Goal: Task Accomplishment & Management: Use online tool/utility

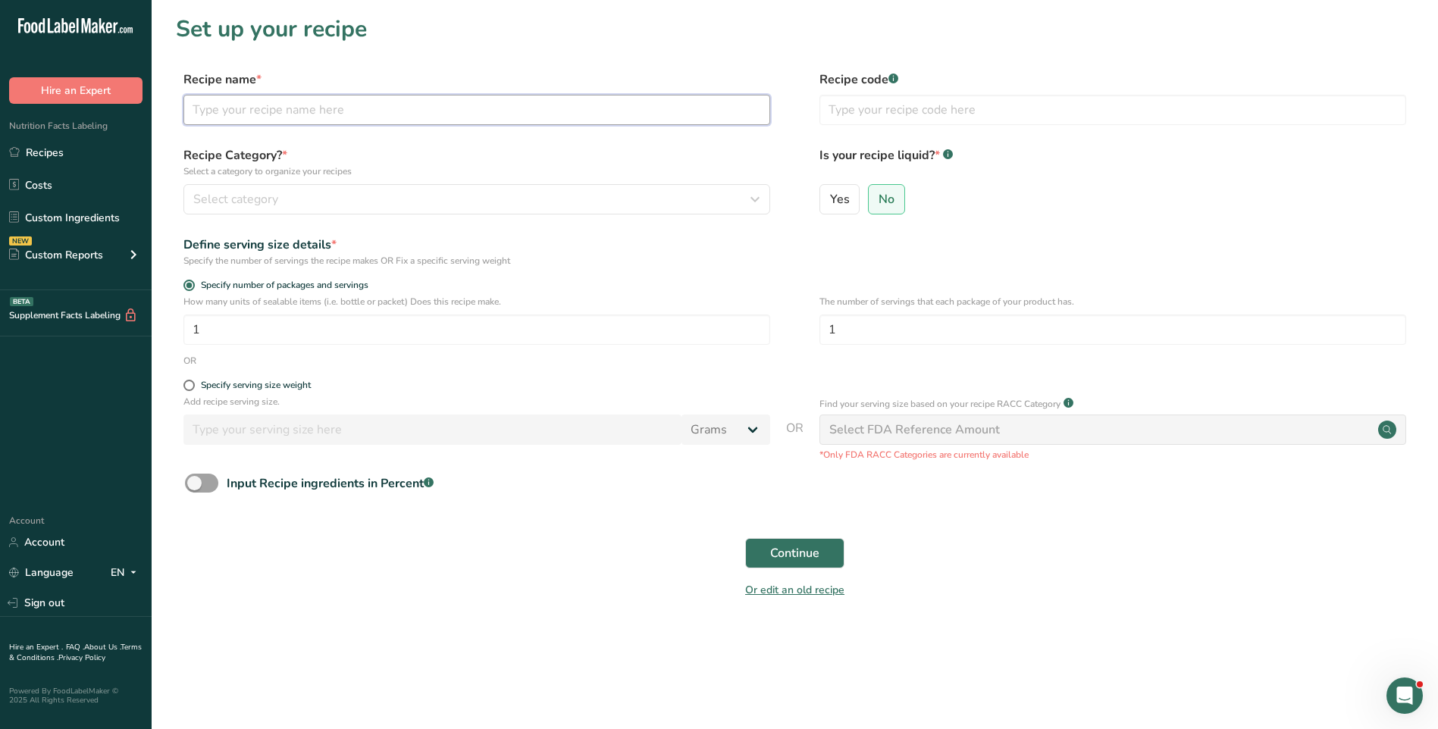
click at [265, 111] on input "text" at bounding box center [477, 110] width 587 height 30
click at [243, 111] on input "East" at bounding box center [477, 110] width 587 height 30
type input "East of Chicago Pan Dough"
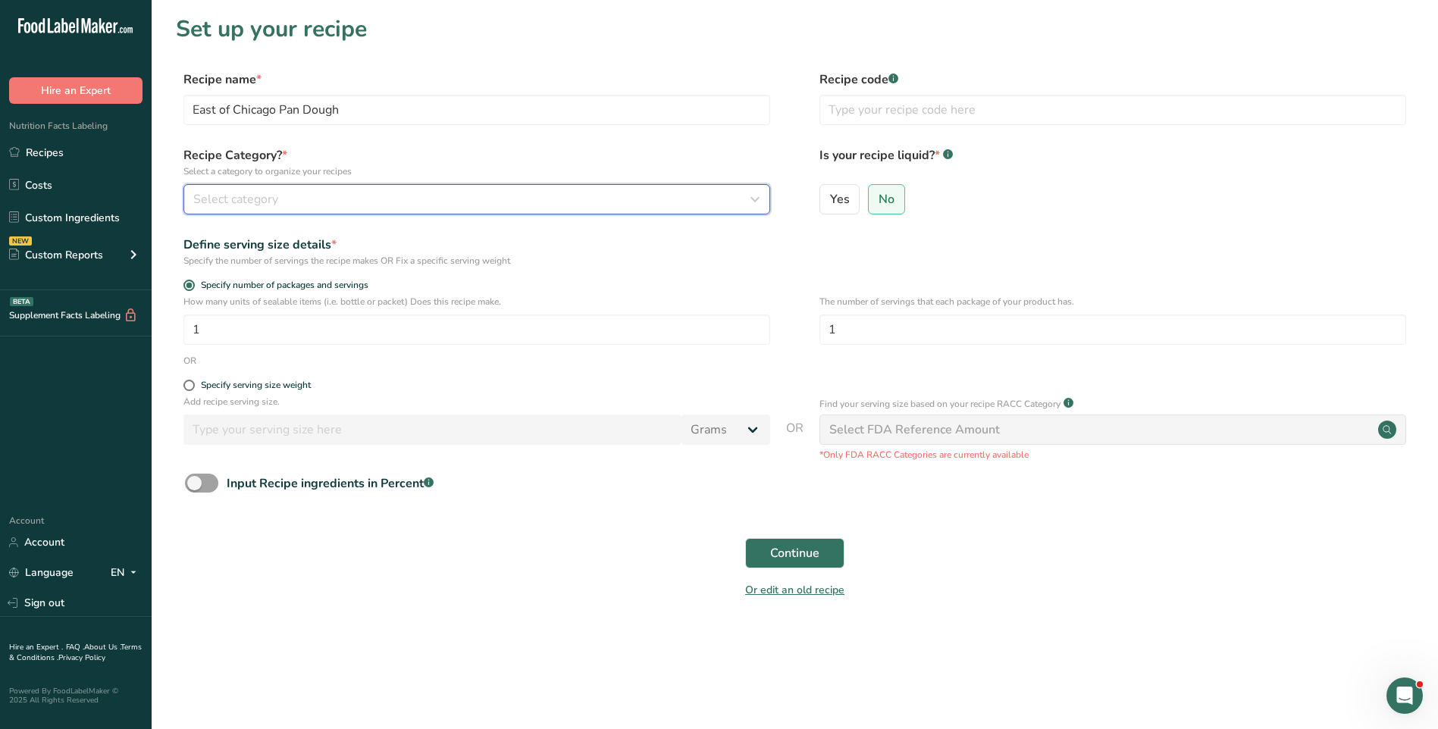
click at [352, 204] on div "Select category" at bounding box center [472, 199] width 558 height 18
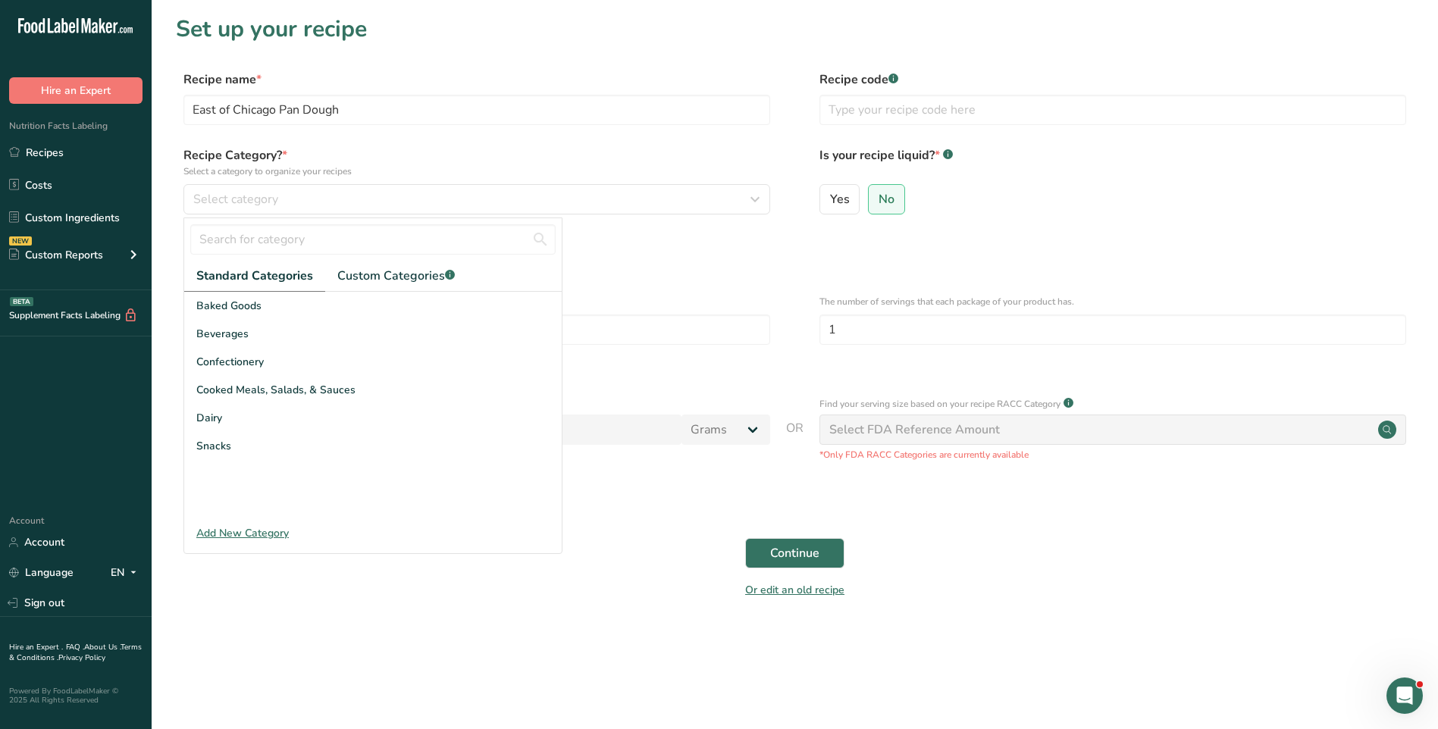
click at [234, 535] on div "Add New Category" at bounding box center [373, 533] width 378 height 16
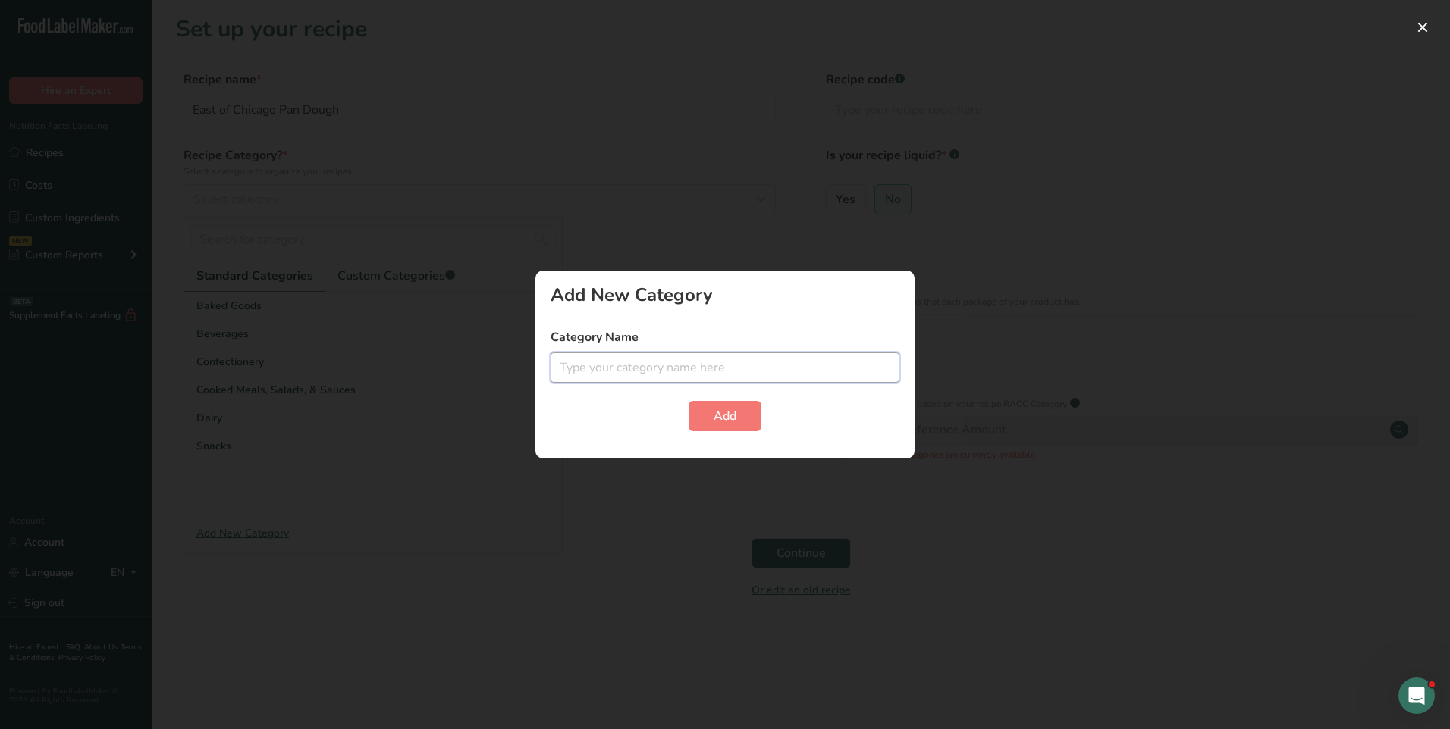
click at [604, 365] on input "text" at bounding box center [725, 368] width 349 height 30
drag, startPoint x: 911, startPoint y: 374, endPoint x: 1010, endPoint y: 365, distance: 99.7
click at [912, 374] on div "Add New Category Category Name Fr Add" at bounding box center [724, 365] width 379 height 188
click at [690, 381] on input "Fr" at bounding box center [725, 368] width 349 height 30
type input "F"
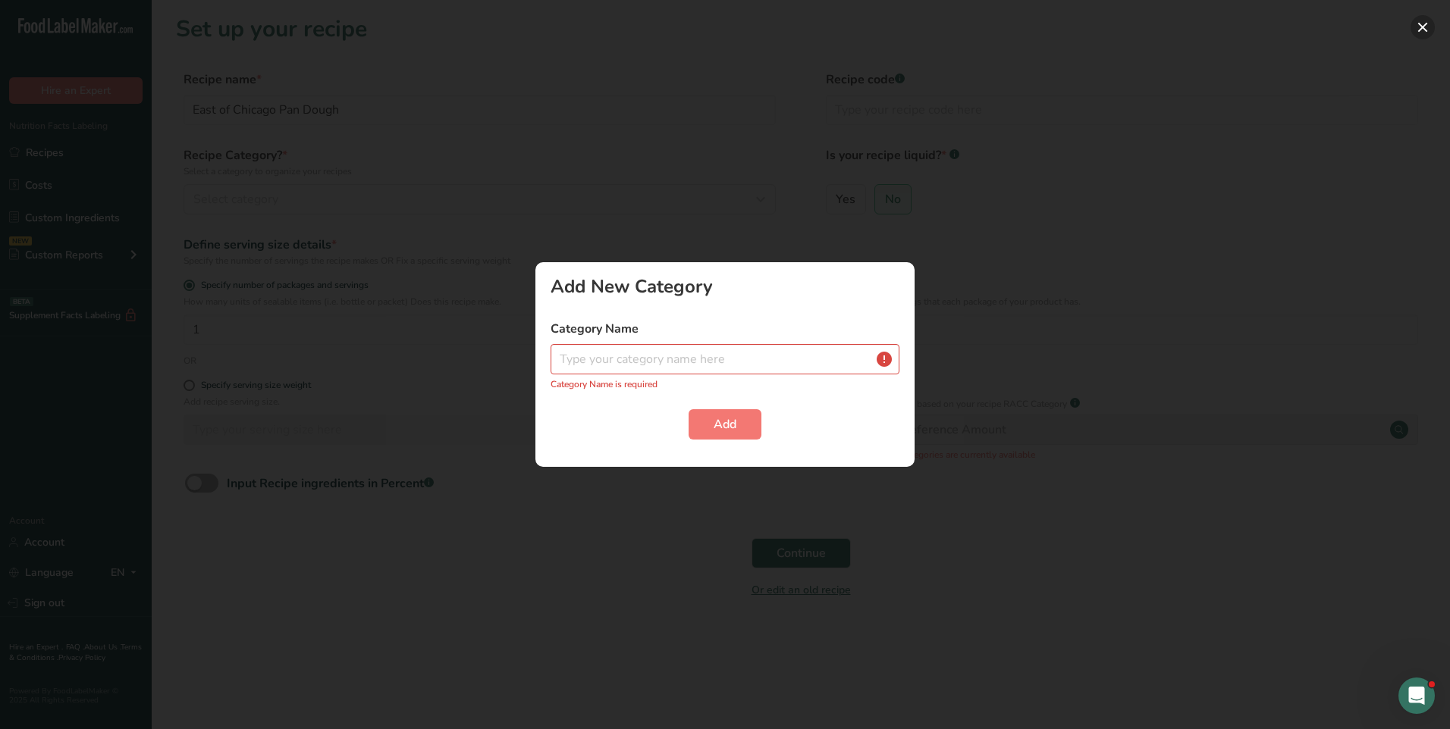
click at [1425, 24] on button "button" at bounding box center [1422, 27] width 24 height 24
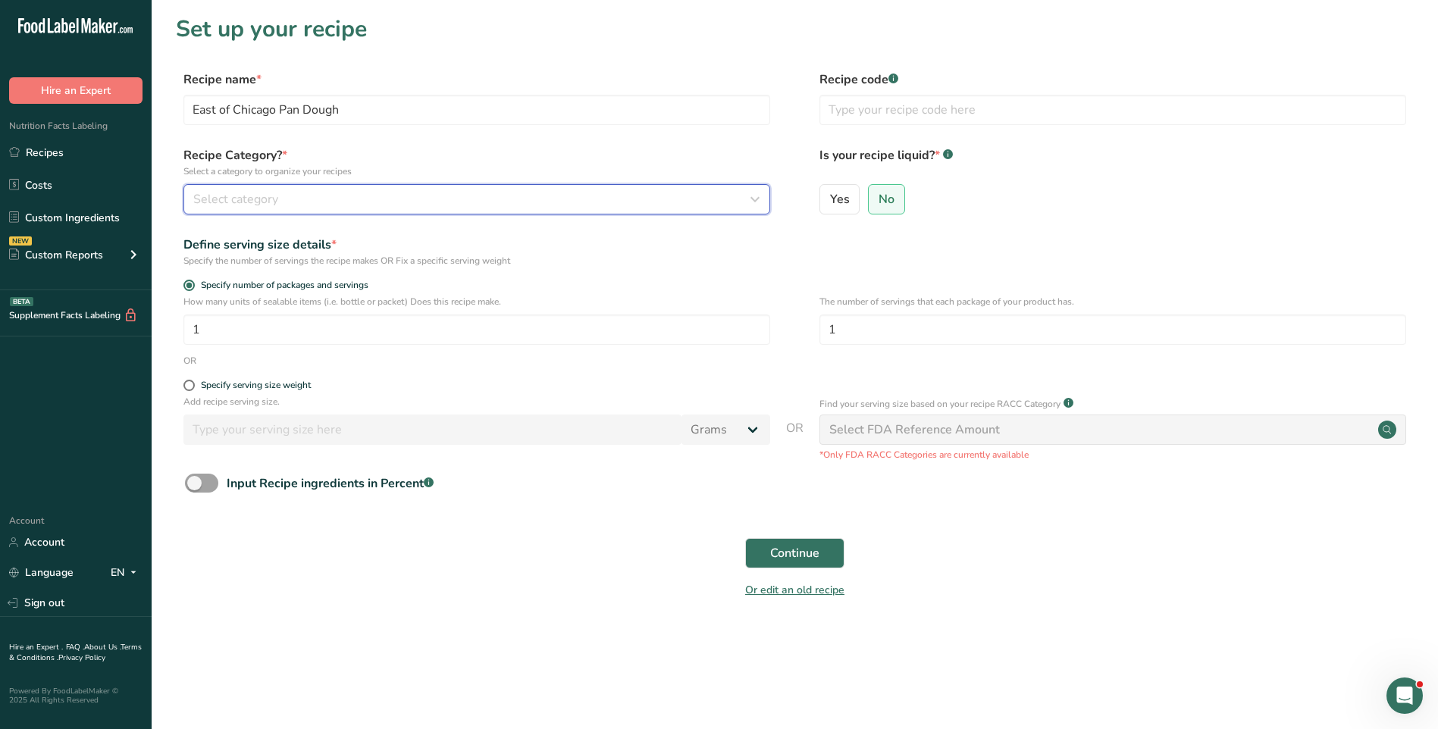
click at [259, 190] on span "Select category" at bounding box center [235, 199] width 85 height 18
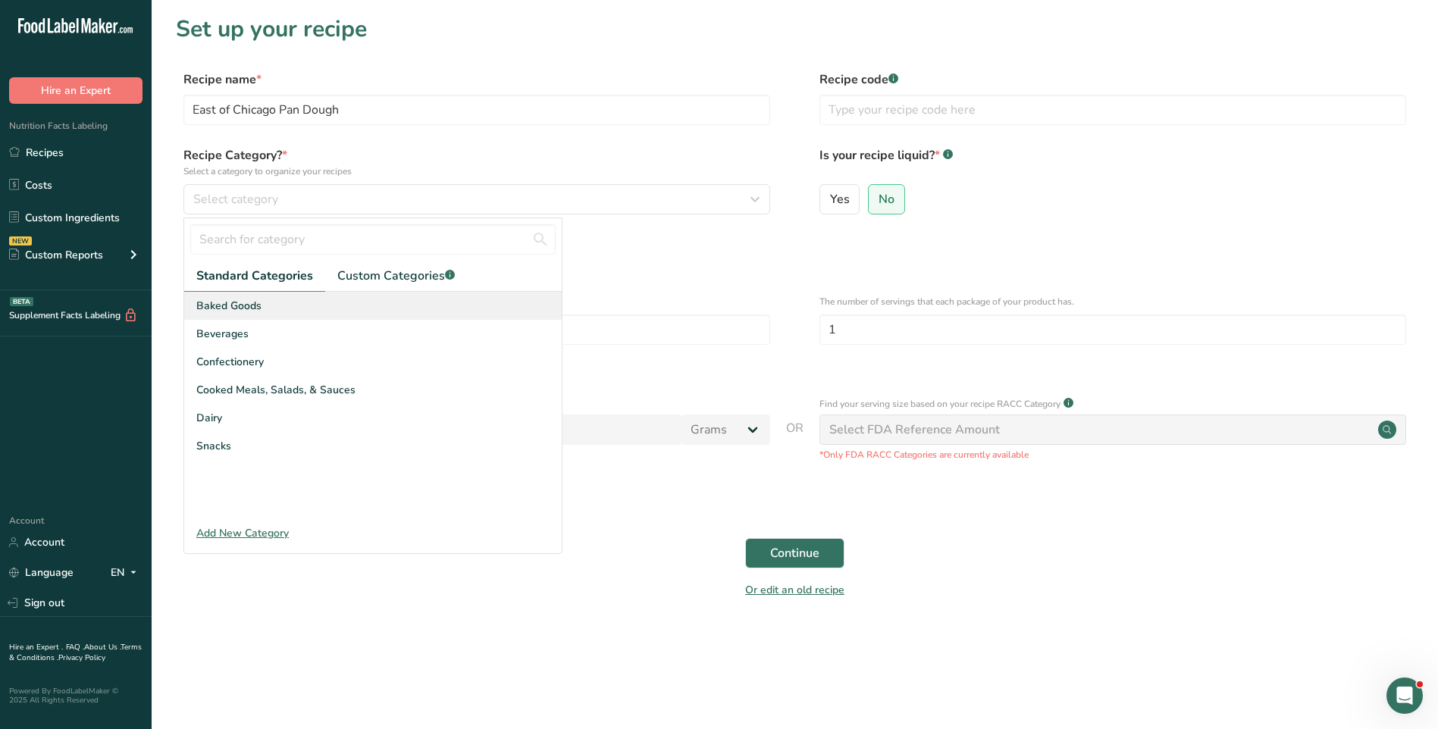
click at [248, 312] on span "Baked Goods" at bounding box center [228, 306] width 65 height 16
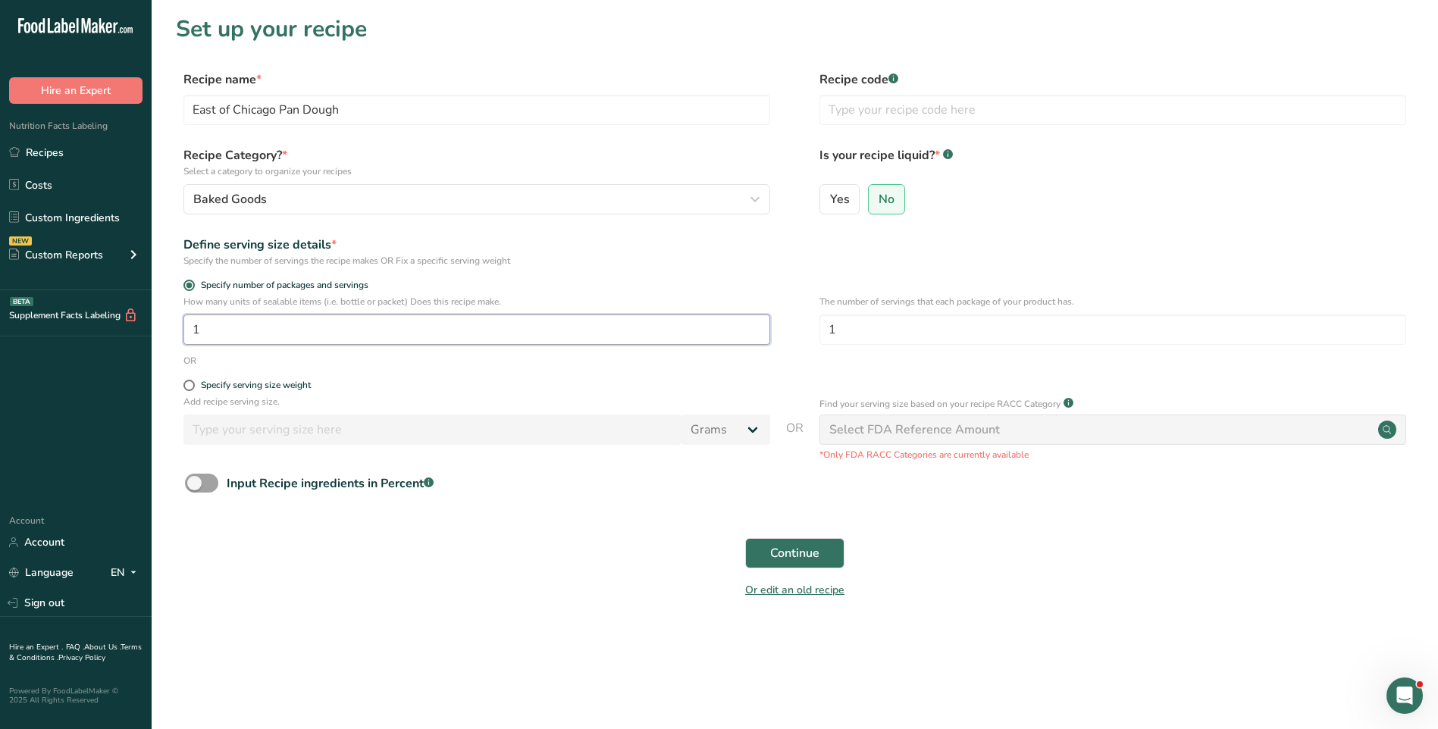
click at [229, 337] on input "1" at bounding box center [477, 330] width 587 height 30
click at [836, 326] on input "1" at bounding box center [1113, 330] width 587 height 30
type input "10.95"
click at [229, 334] on input "1" at bounding box center [477, 330] width 587 height 30
click at [192, 382] on span at bounding box center [189, 385] width 11 height 11
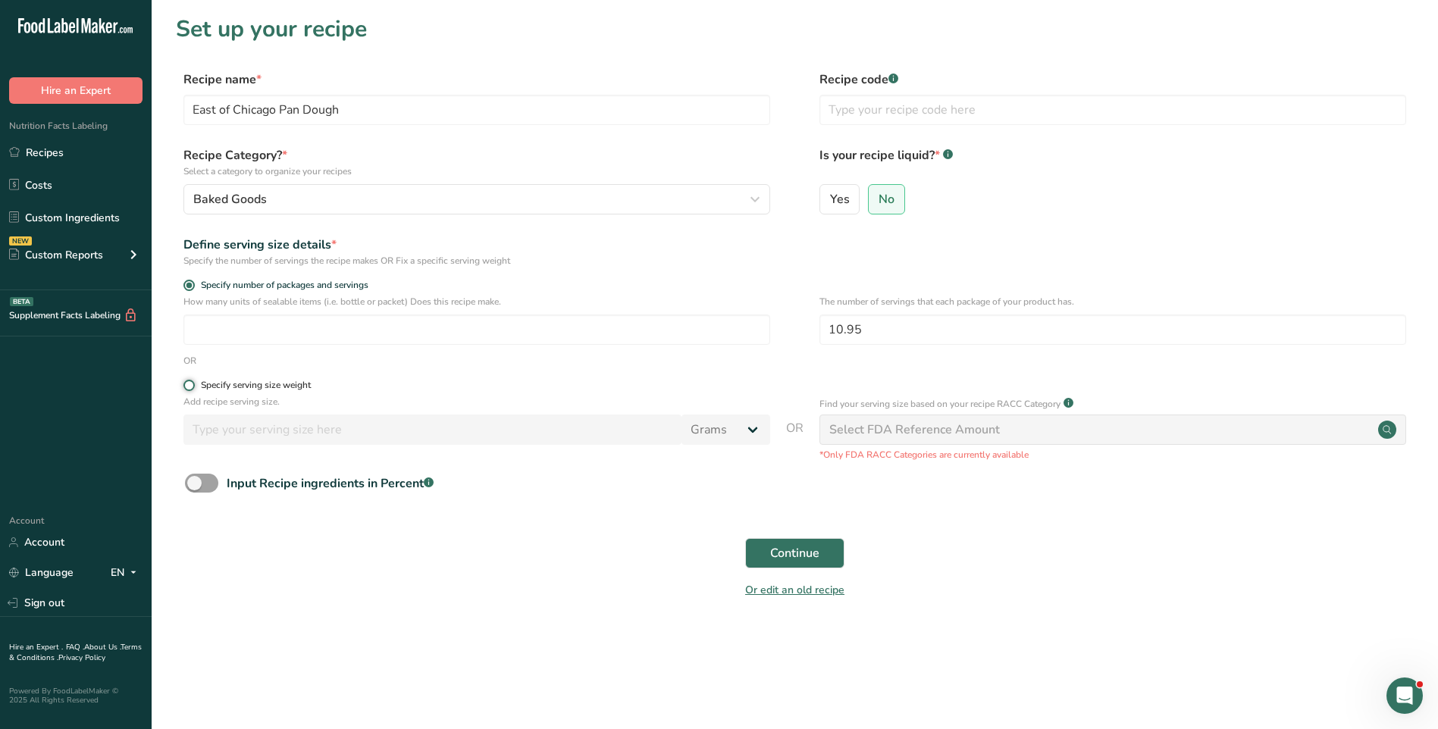
click at [192, 382] on input "Specify serving size weight" at bounding box center [189, 386] width 10 height 10
radio input "true"
radio input "false"
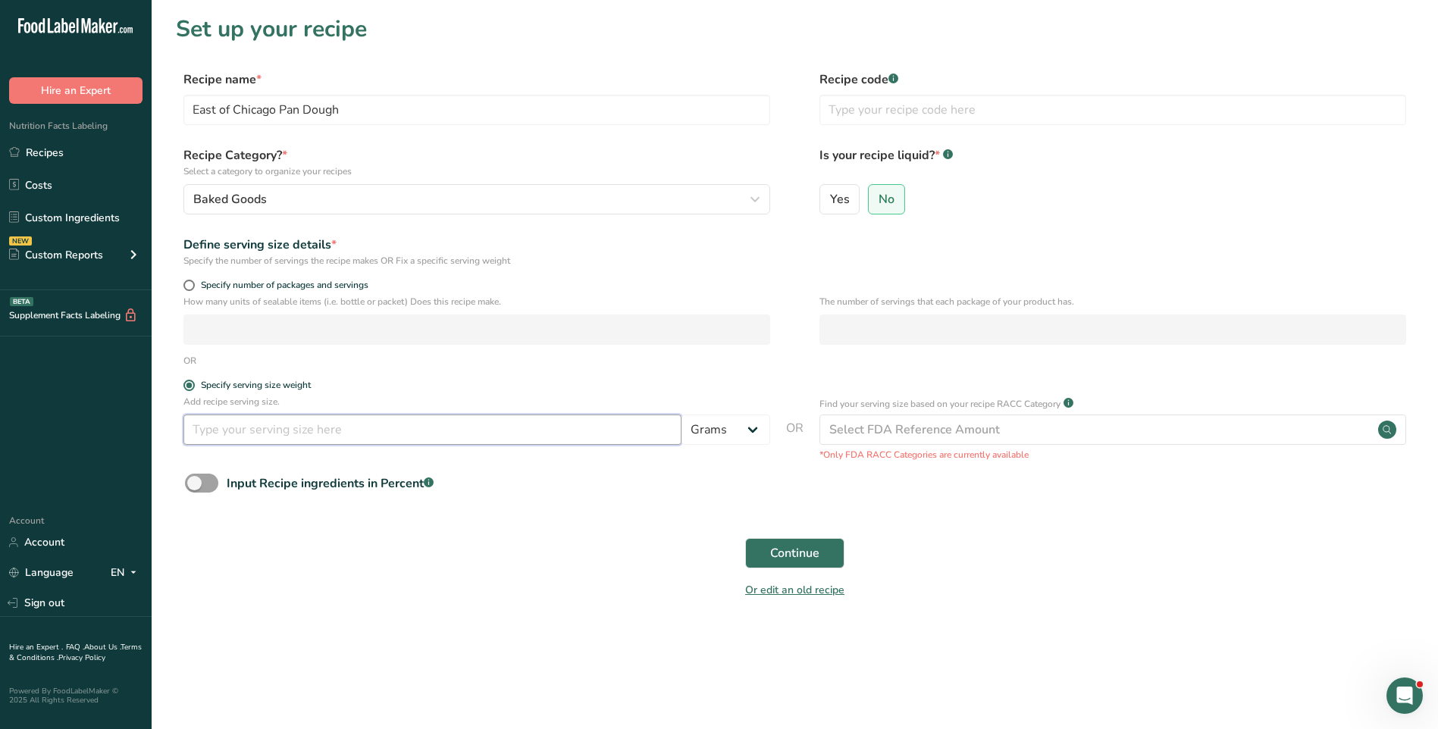
click at [285, 434] on input "number" at bounding box center [433, 430] width 498 height 30
type input "57"
click at [864, 435] on div "Select FDA Reference Amount" at bounding box center [915, 430] width 171 height 18
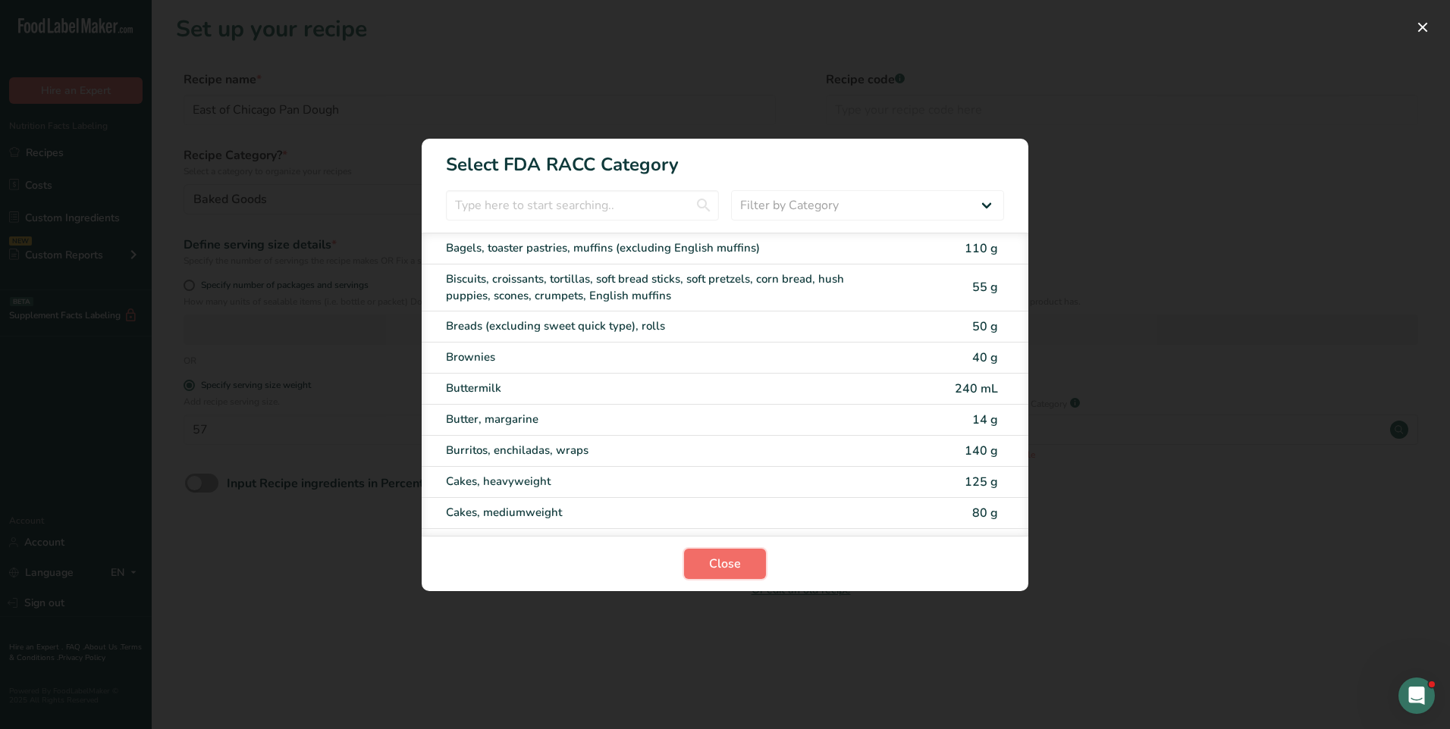
click at [740, 560] on span "Close" at bounding box center [725, 564] width 32 height 18
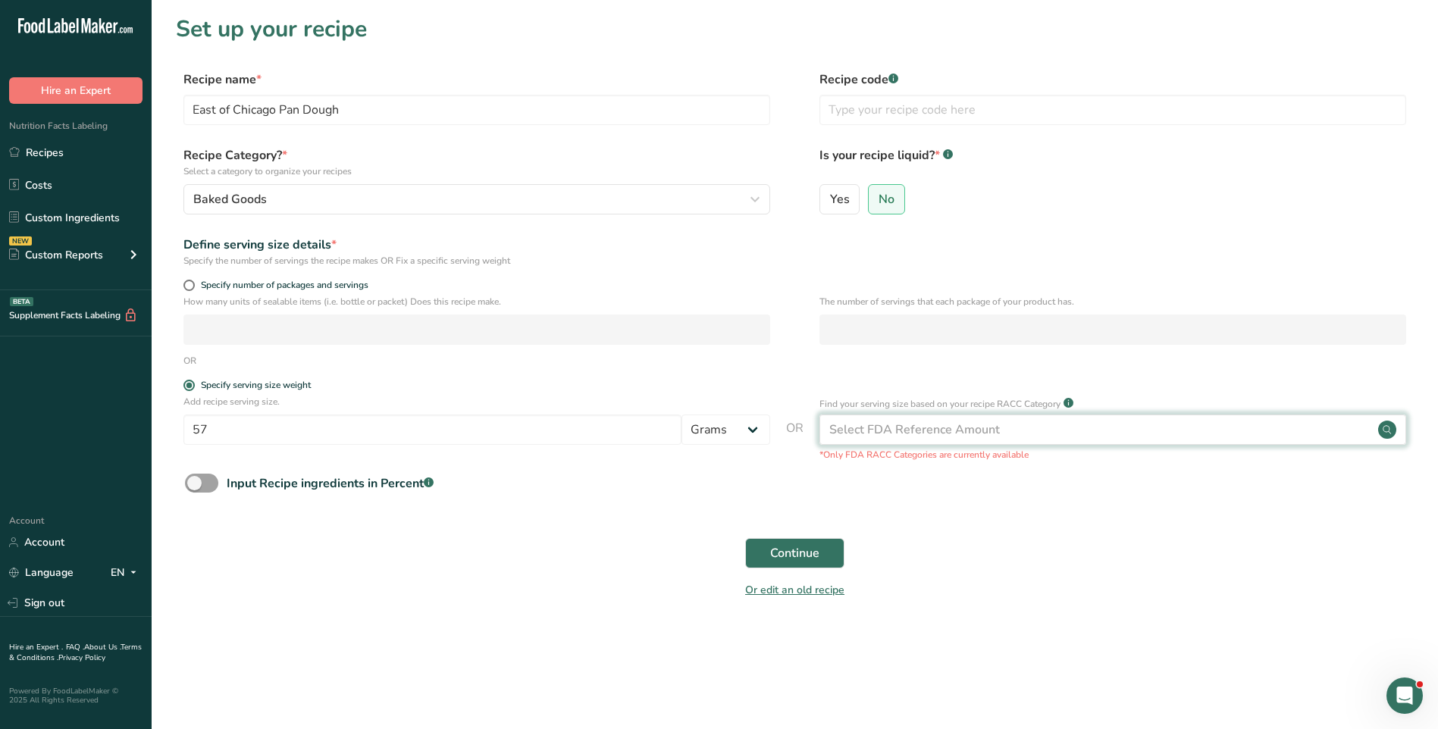
click at [1144, 428] on div "Select FDA Reference Amount" at bounding box center [1113, 430] width 587 height 30
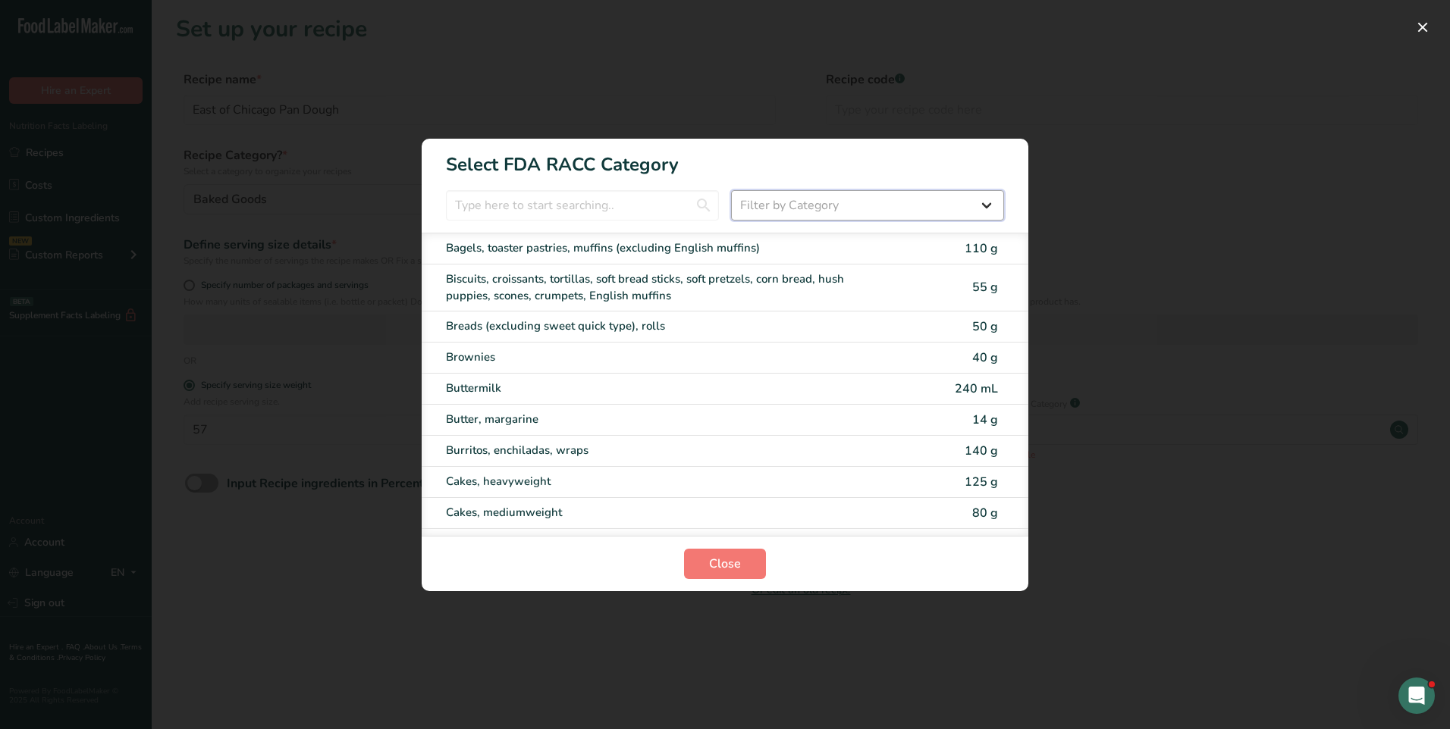
click at [999, 208] on select "Filter by Category All Bakery products [GEOGRAPHIC_DATA] Cereals and other grai…" at bounding box center [867, 205] width 273 height 30
select select "5"
click at [731, 190] on select "Filter by Category All Bakery products [GEOGRAPHIC_DATA] Cereals and other grai…" at bounding box center [867, 205] width 273 height 30
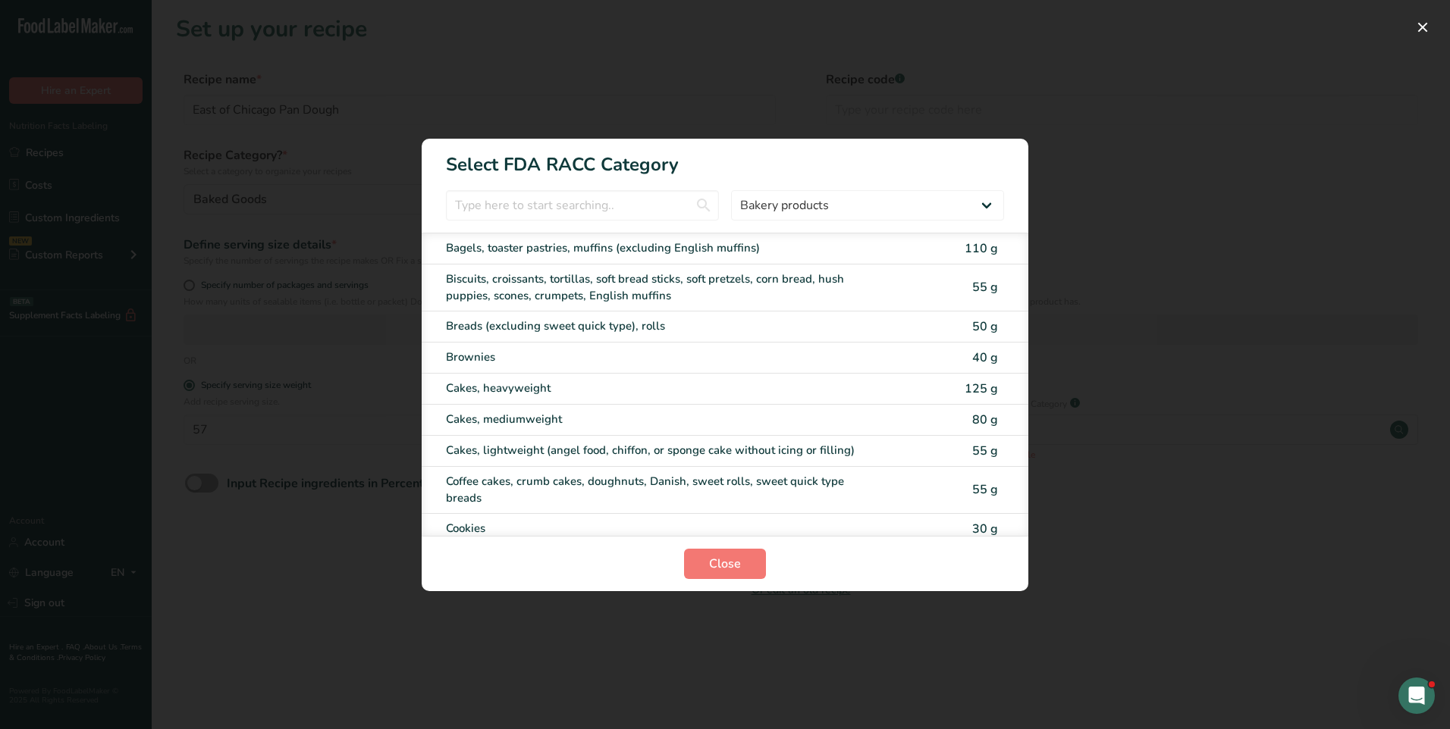
click at [1165, 279] on div "RACC Category Selection Modal" at bounding box center [725, 364] width 1450 height 729
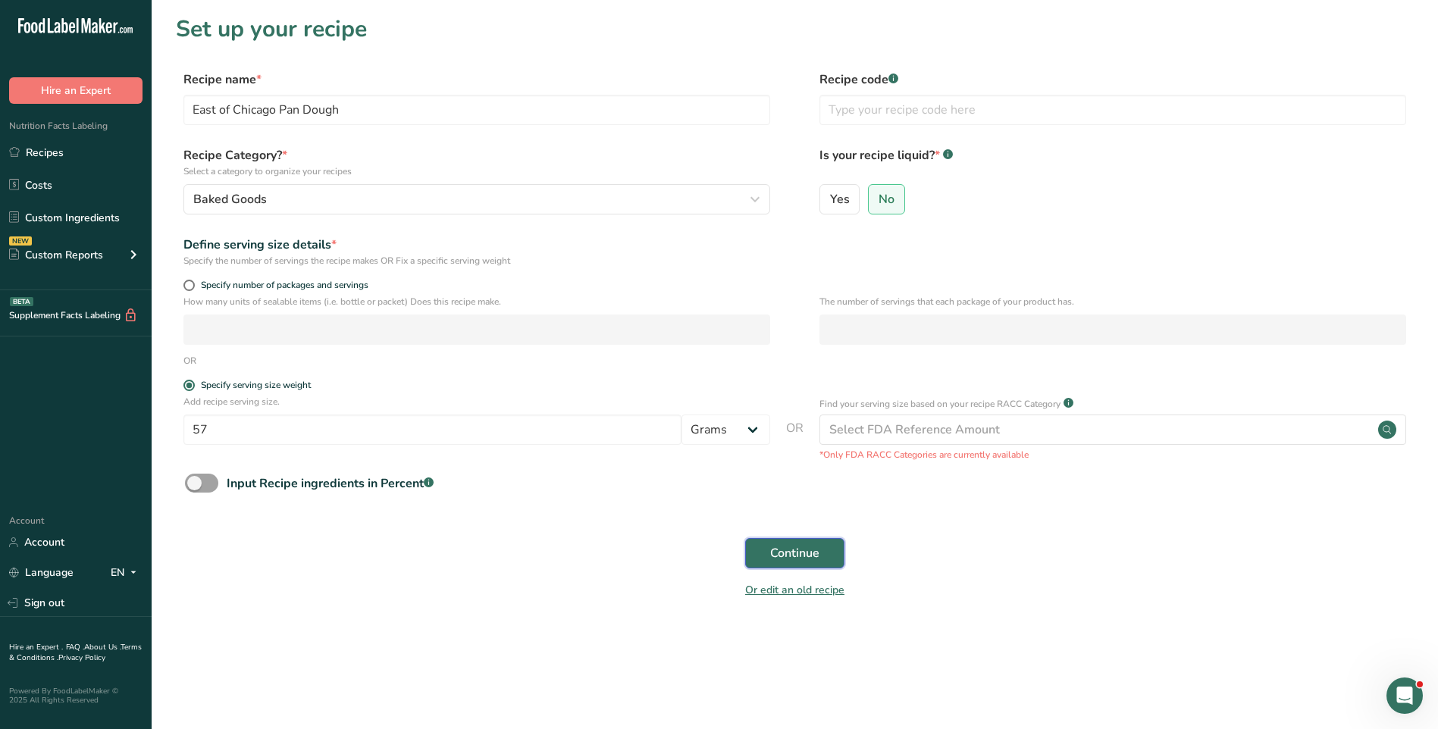
click at [808, 553] on span "Continue" at bounding box center [794, 553] width 49 height 18
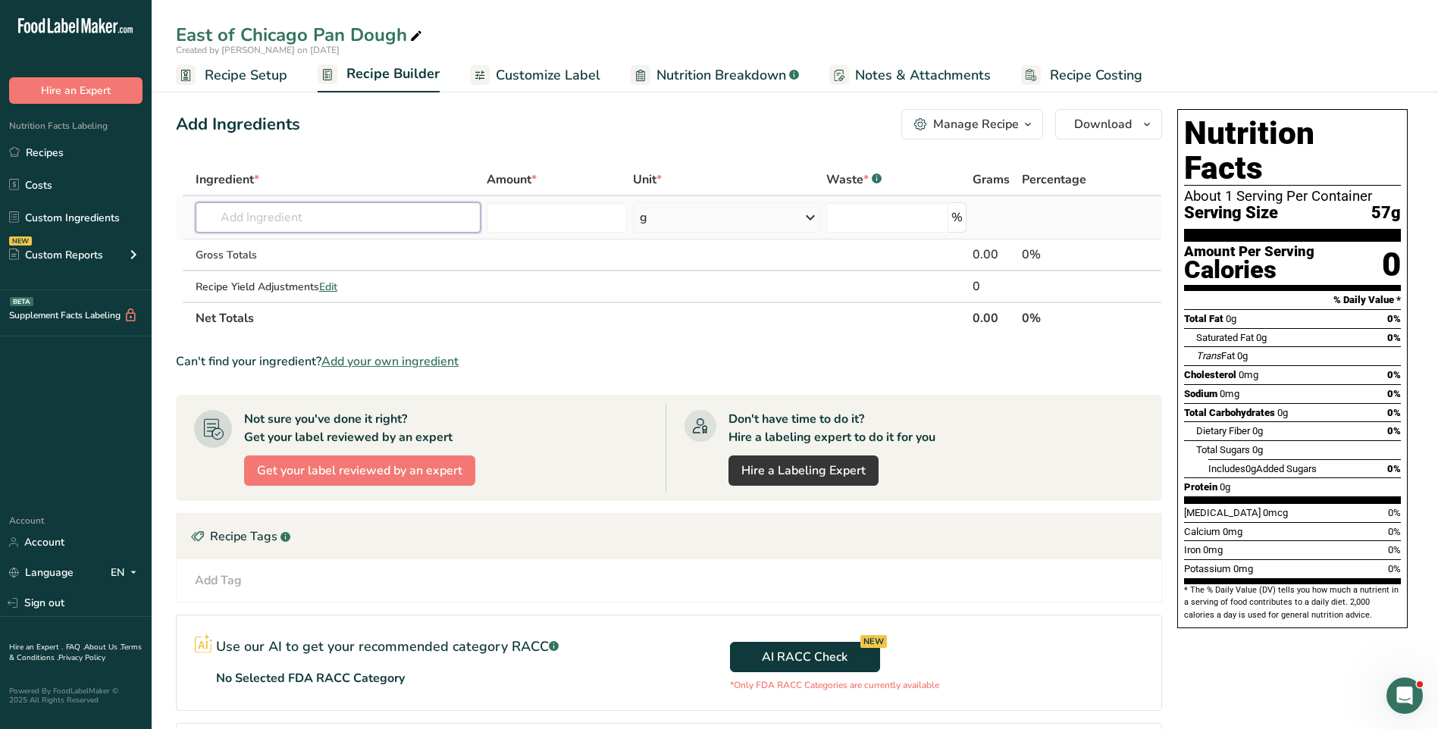
click at [353, 218] on input "text" at bounding box center [338, 217] width 285 height 30
click at [385, 356] on span "Add your own ingredient" at bounding box center [390, 362] width 137 height 18
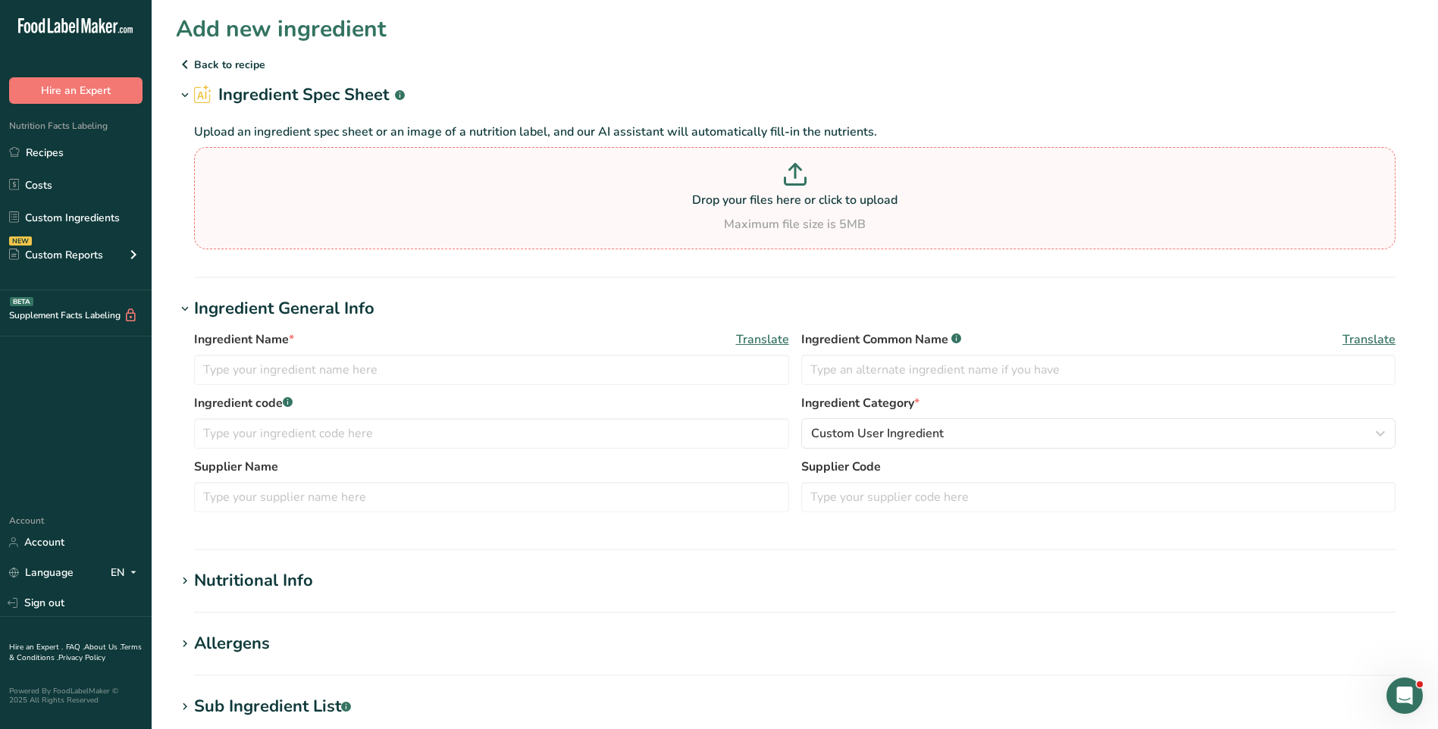
click at [786, 175] on icon at bounding box center [795, 174] width 23 height 23
click at [786, 175] on input "Drop your files here or click to upload Maximum file size is 5MB" at bounding box center [795, 198] width 1202 height 102
type input "C:\fakepath\5113769 MAGNIFICO SPECIAL FLR BULK-AB (002).pdf"
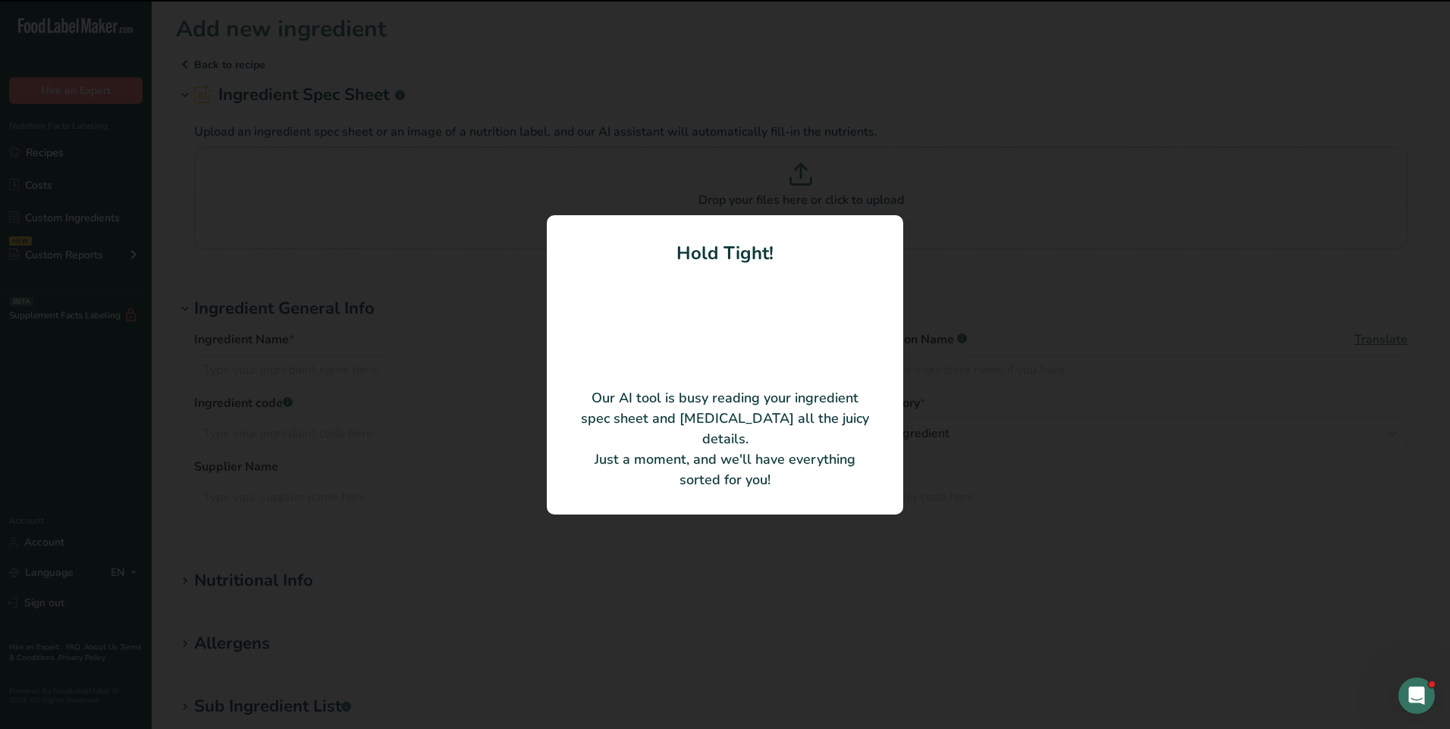
type input "Magnifico Special Flour"
type input "Ardent [PERSON_NAME] LLC"
type input "5113769"
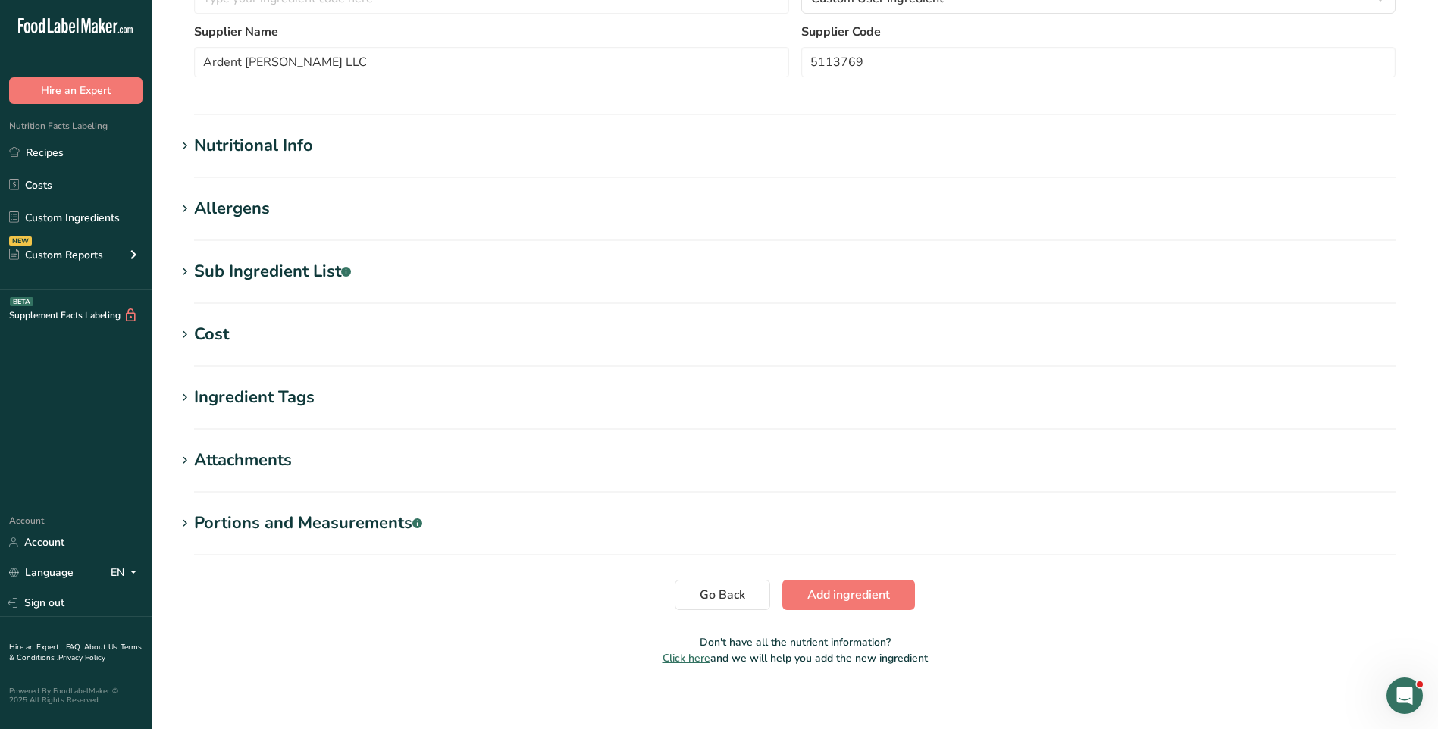
scroll to position [372, 0]
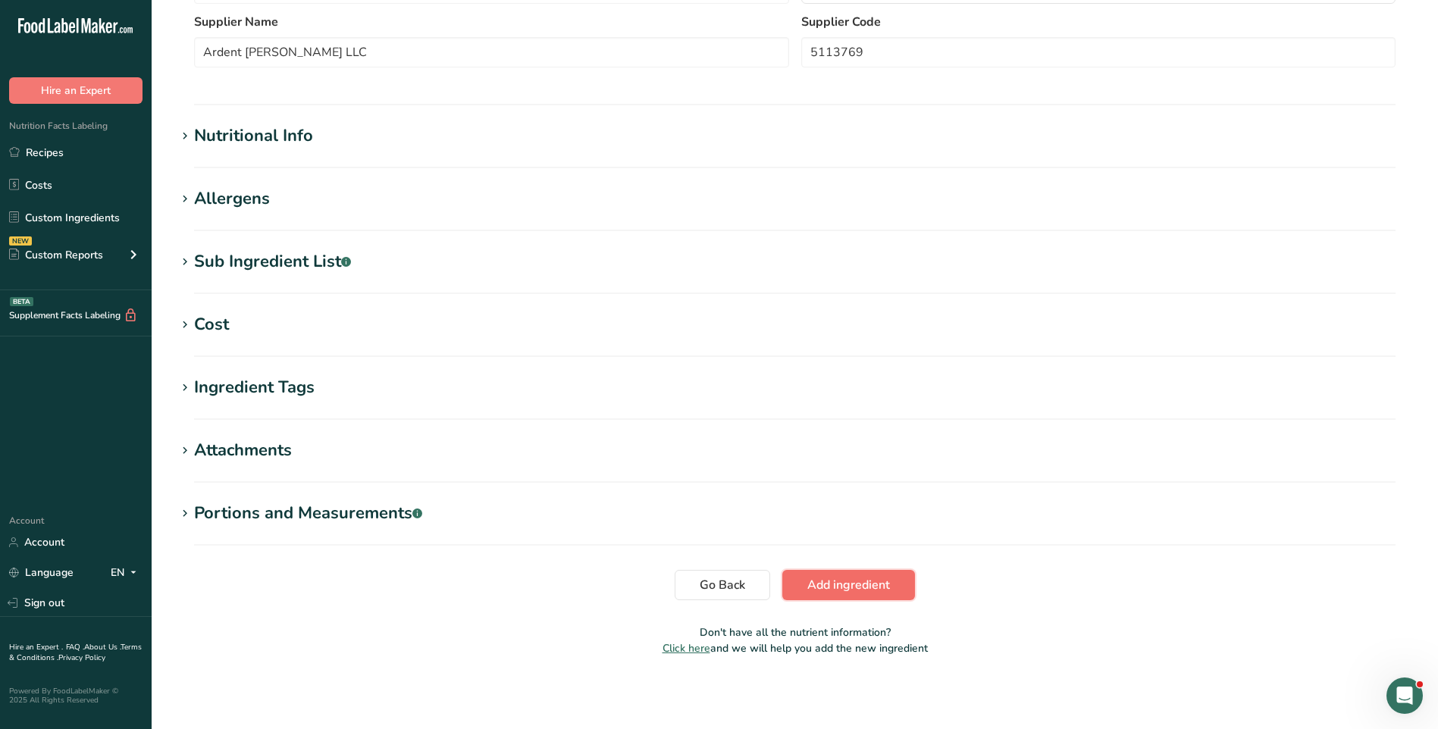
click at [852, 585] on span "Add ingredient" at bounding box center [849, 585] width 83 height 18
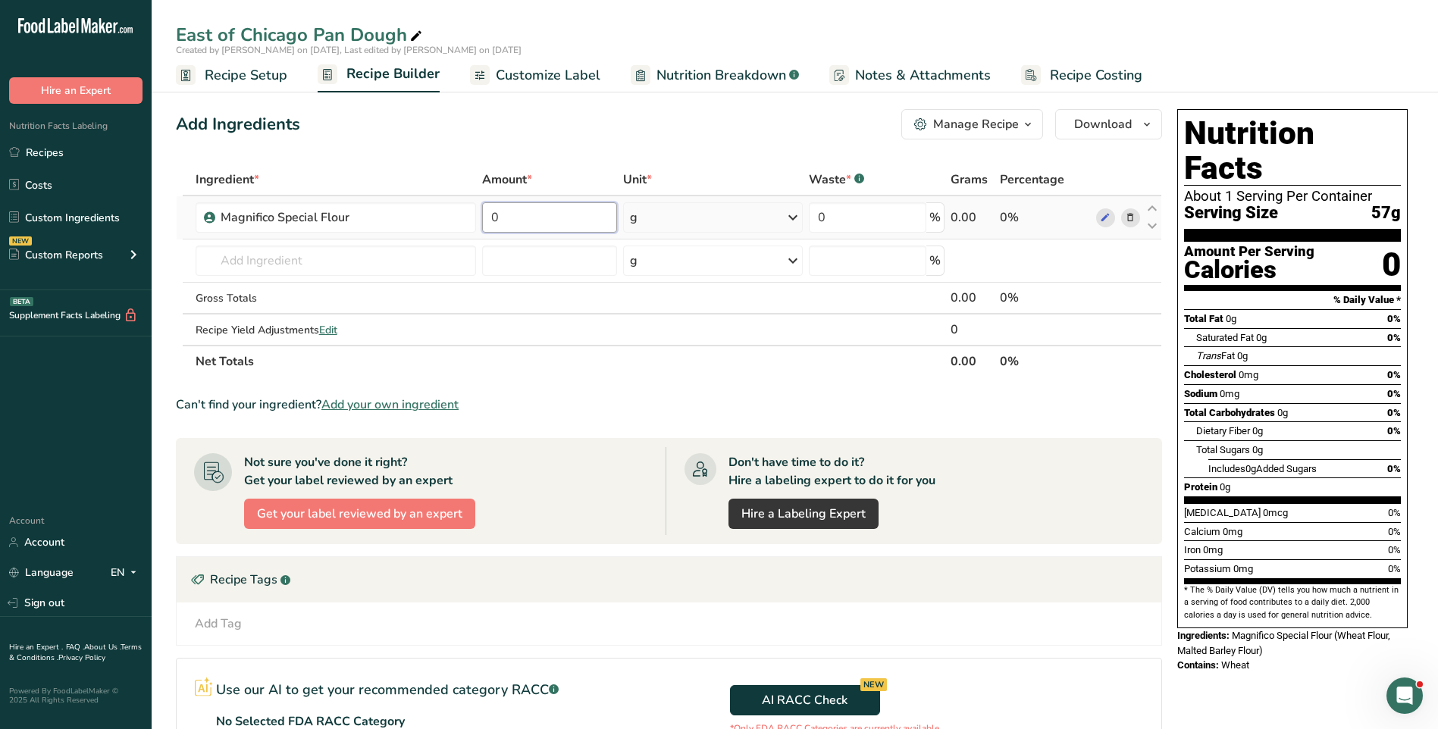
click at [514, 215] on input "0" at bounding box center [549, 217] width 135 height 30
type input "381.01"
click at [384, 403] on span "Add your own ingredient" at bounding box center [390, 405] width 137 height 18
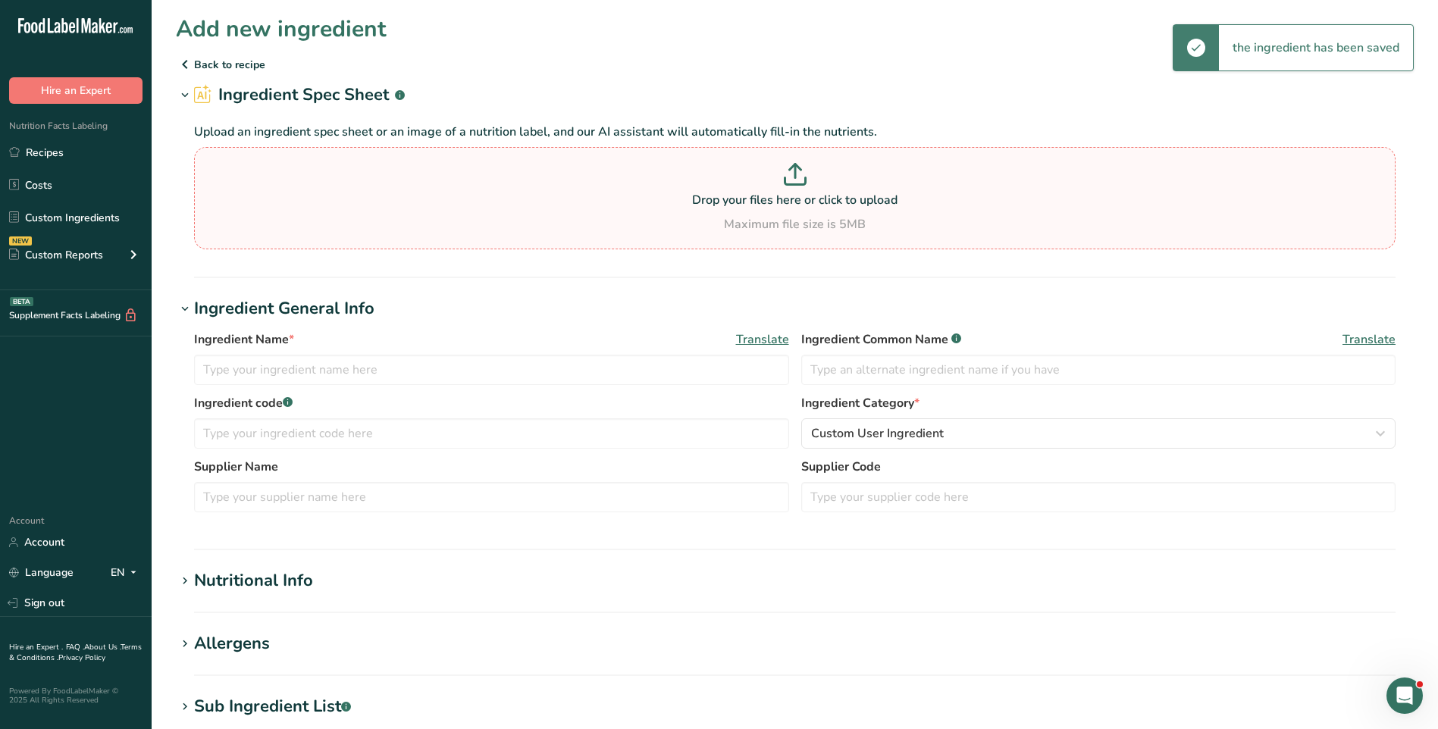
click at [796, 182] on icon at bounding box center [795, 174] width 23 height 23
click at [796, 182] on input "Drop your files here or click to upload Maximum file size is 5MB" at bounding box center [795, 198] width 1202 height 102
click at [795, 174] on icon at bounding box center [795, 172] width 0 height 14
click at [796, 174] on input "Drop your files here or click to upload Maximum file size is 5MB" at bounding box center [795, 198] width 1202 height 102
type input "C:\fakepath\5001386_Bunge Soy Salad 78684_69112_US_EN_PKG_V1.3.pdf"
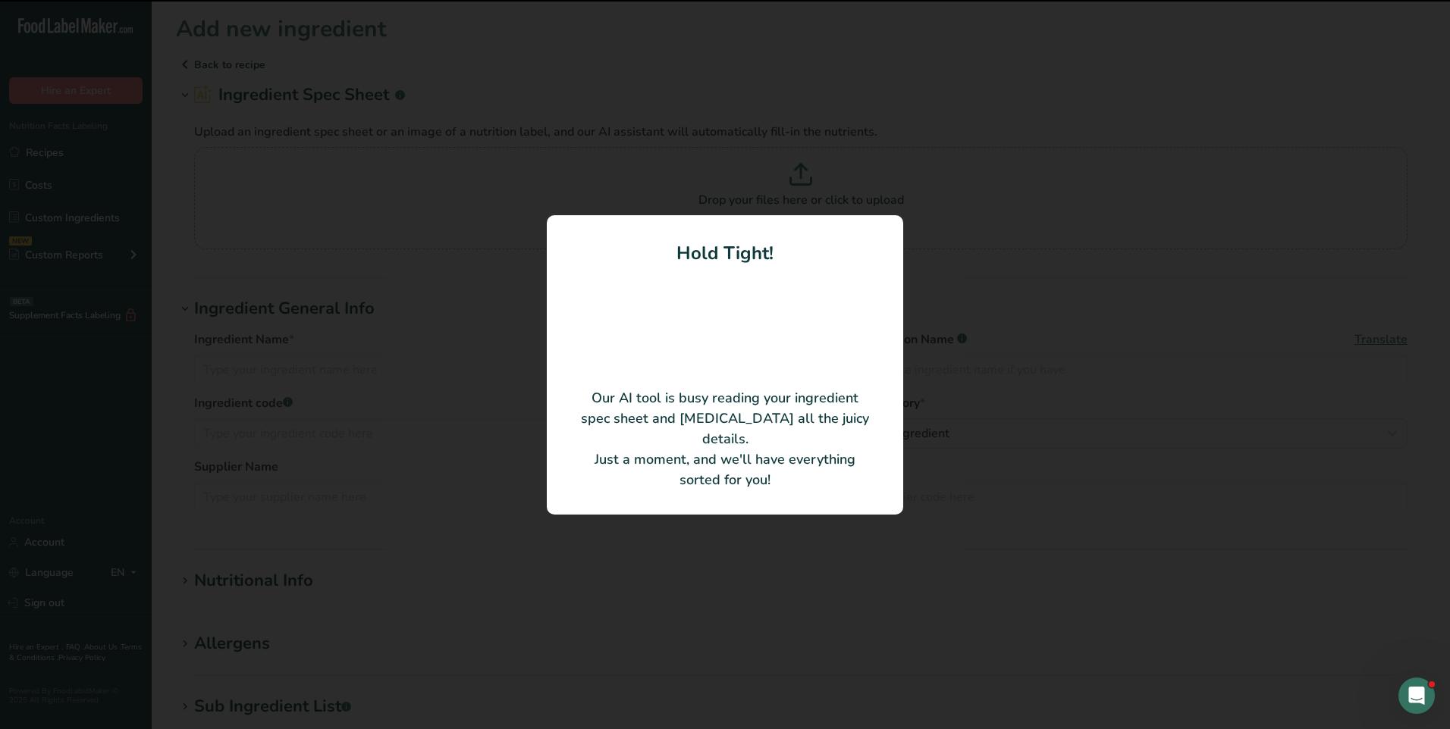
type input "[MEDICAL_DATA]"
type input "A0100D66000000"
type input "[PERSON_NAME] [GEOGRAPHIC_DATA]"
type input "5001386"
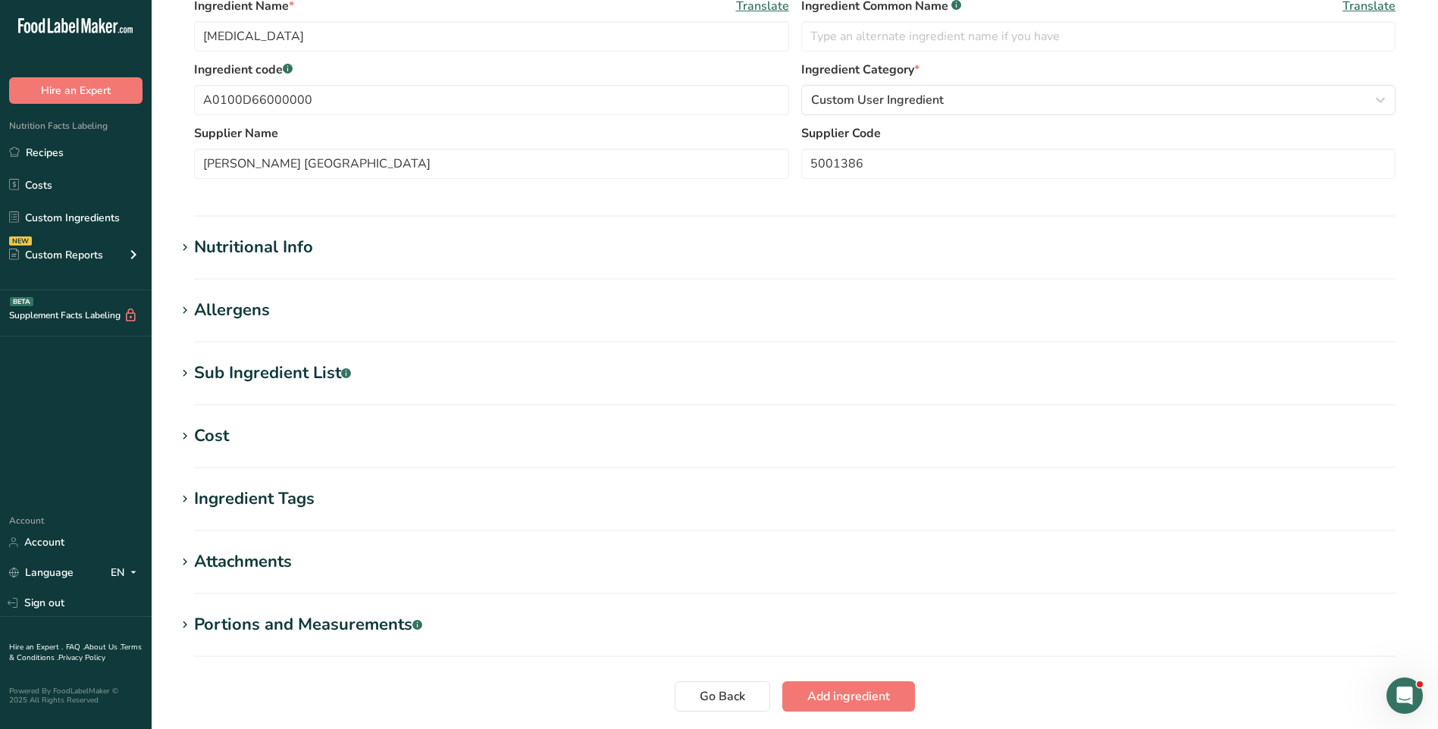
scroll to position [372, 0]
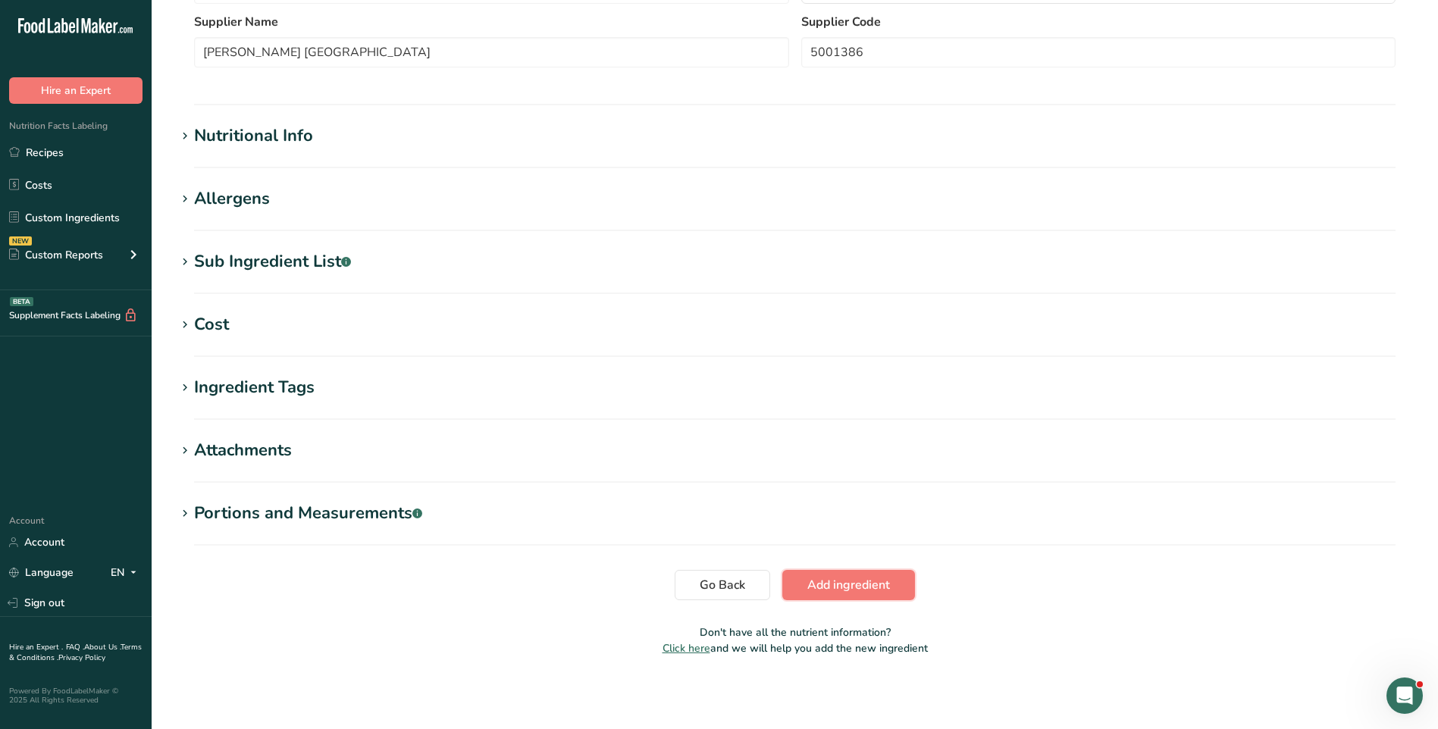
drag, startPoint x: 821, startPoint y: 587, endPoint x: 836, endPoint y: 584, distance: 15.5
click at [822, 587] on span "Add ingredient" at bounding box center [849, 585] width 83 height 18
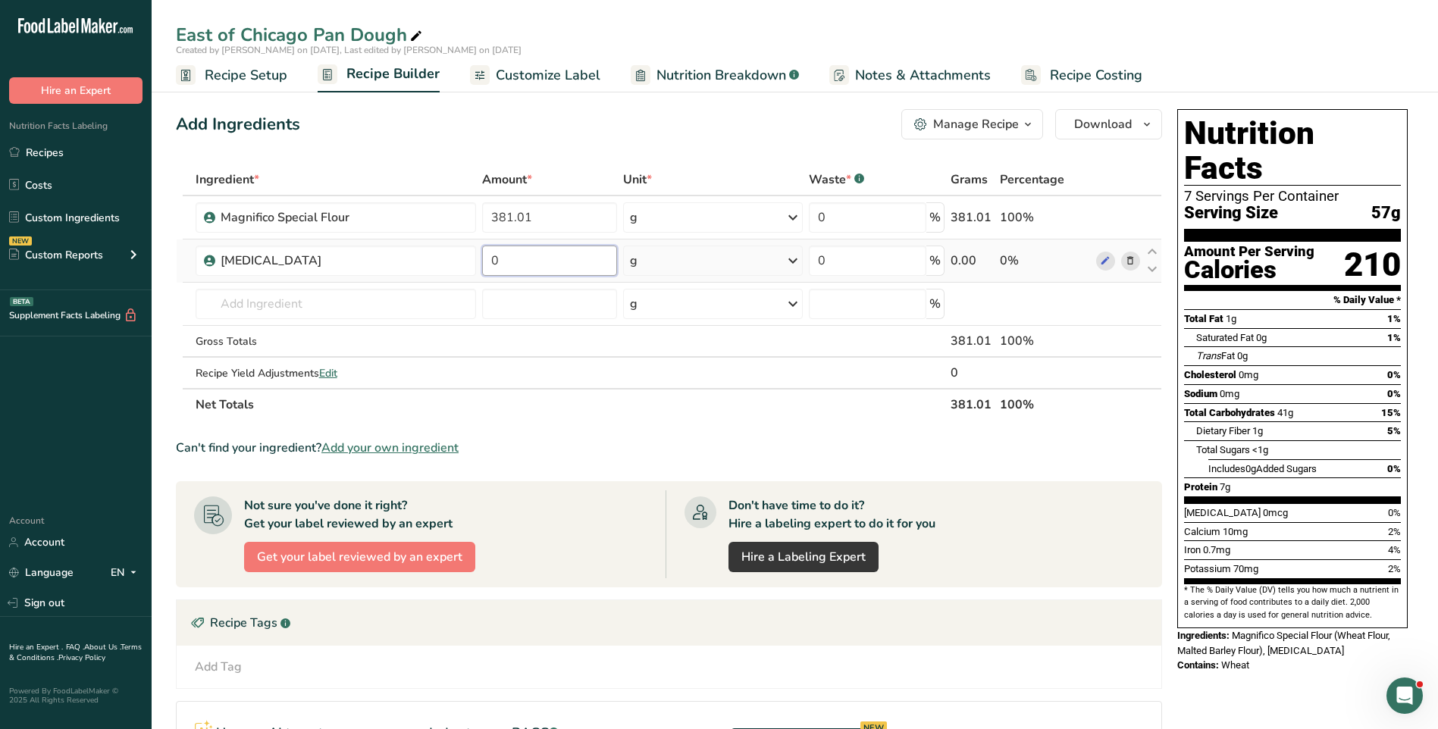
click at [524, 265] on input "0" at bounding box center [549, 261] width 135 height 30
type input "3.81"
click at [407, 445] on span "Add your own ingredient" at bounding box center [390, 448] width 137 height 18
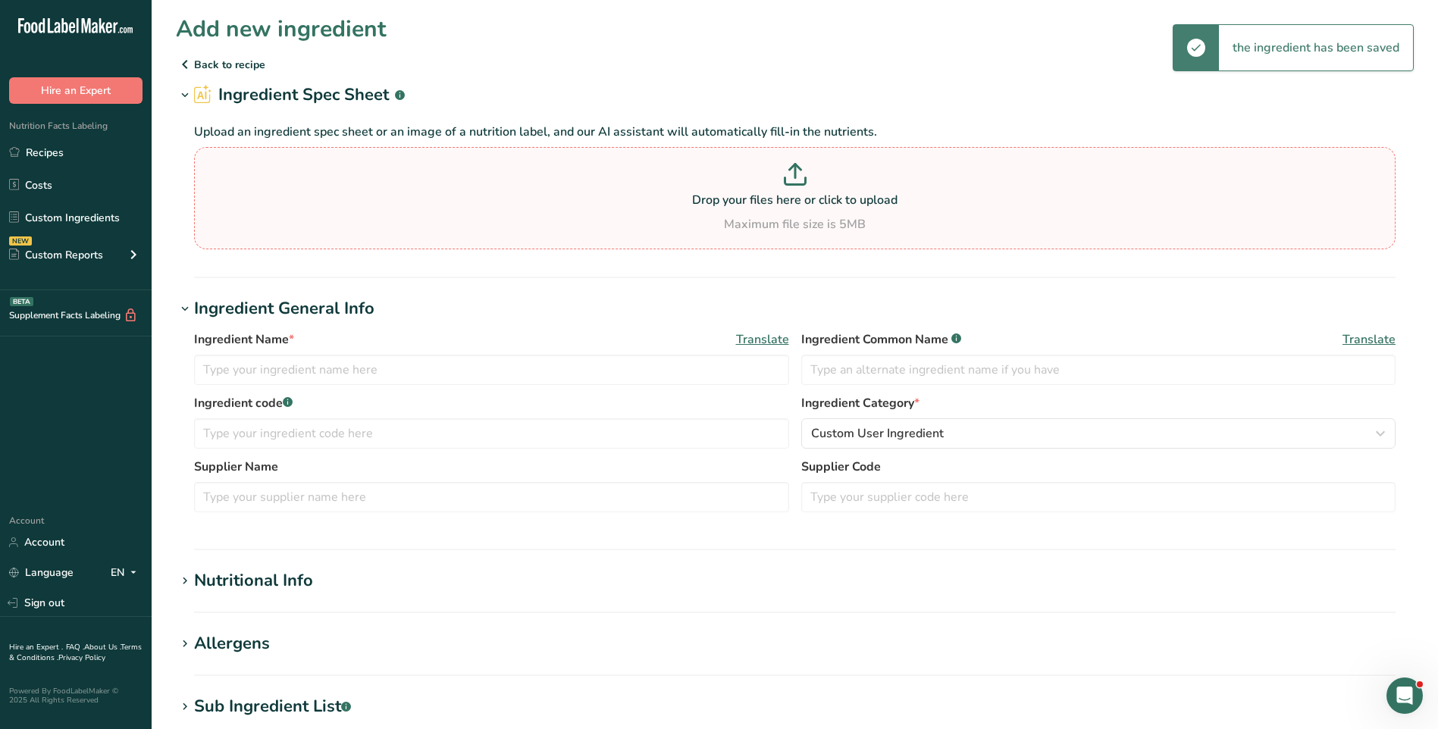
click at [808, 180] on p at bounding box center [795, 177] width 1194 height 28
click at [808, 180] on input "Drop your files here or click to upload Maximum file size is 5MB" at bounding box center [795, 198] width 1202 height 102
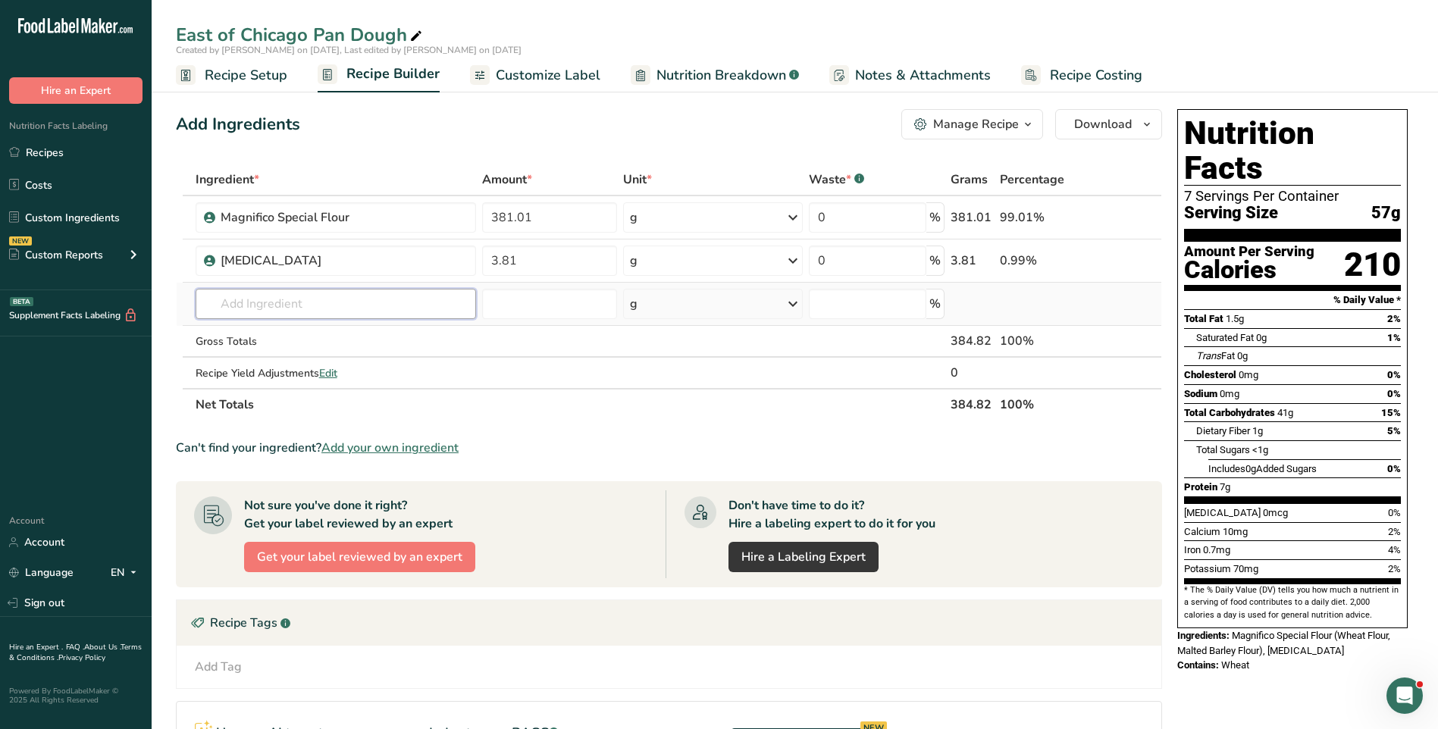
click at [363, 306] on input "text" at bounding box center [336, 304] width 281 height 30
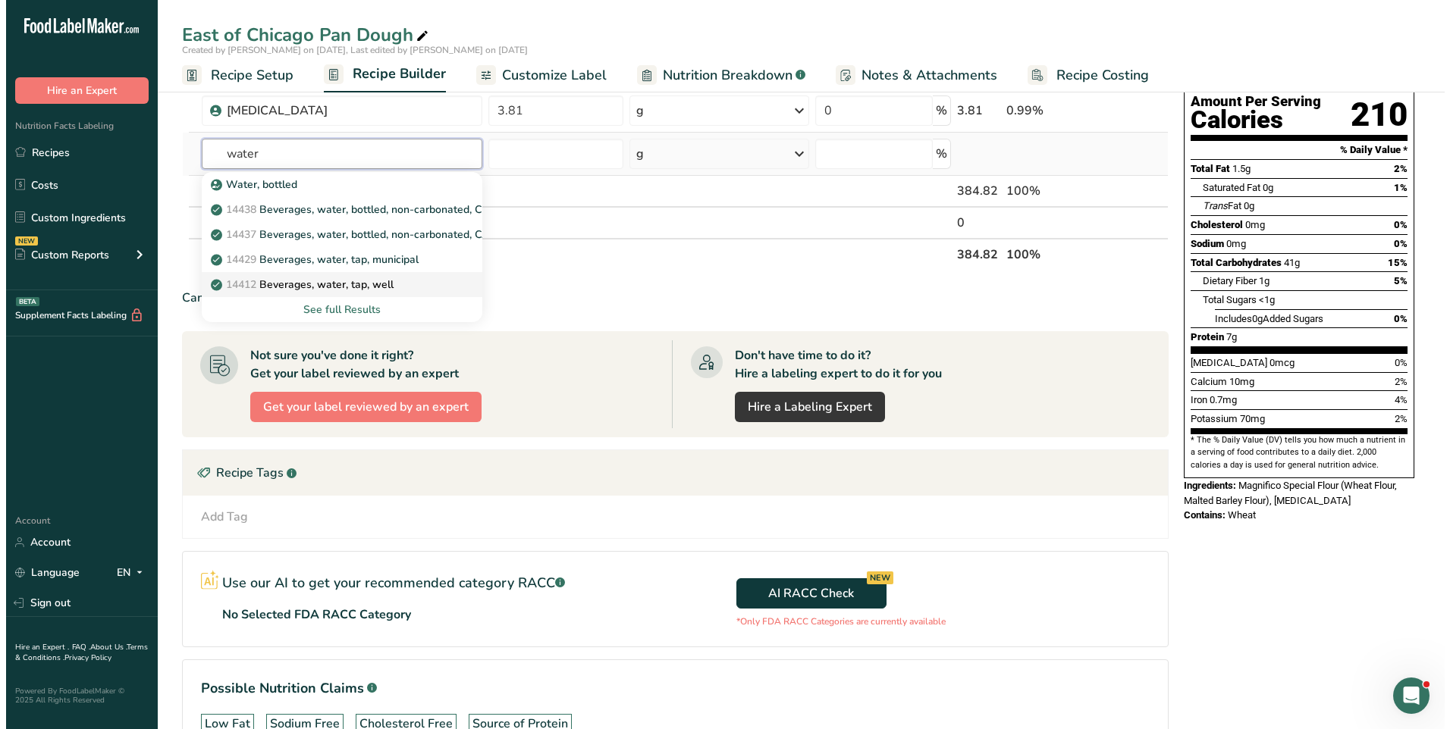
scroll to position [177, 0]
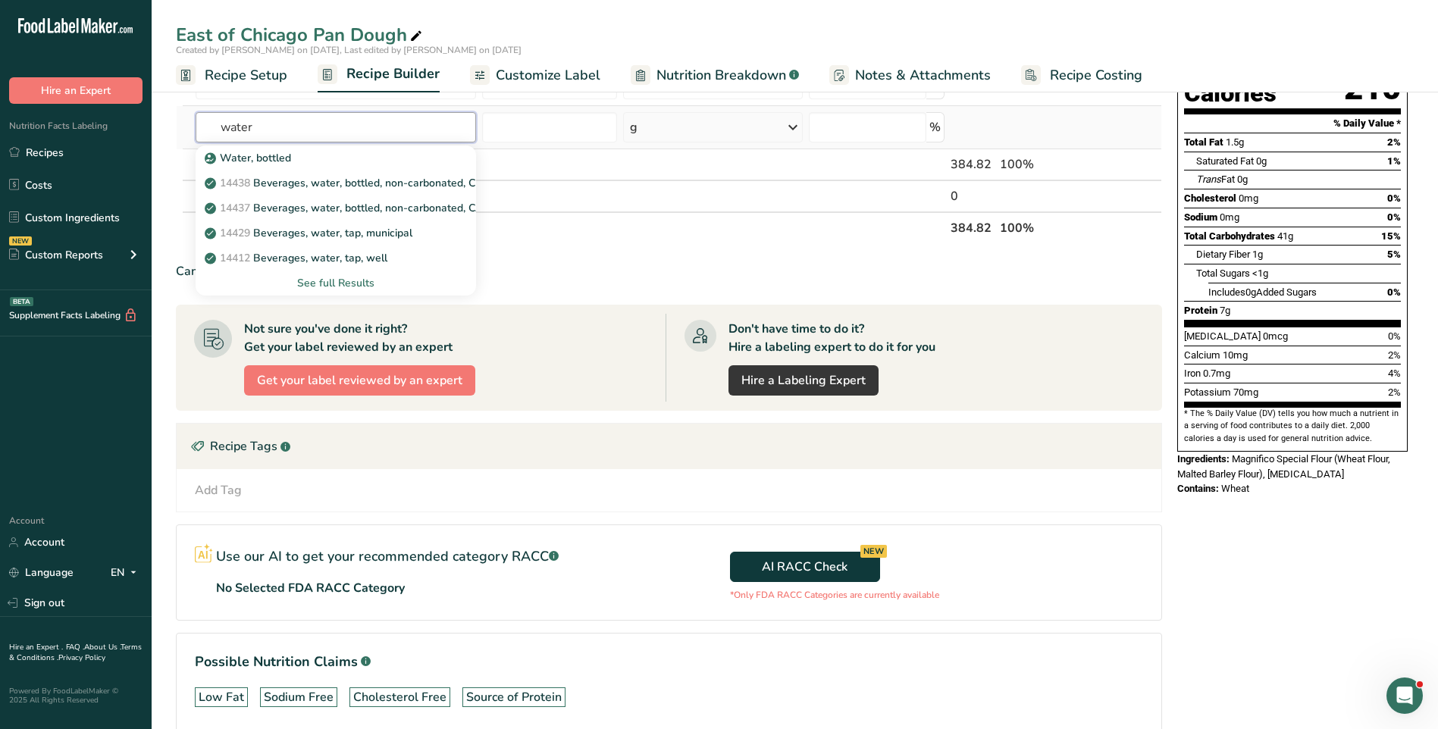
type input "water"
click at [348, 283] on div "See full Results" at bounding box center [336, 283] width 256 height 16
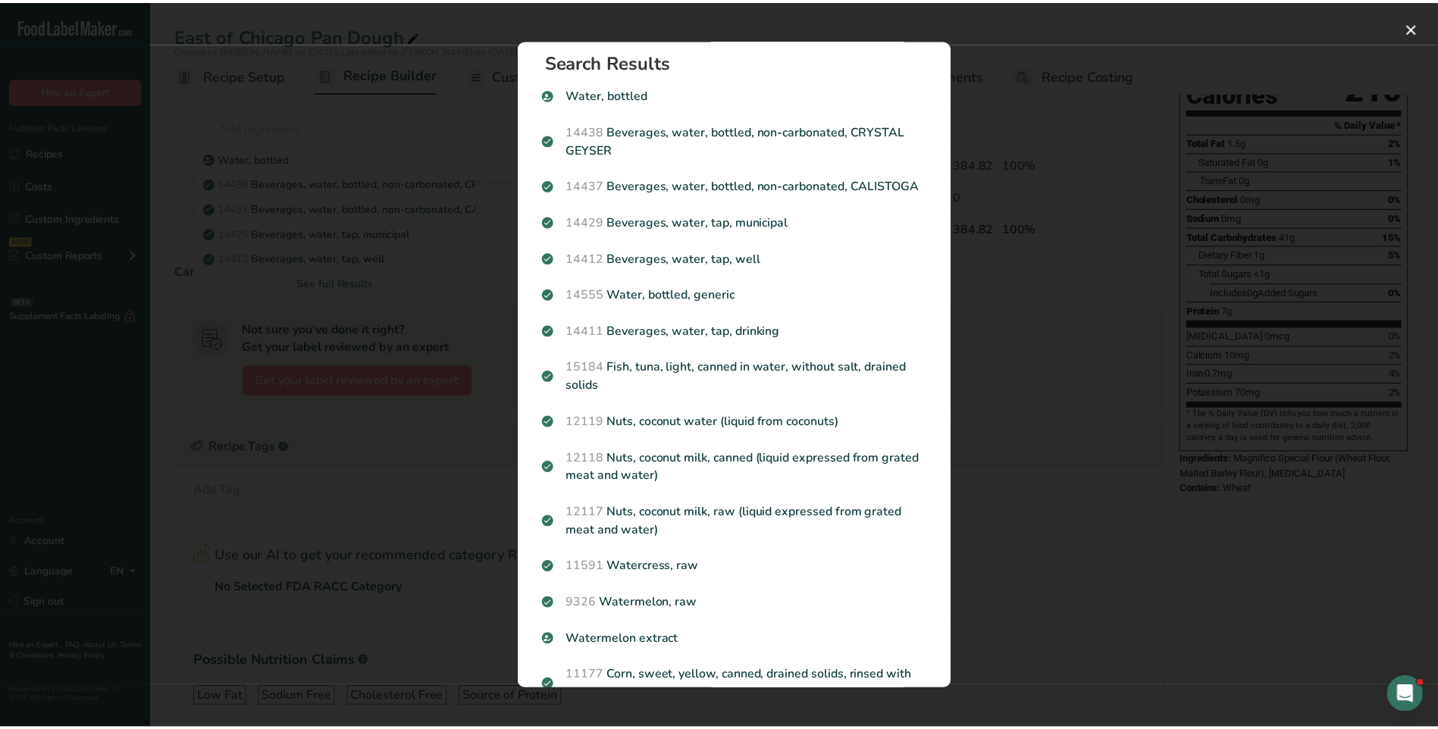
scroll to position [0, 0]
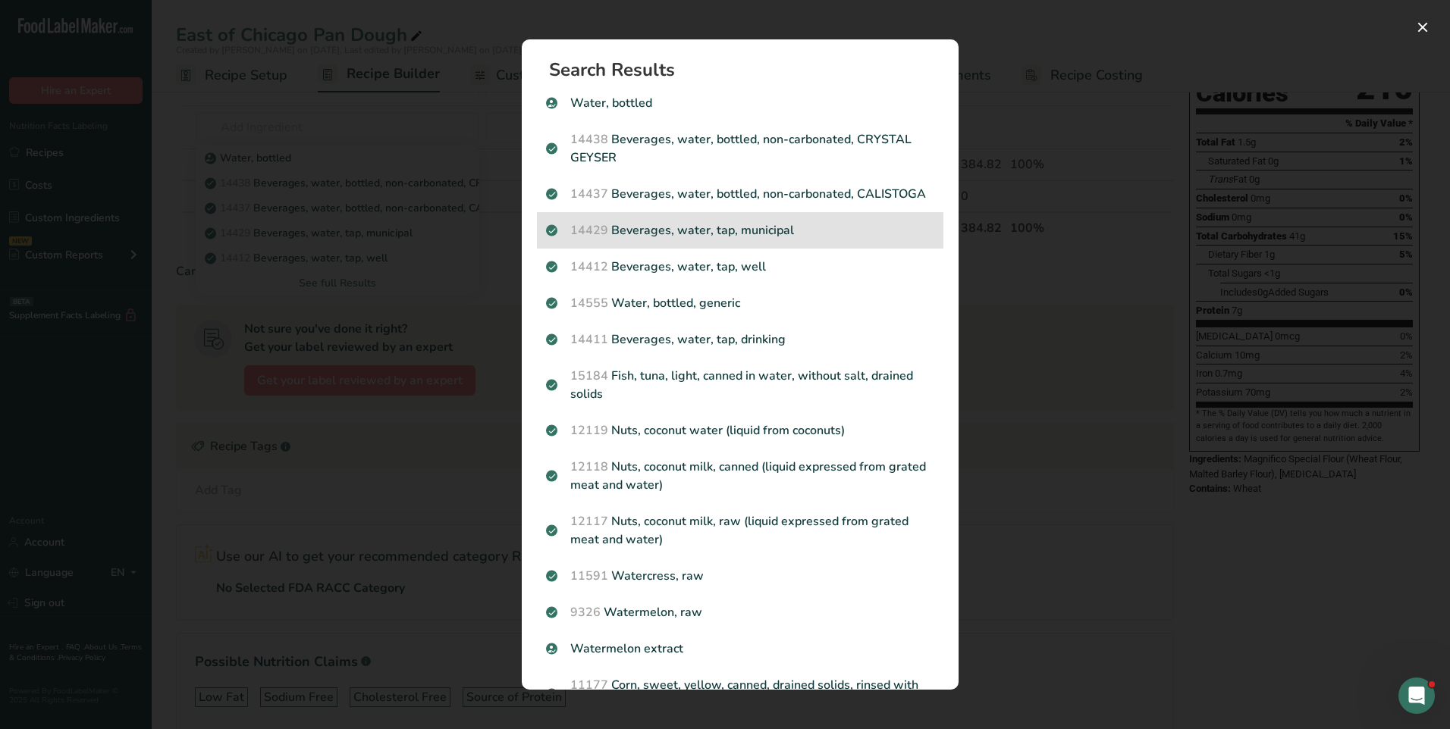
click at [670, 249] on div "14429 [GEOGRAPHIC_DATA], water, tap, municipal" at bounding box center [740, 230] width 406 height 36
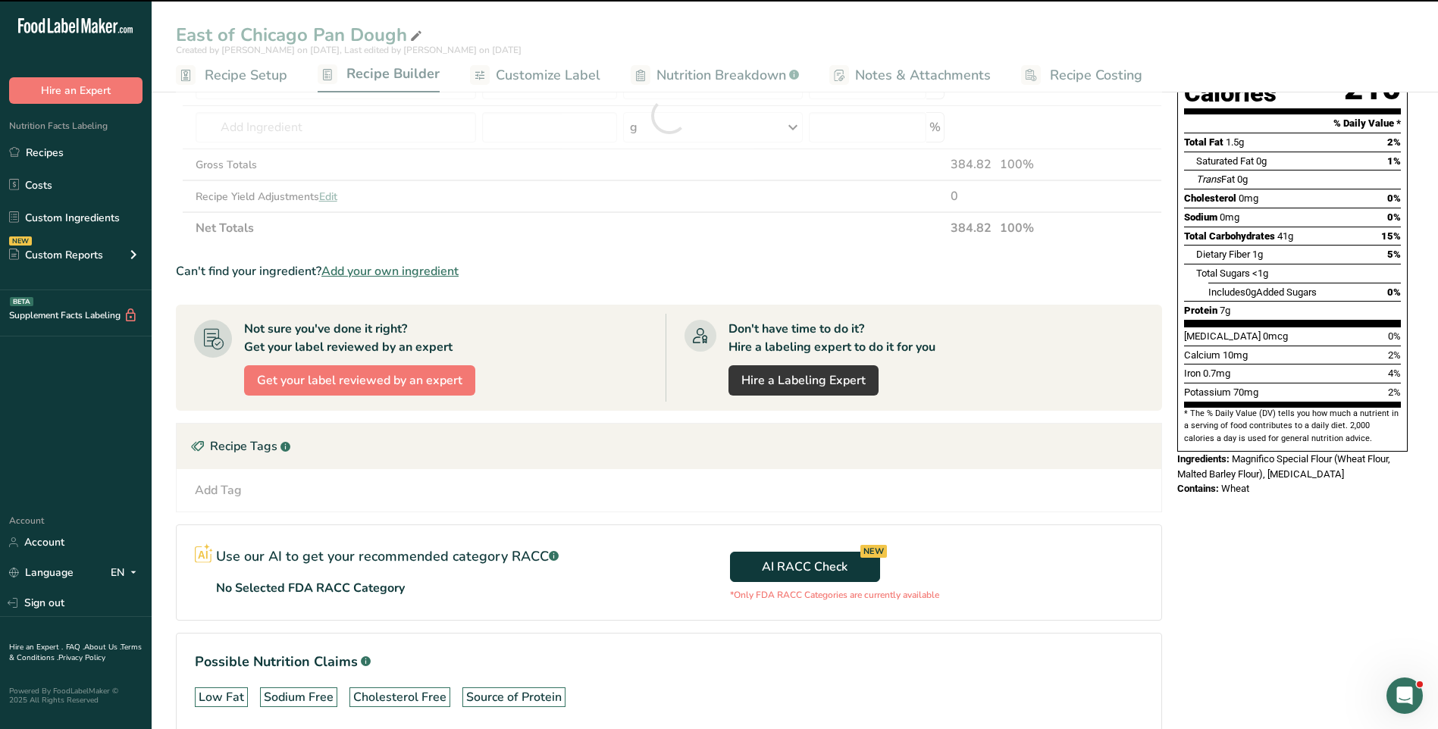
type input "0"
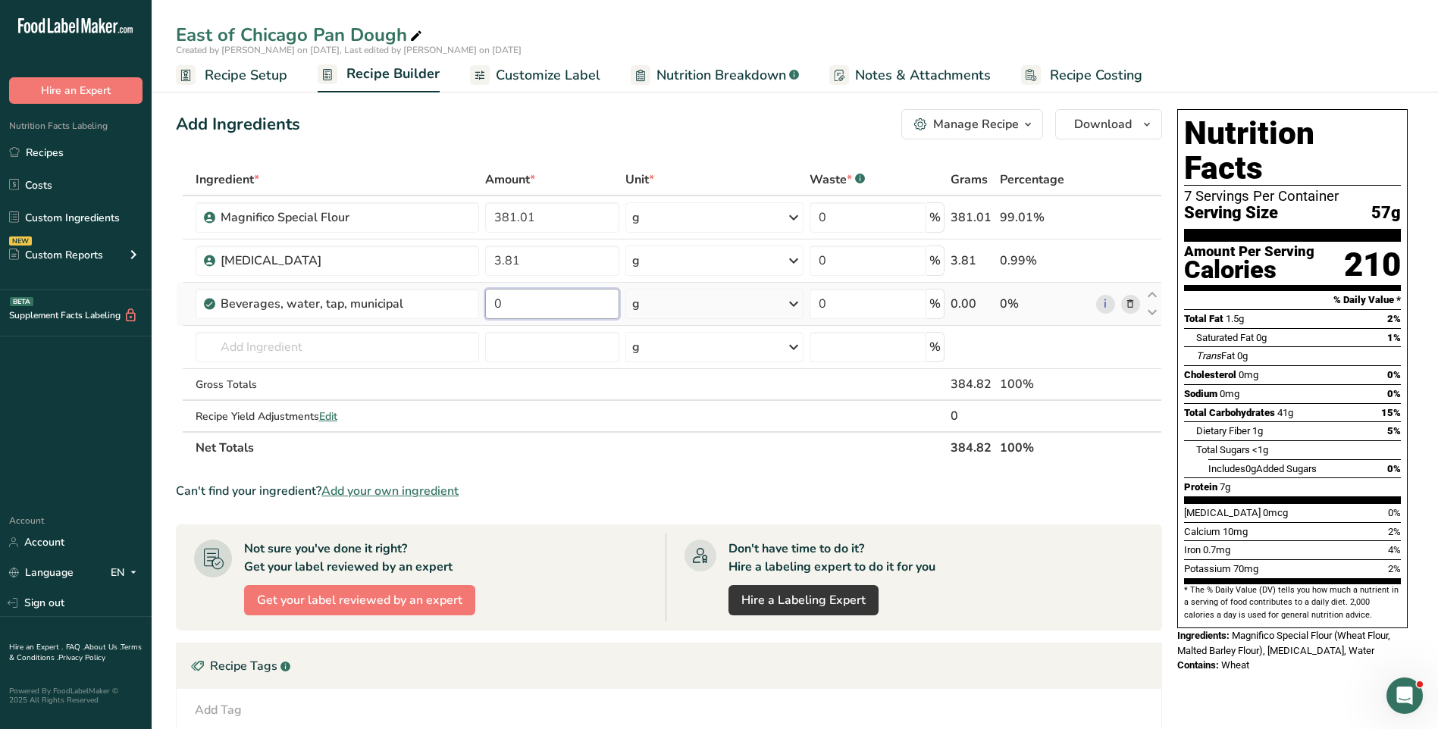
click at [579, 306] on input "0" at bounding box center [552, 304] width 134 height 30
type input "213.23"
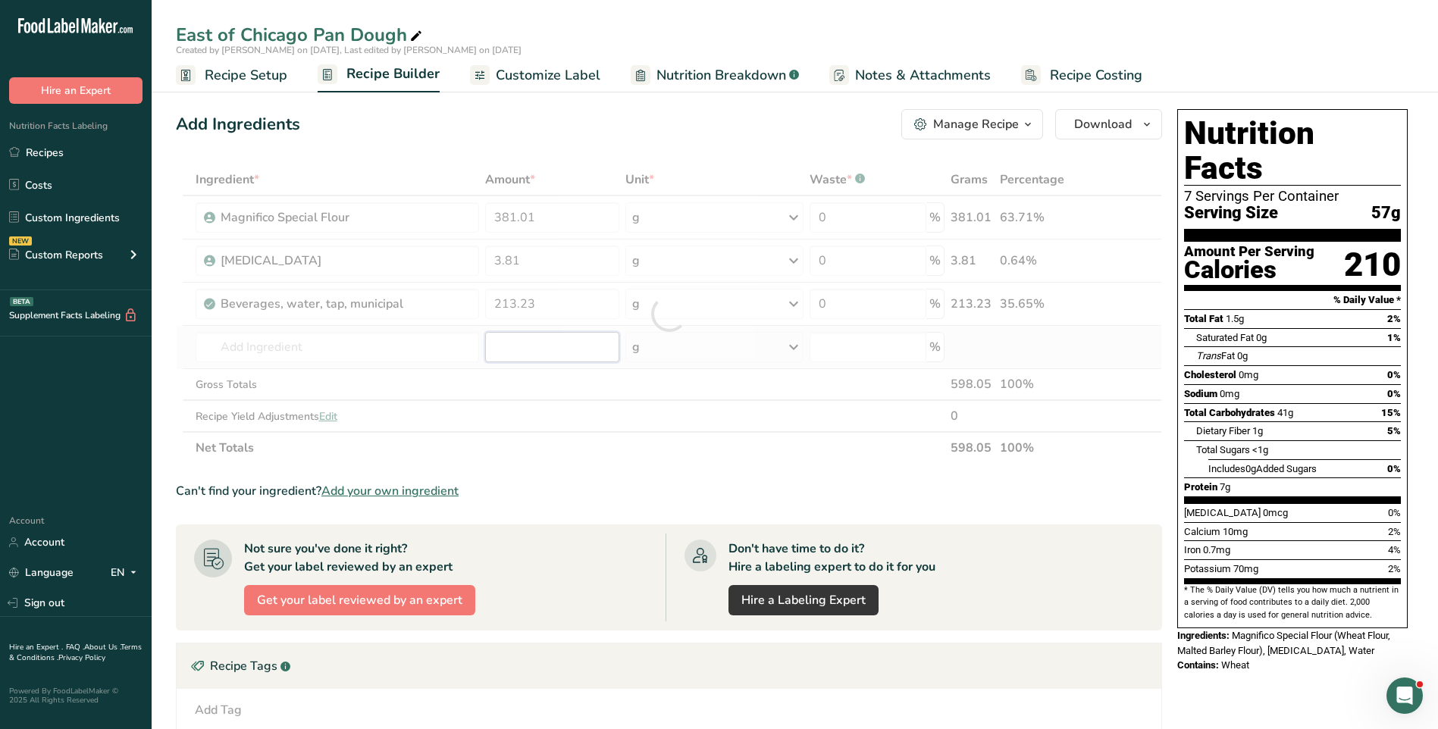
click at [506, 344] on div "Ingredient * Amount * Unit * Waste * .a-a{fill:#347362;}.b-a{fill:#fff;} Grams …" at bounding box center [669, 314] width 987 height 300
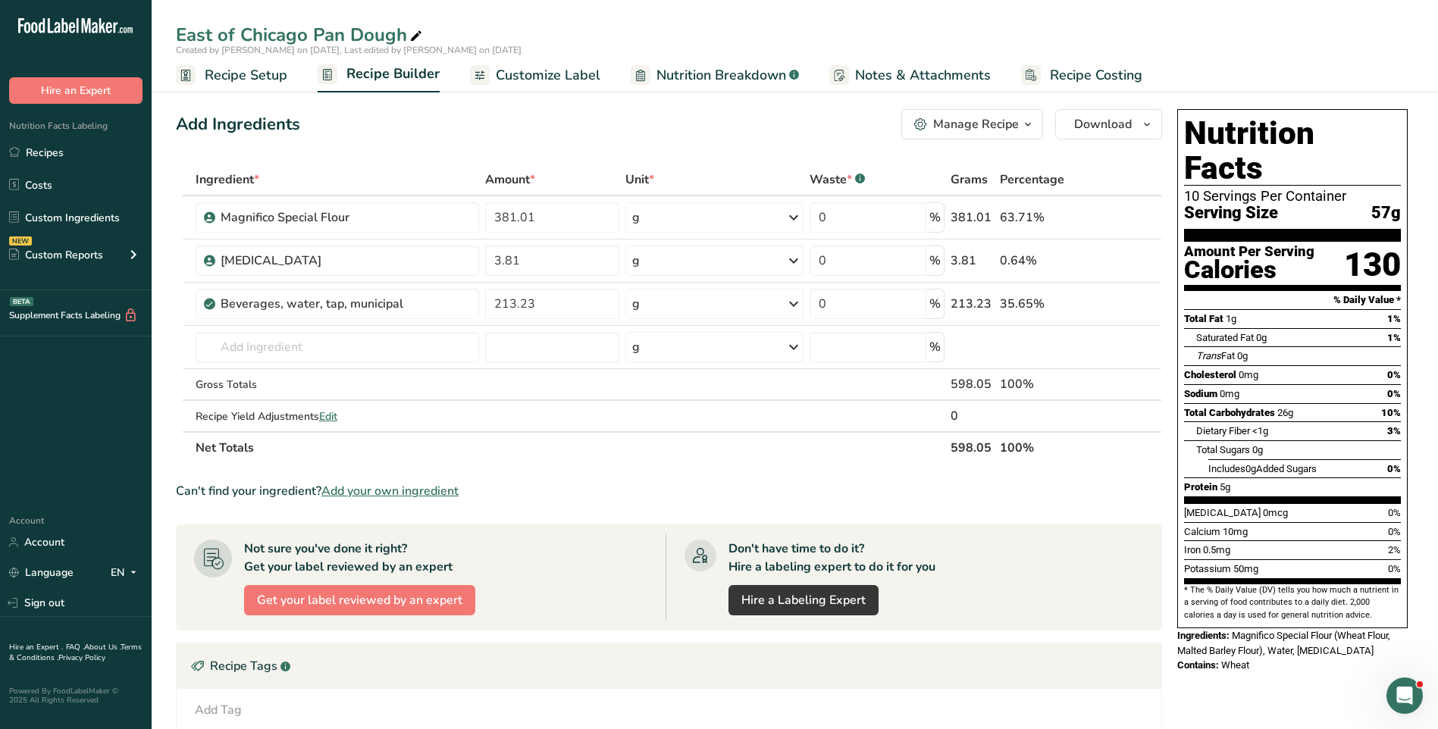
click at [398, 489] on span "Add your own ingredient" at bounding box center [390, 491] width 137 height 18
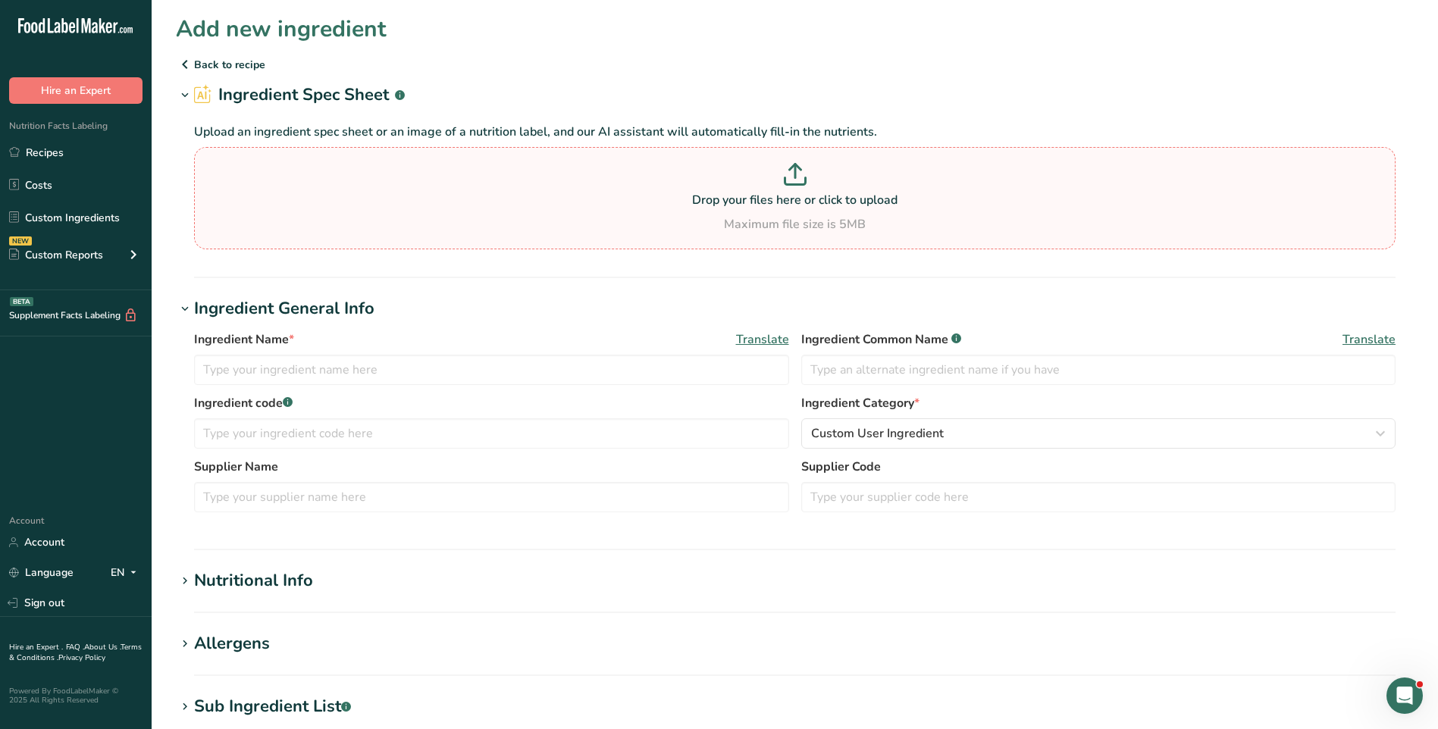
click at [788, 174] on icon at bounding box center [795, 174] width 23 height 23
click at [788, 174] on input "Drop your files here or click to upload Maximum file size is 5MB" at bounding box center [795, 198] width 1202 height 102
type input "C:\fakepath\2116 [PERSON_NAME] Yeast BOOKLET.pdf"
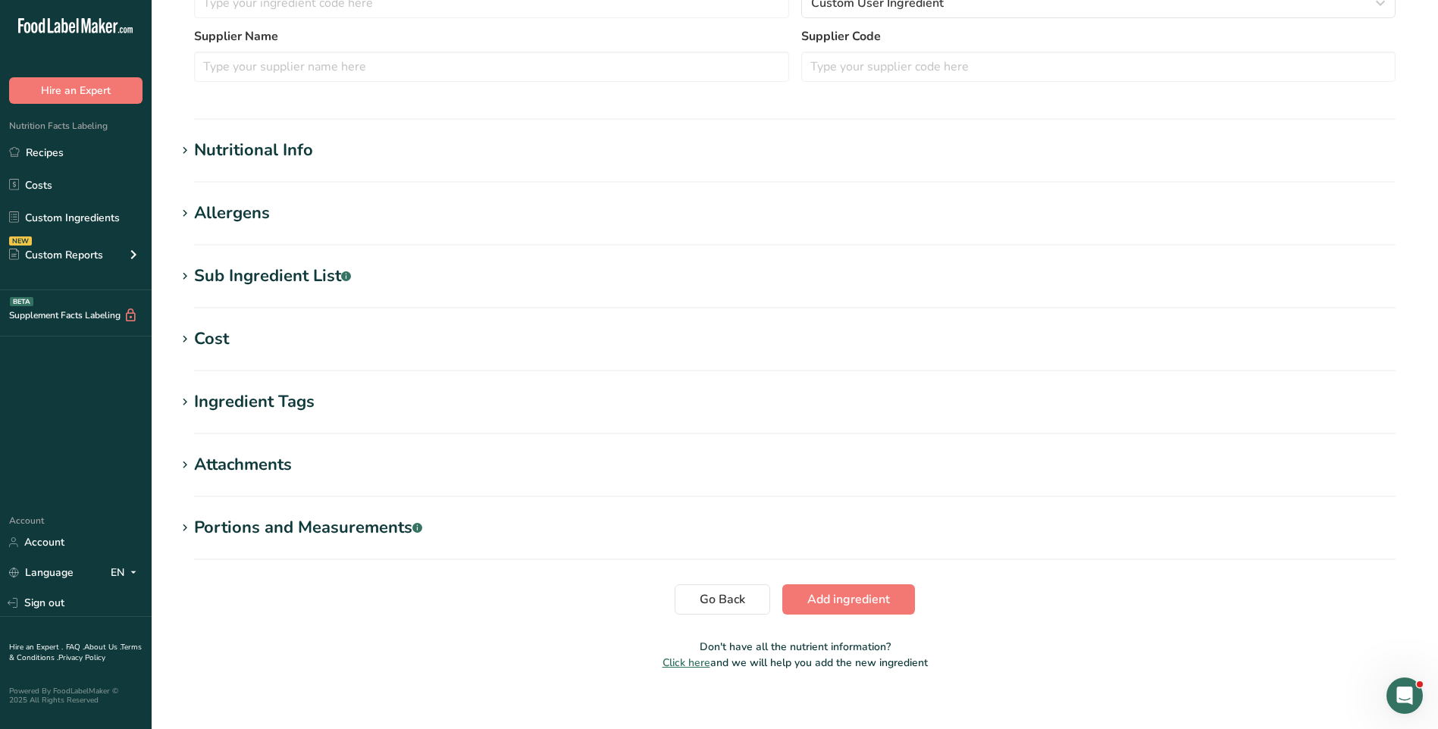
scroll to position [445, 0]
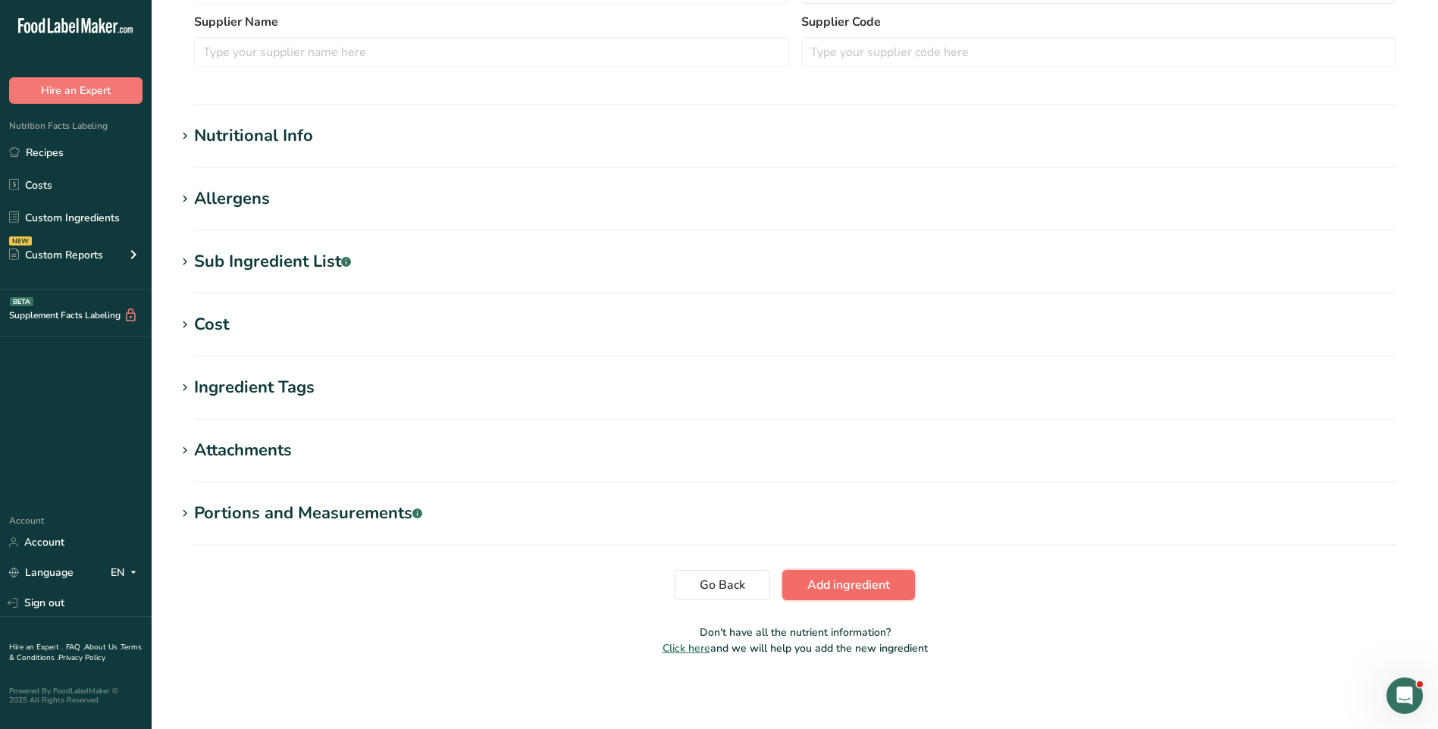
click at [875, 585] on span "Add ingredient" at bounding box center [849, 585] width 83 height 18
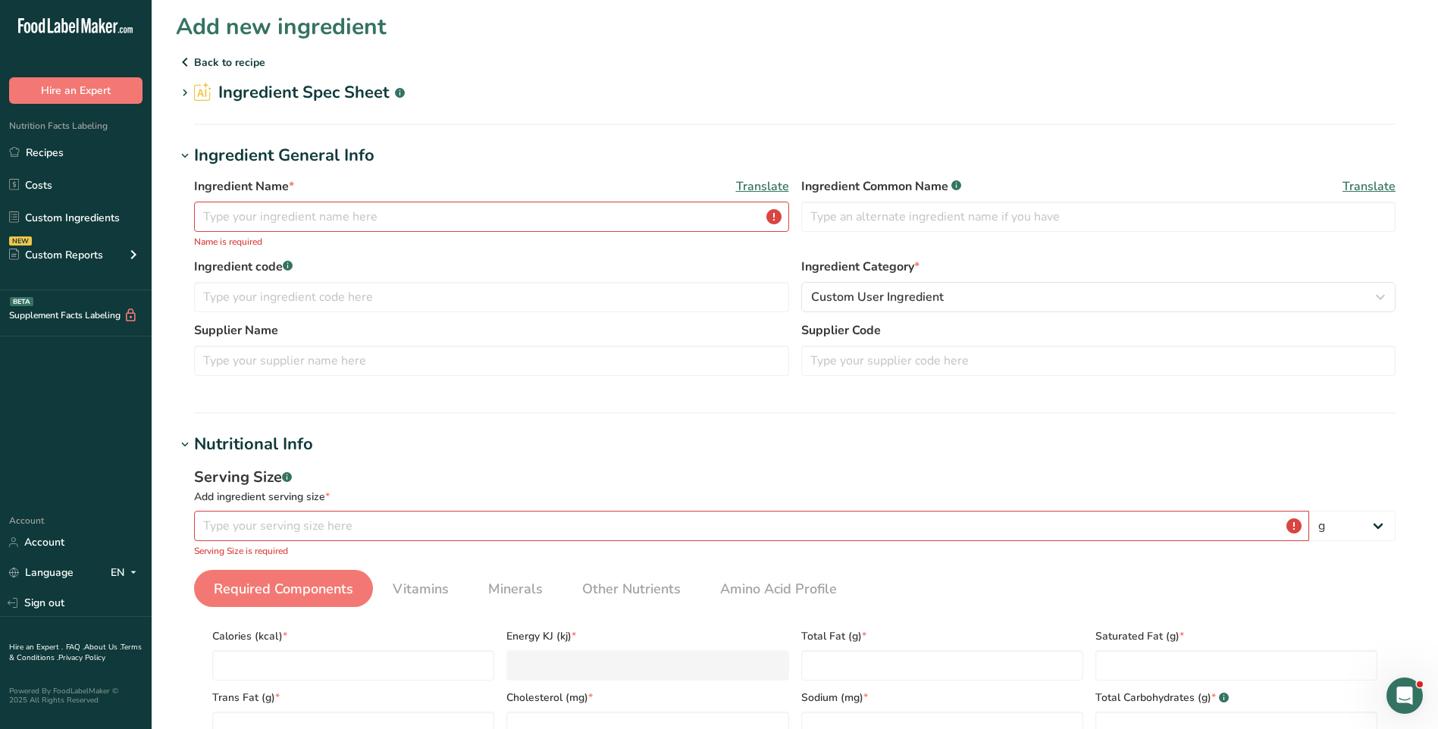
scroll to position [0, 0]
click at [229, 64] on p "Back to recipe" at bounding box center [795, 64] width 1238 height 18
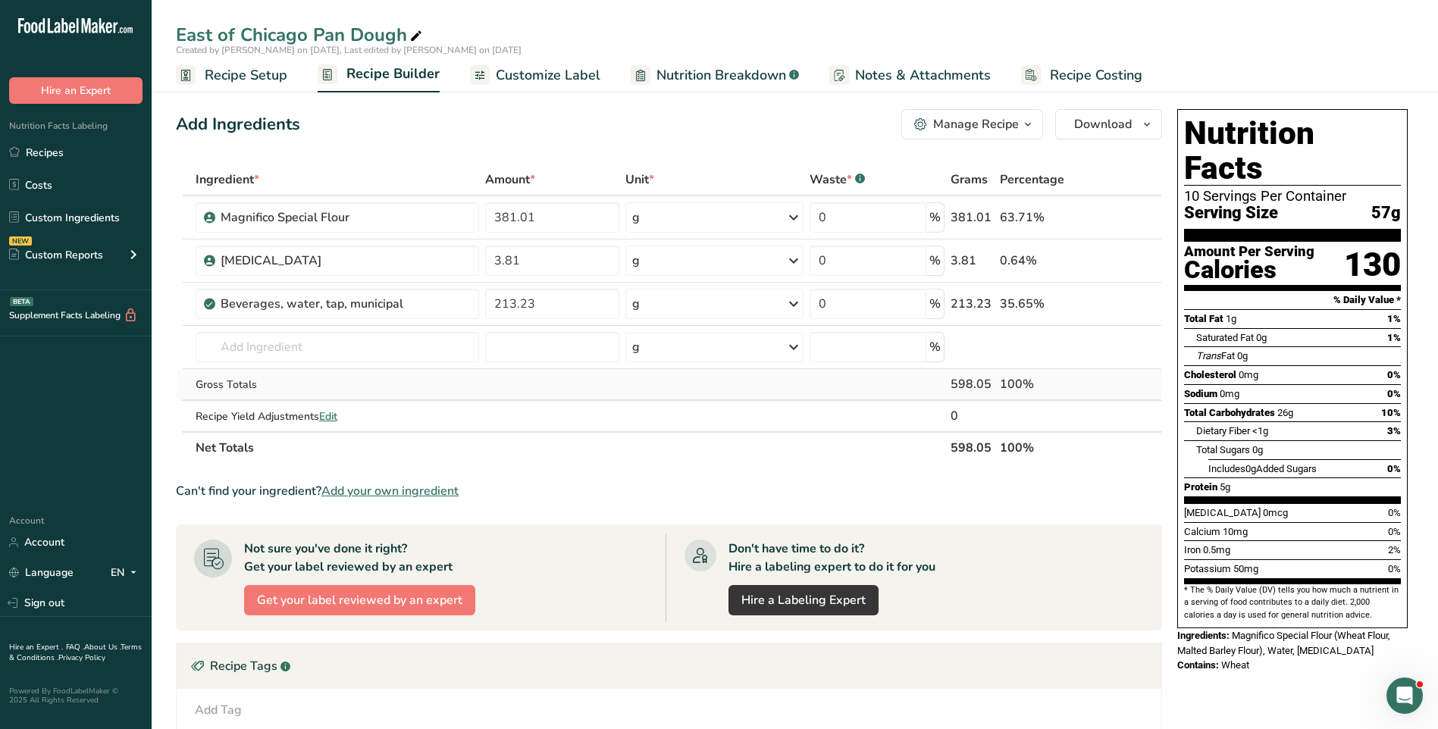
scroll to position [76, 0]
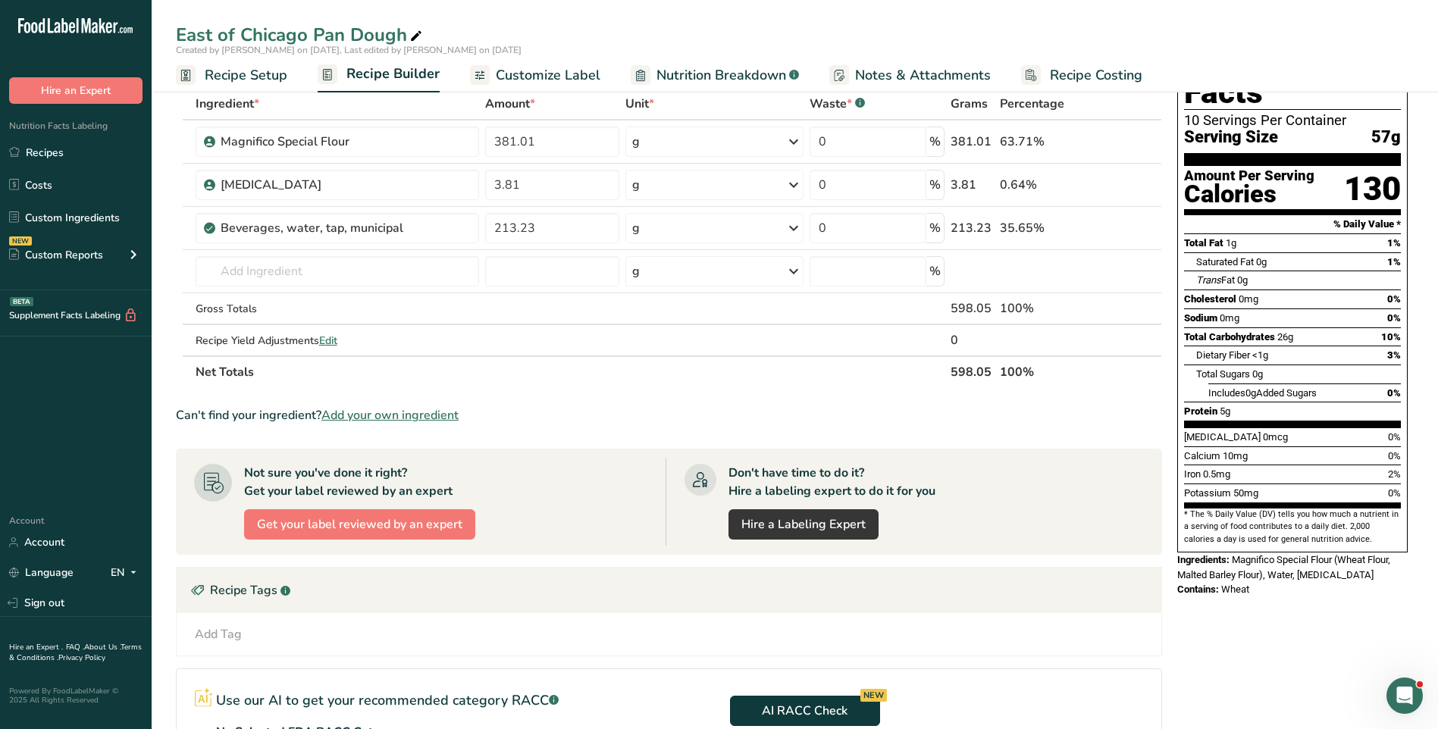
click at [375, 410] on span "Add your own ingredient" at bounding box center [390, 415] width 137 height 18
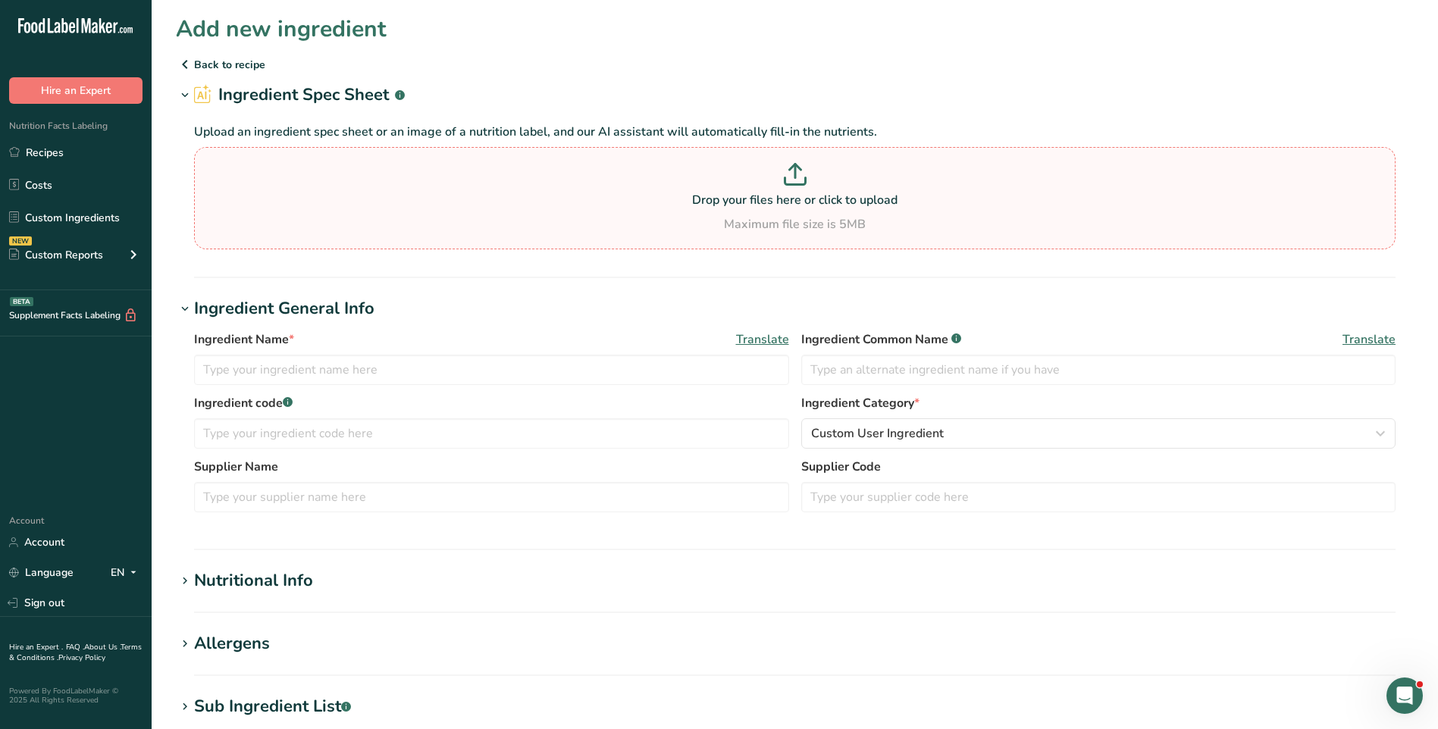
click at [800, 174] on icon at bounding box center [795, 174] width 23 height 23
click at [800, 174] on input "Drop your files here or click to upload Maximum file size is 5MB" at bounding box center [795, 198] width 1202 height 102
type input "C:\fakepath\2116 [PERSON_NAME] Yeast BOOKLET.pdf"
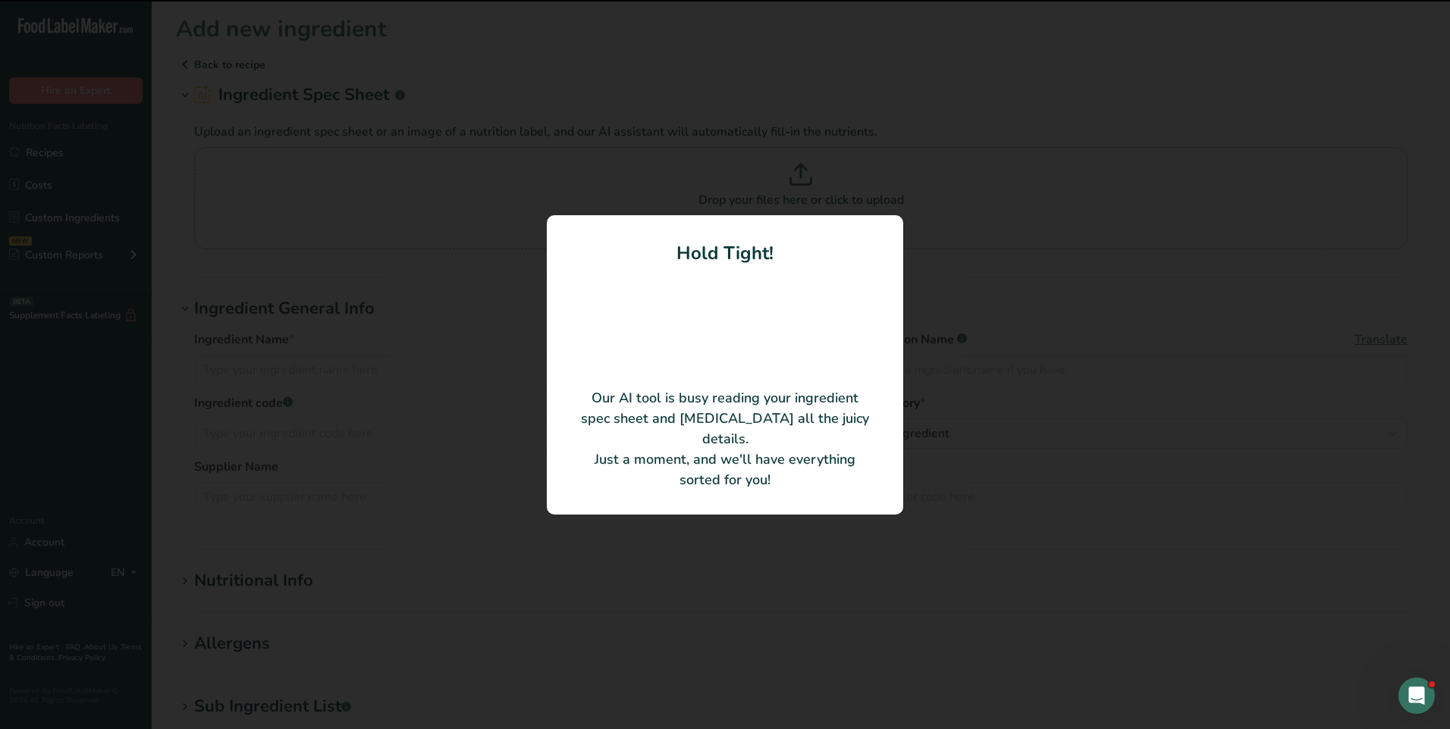
type input "[PERSON_NAME] Yeast"
type input "AB Mauri Food Inc."
type input "2116"
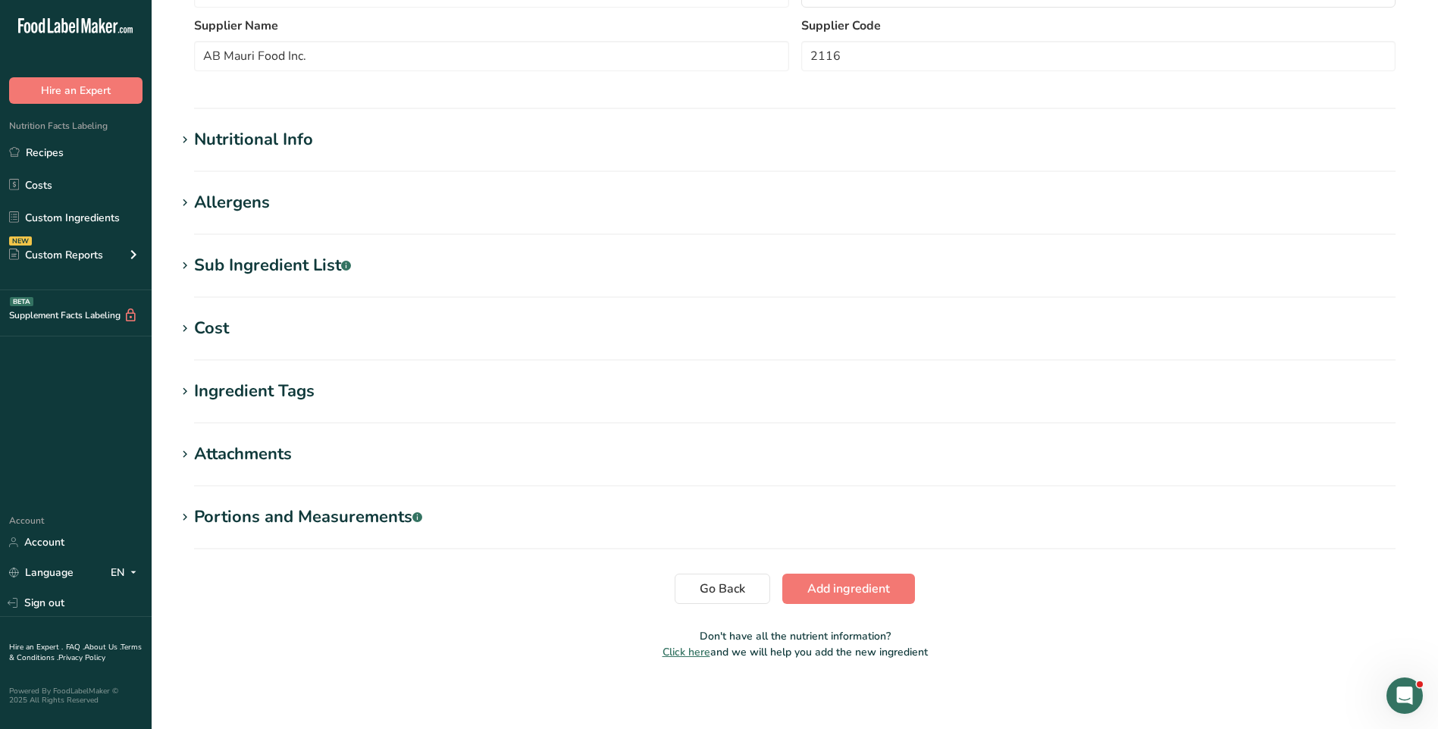
scroll to position [372, 0]
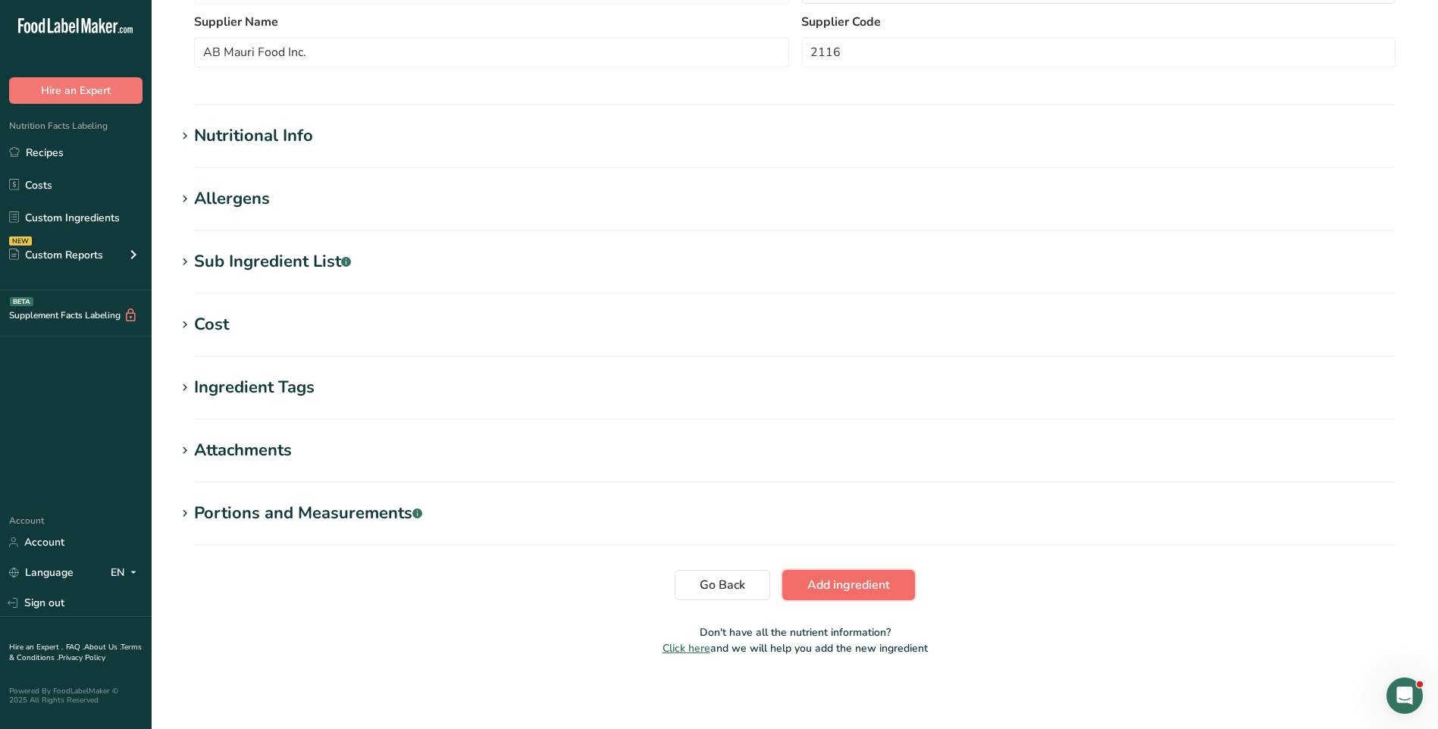
click at [820, 591] on span "Add ingredient" at bounding box center [849, 585] width 83 height 18
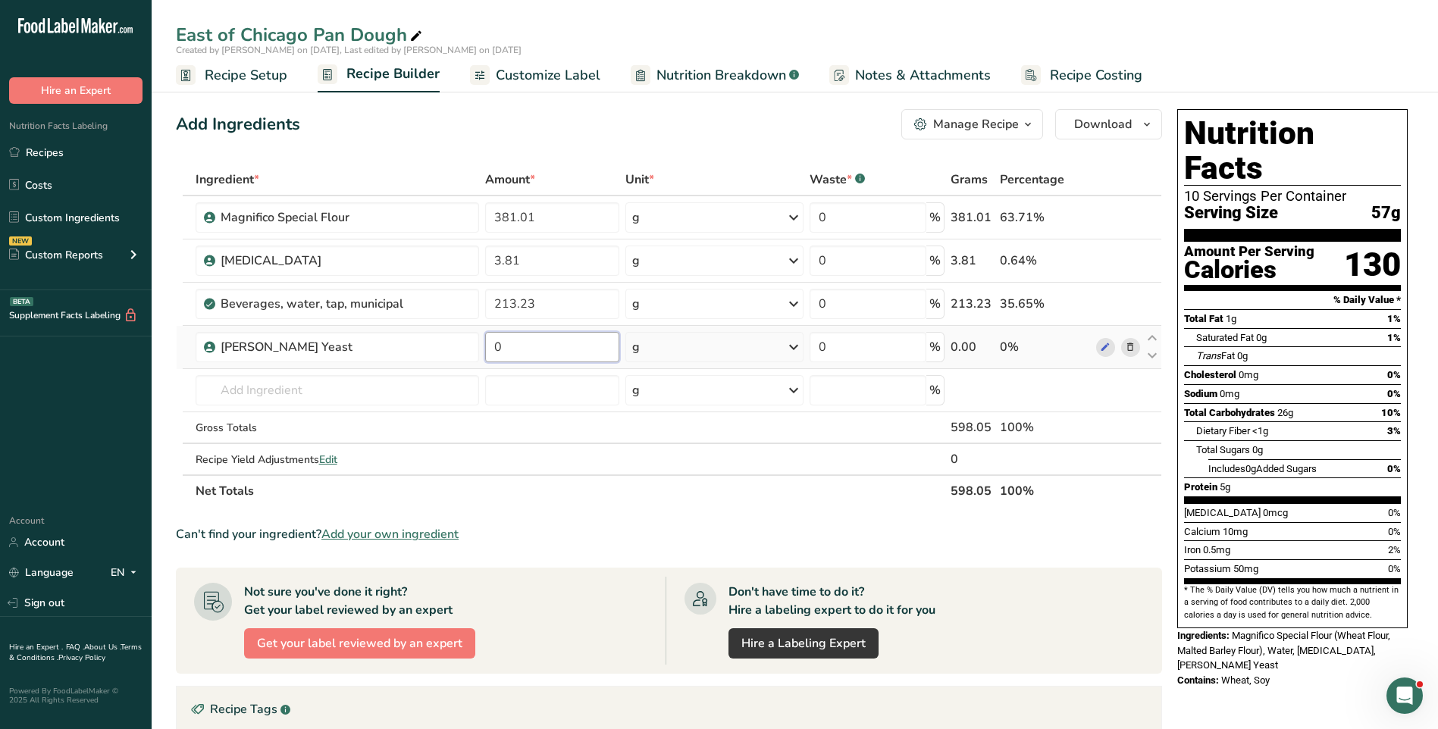
click at [551, 347] on input "0" at bounding box center [552, 347] width 134 height 30
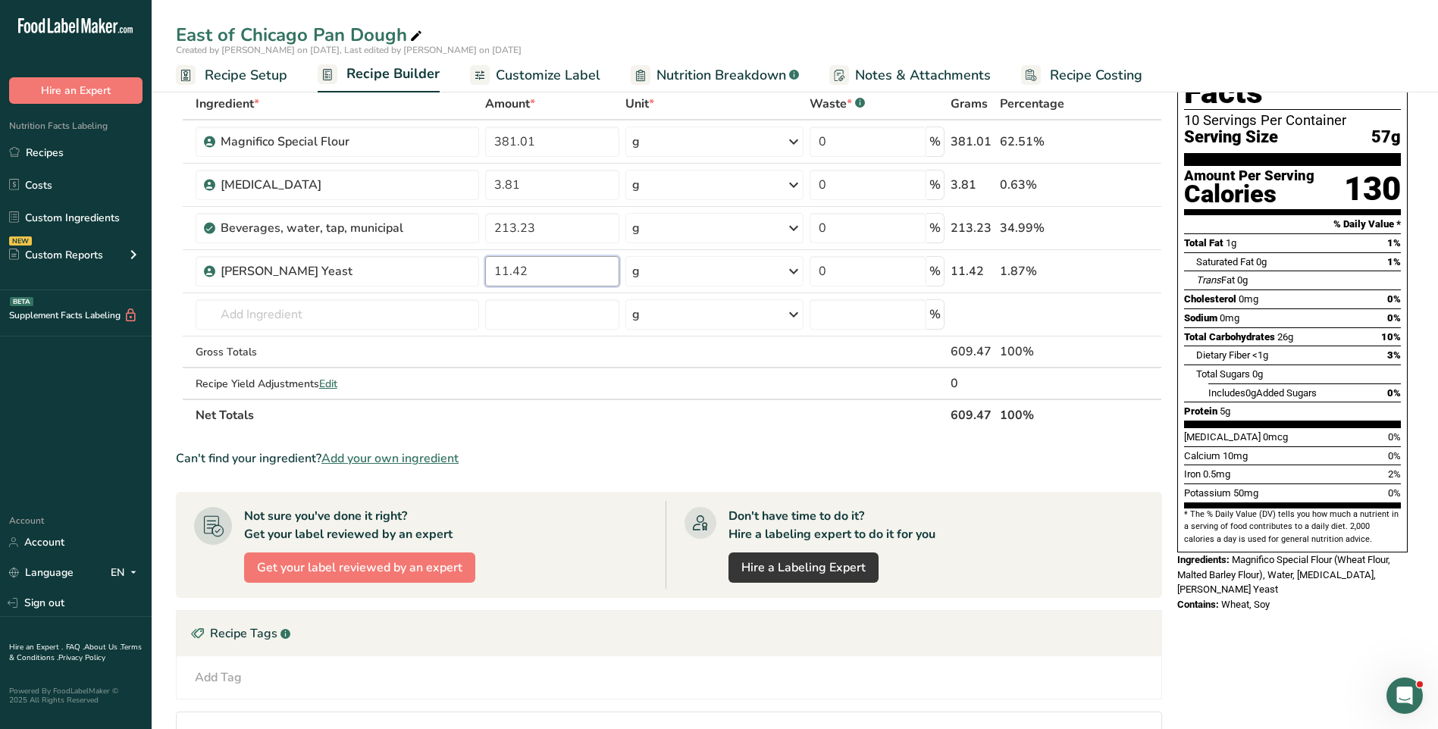
type input "11.42"
click at [415, 458] on span "Add your own ingredient" at bounding box center [390, 459] width 137 height 18
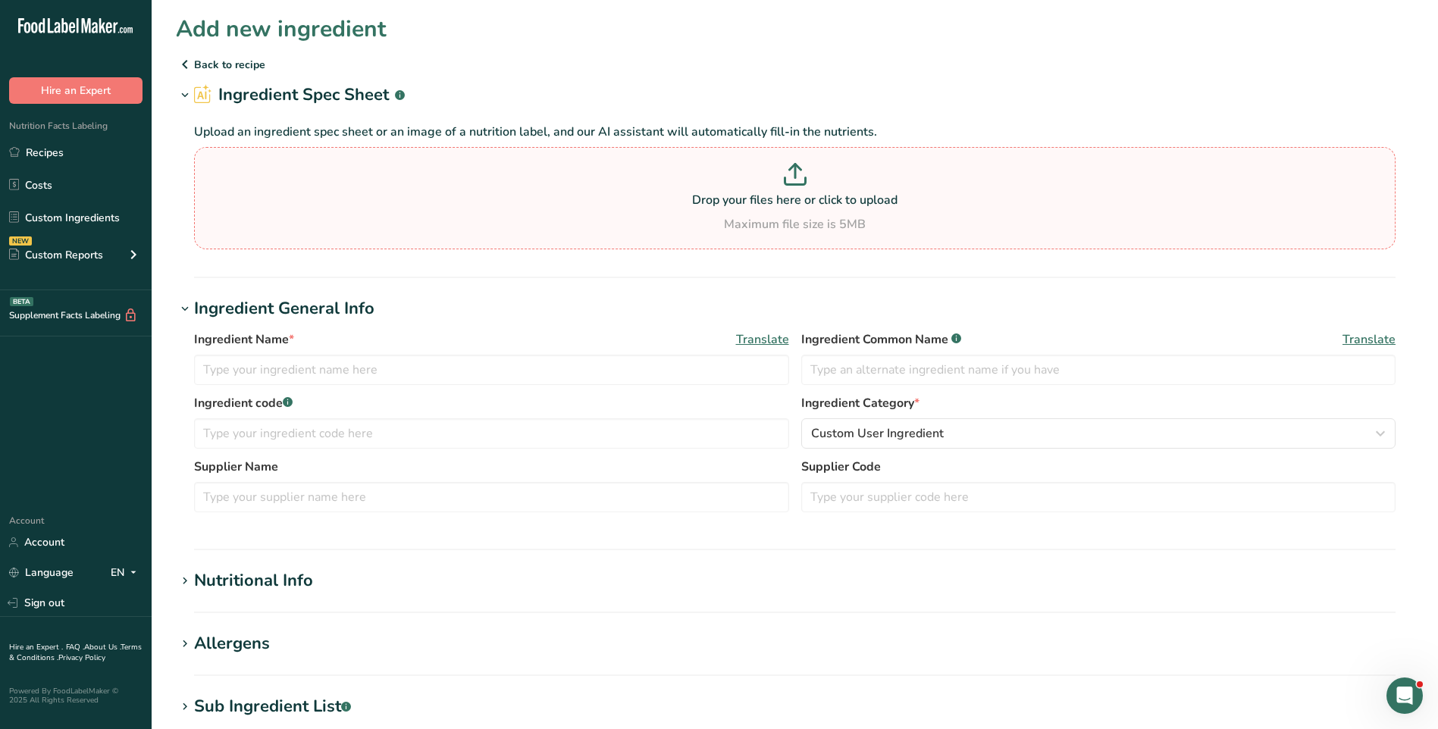
click at [795, 177] on icon at bounding box center [795, 172] width 0 height 14
click at [795, 177] on input "Drop your files here or click to upload Maximum file size is 5MB" at bounding box center [795, 198] width 1202 height 102
type input "C:\fakepath\03062784 - Spec, Ingred-DEC, CoO.pdf"
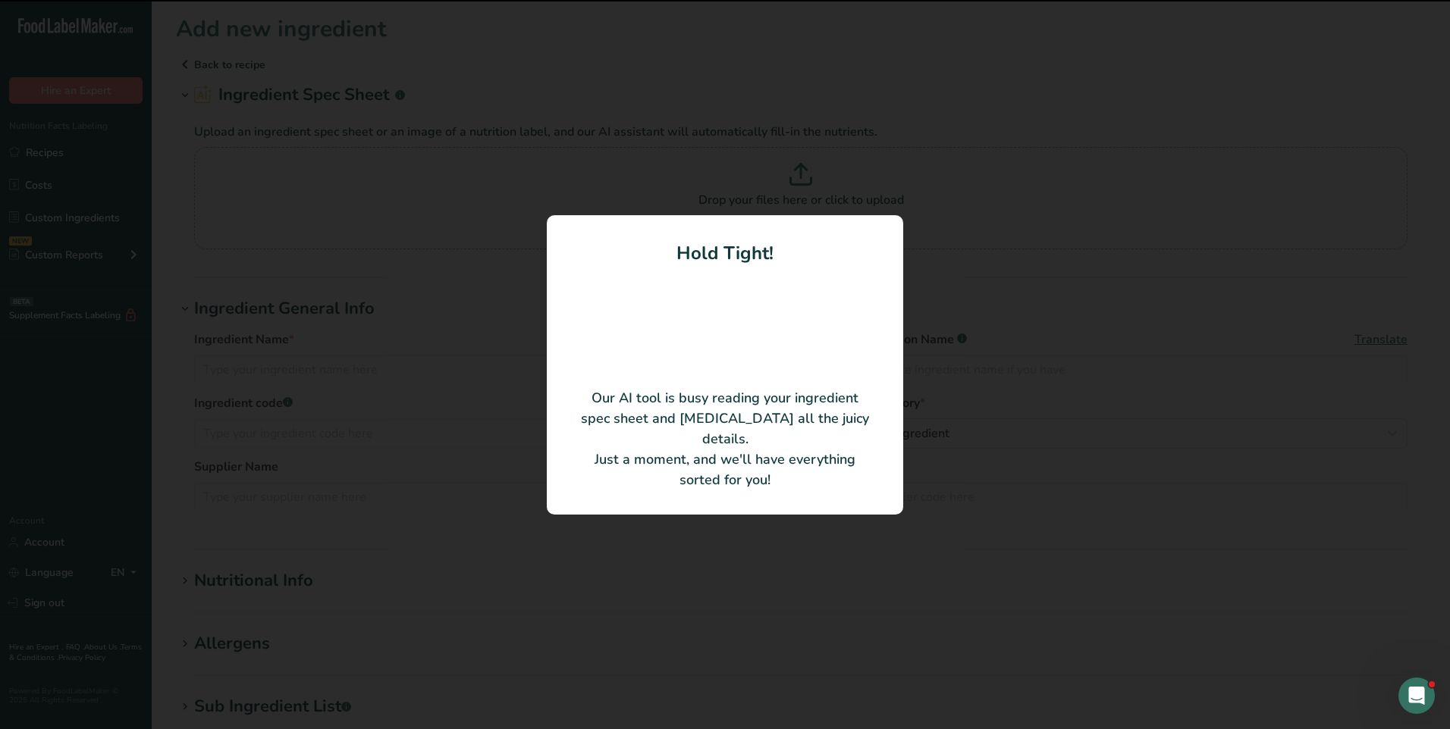
type input "Cane Sugar or Sucrose"
type input "Imperial Sugar Company"
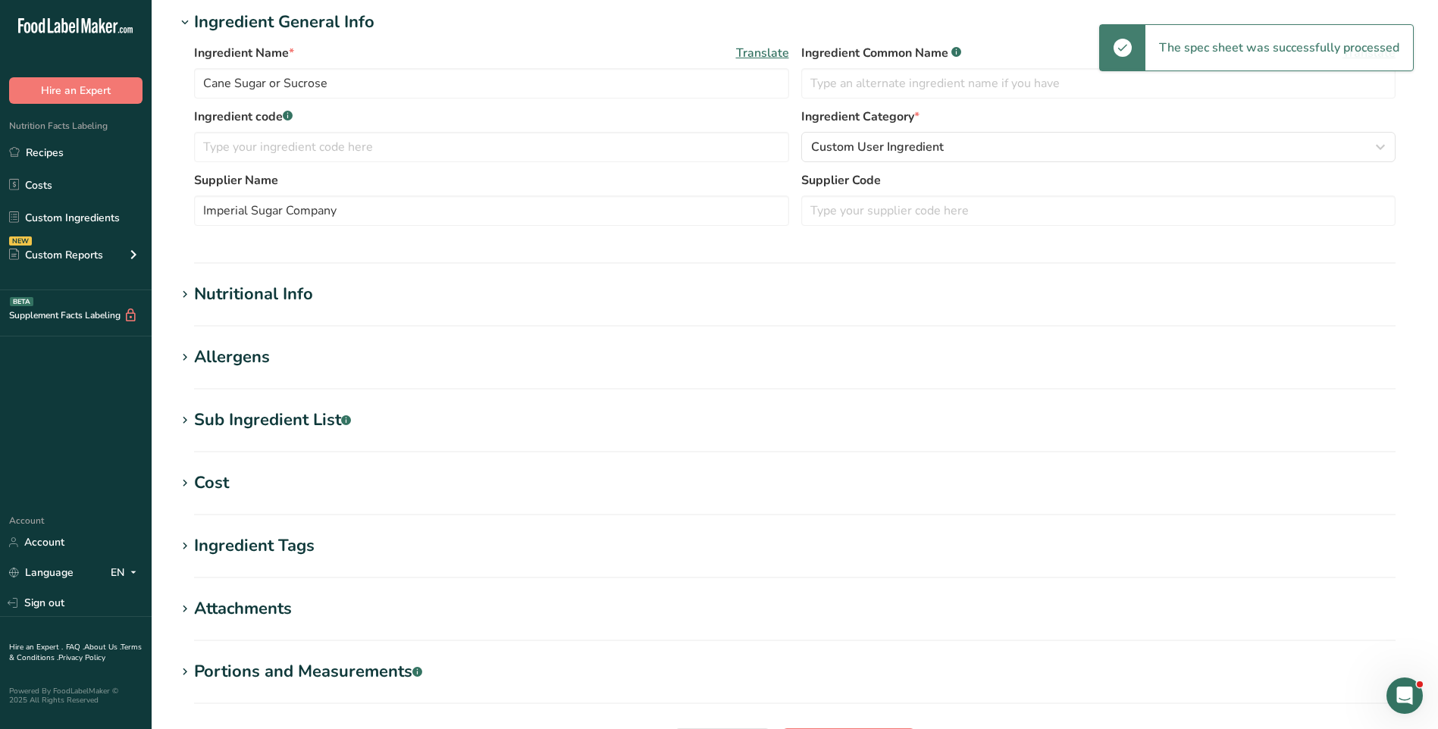
scroll to position [372, 0]
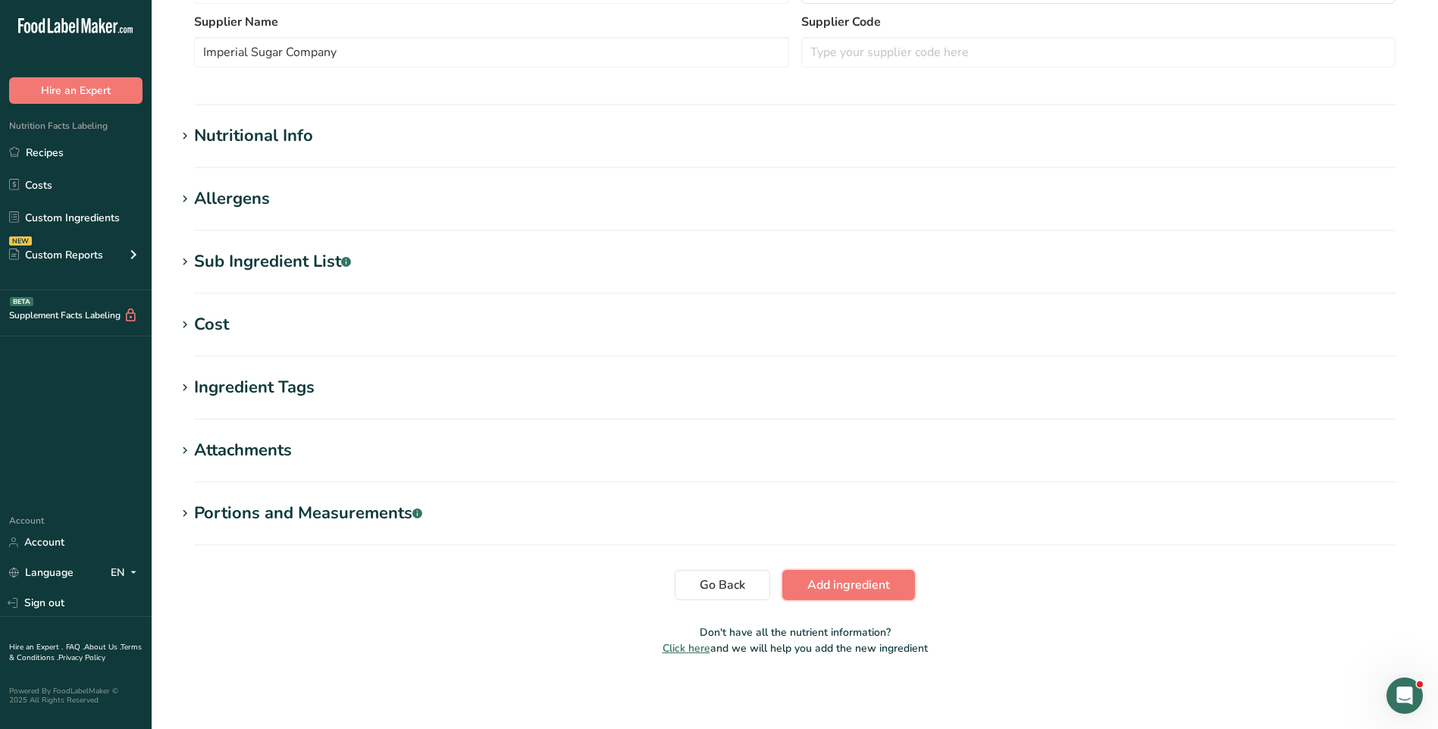
click at [840, 585] on span "Add ingredient" at bounding box center [849, 585] width 83 height 18
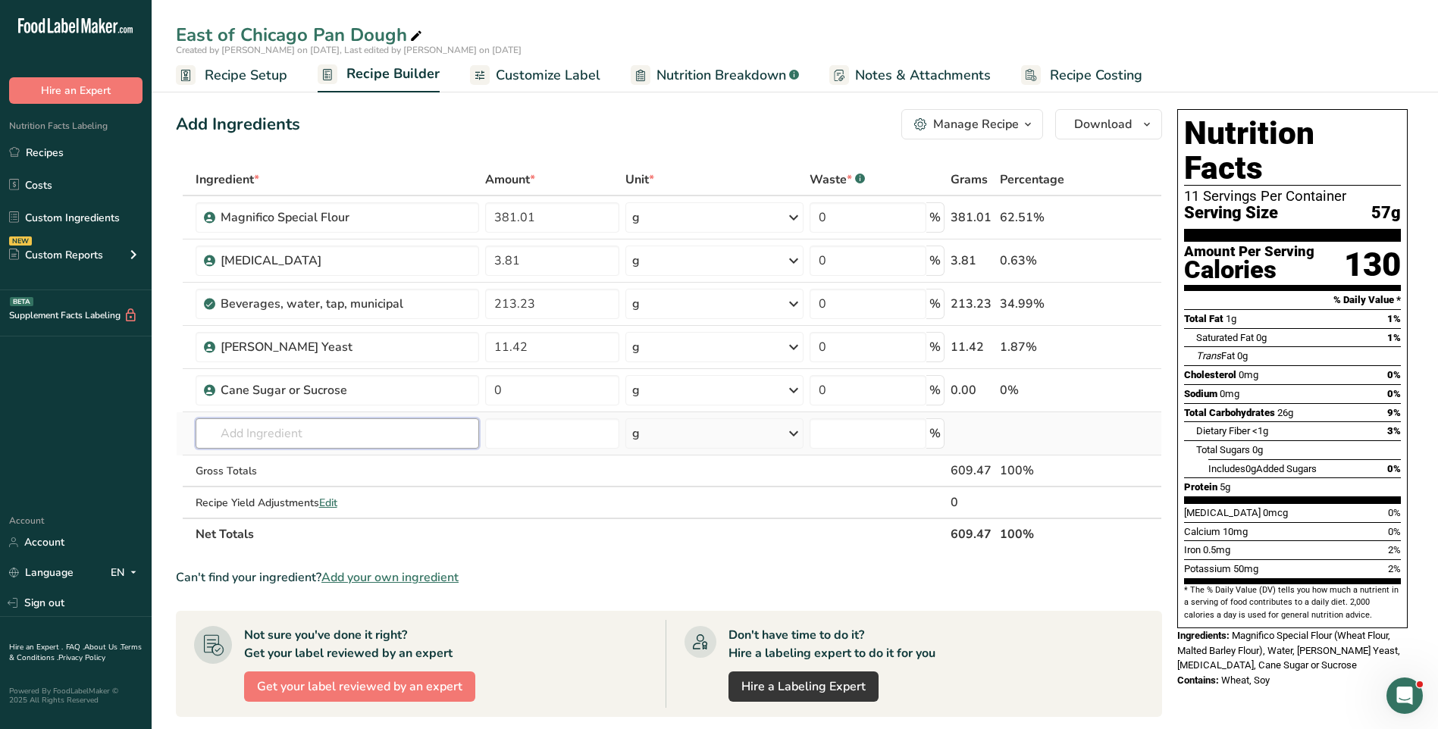
click at [359, 429] on input "text" at bounding box center [338, 434] width 284 height 30
click at [555, 391] on input "0" at bounding box center [552, 390] width 134 height 30
type input "5.33"
click at [384, 582] on span "Add your own ingredient" at bounding box center [390, 578] width 137 height 18
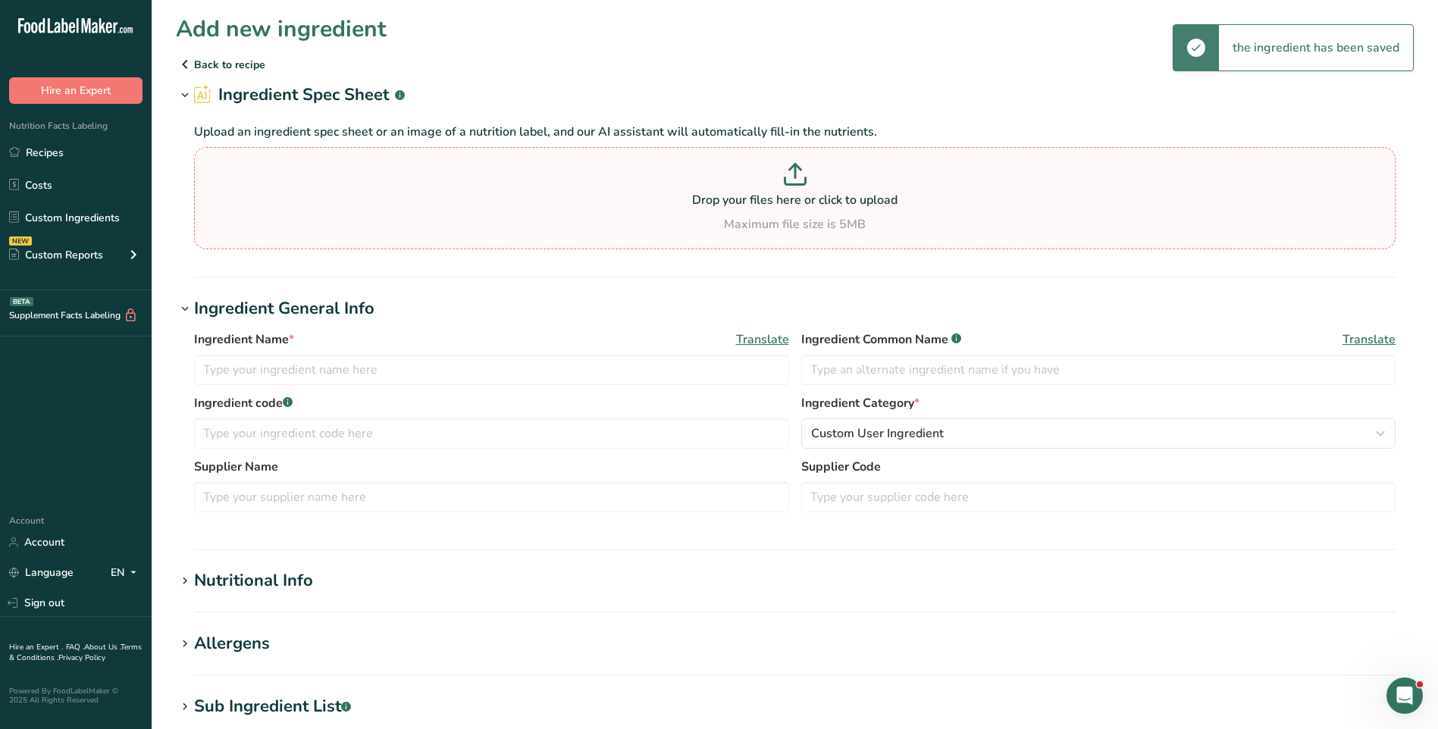
click at [775, 169] on p at bounding box center [795, 177] width 1194 height 28
click at [775, 169] on input "Drop your files here or click to upload Maximum file size is 5MB" at bounding box center [795, 198] width 1202 height 102
type input "C:\fakepath\02389311 - Spec, Ingred-DEC, UPC, Shelf Life, Mfg Locations.pdf"
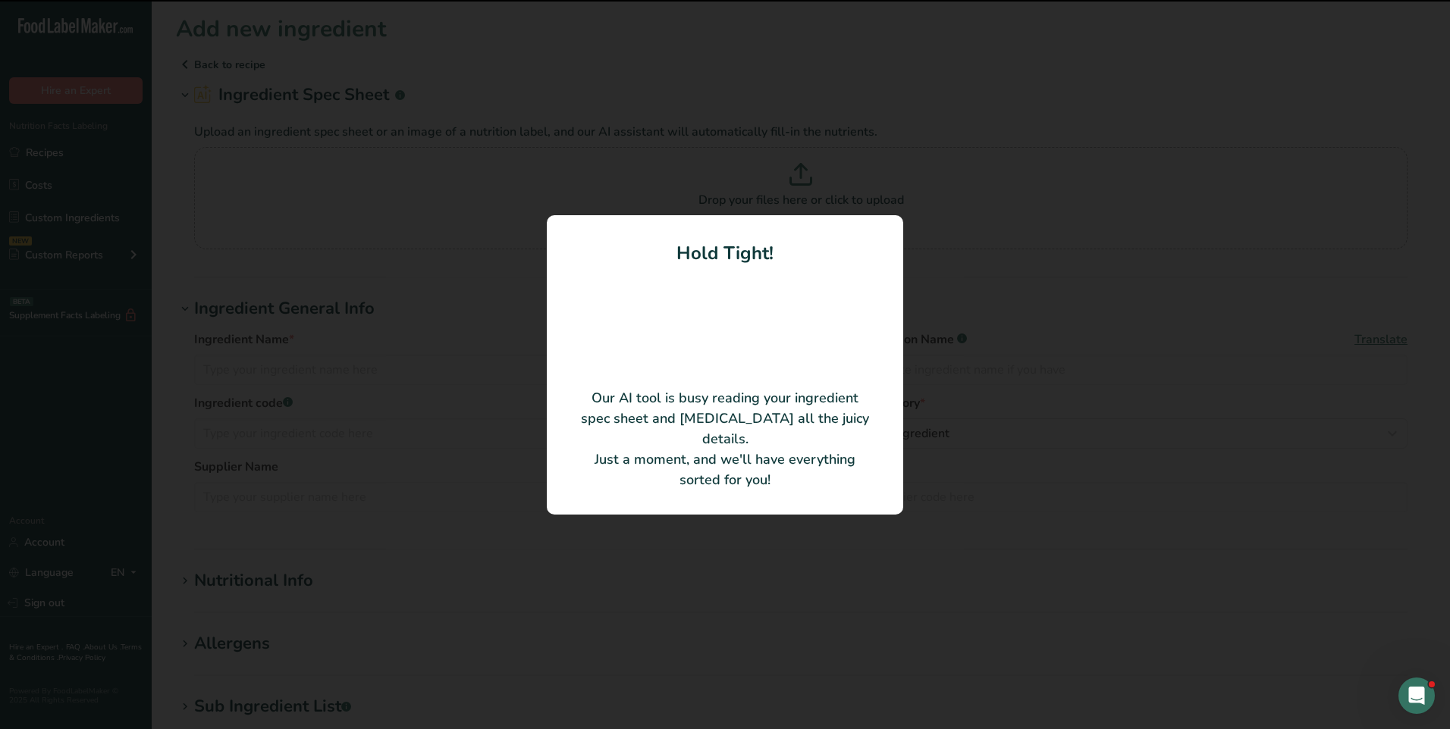
type input "Salt, Yellow Prussiate of Soda"
type input "F115130000"
type input "[PERSON_NAME] Salt, Inc."
type input "PDS 2049"
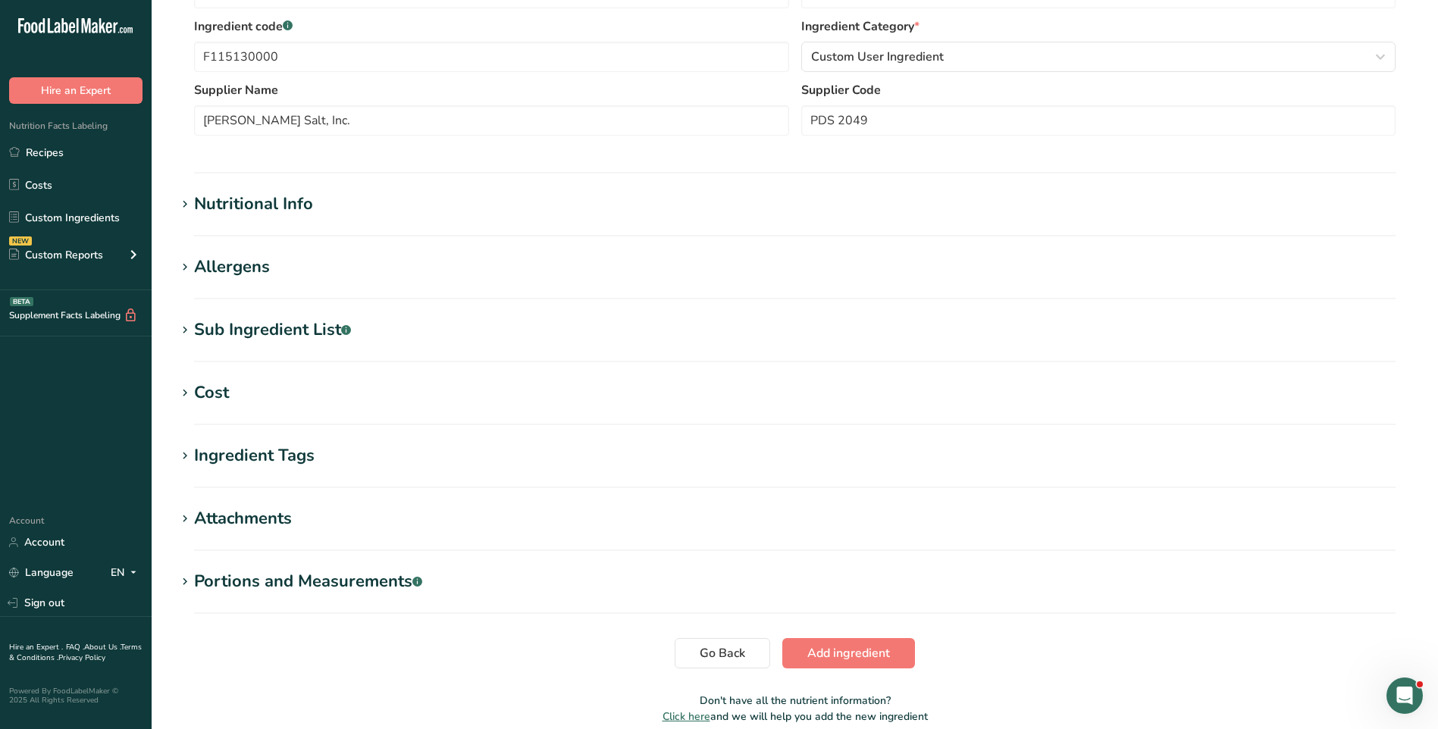
scroll to position [372, 0]
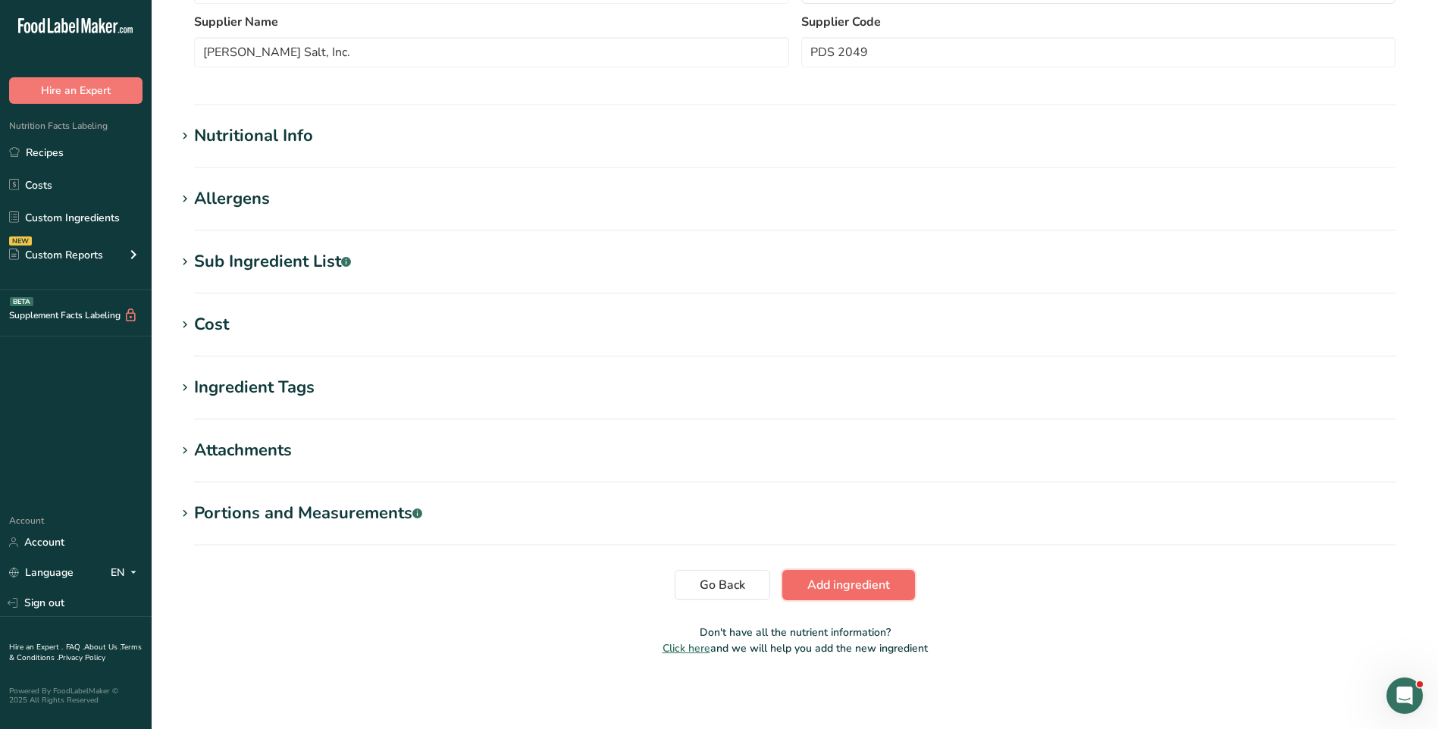
click at [819, 587] on span "Add ingredient" at bounding box center [849, 585] width 83 height 18
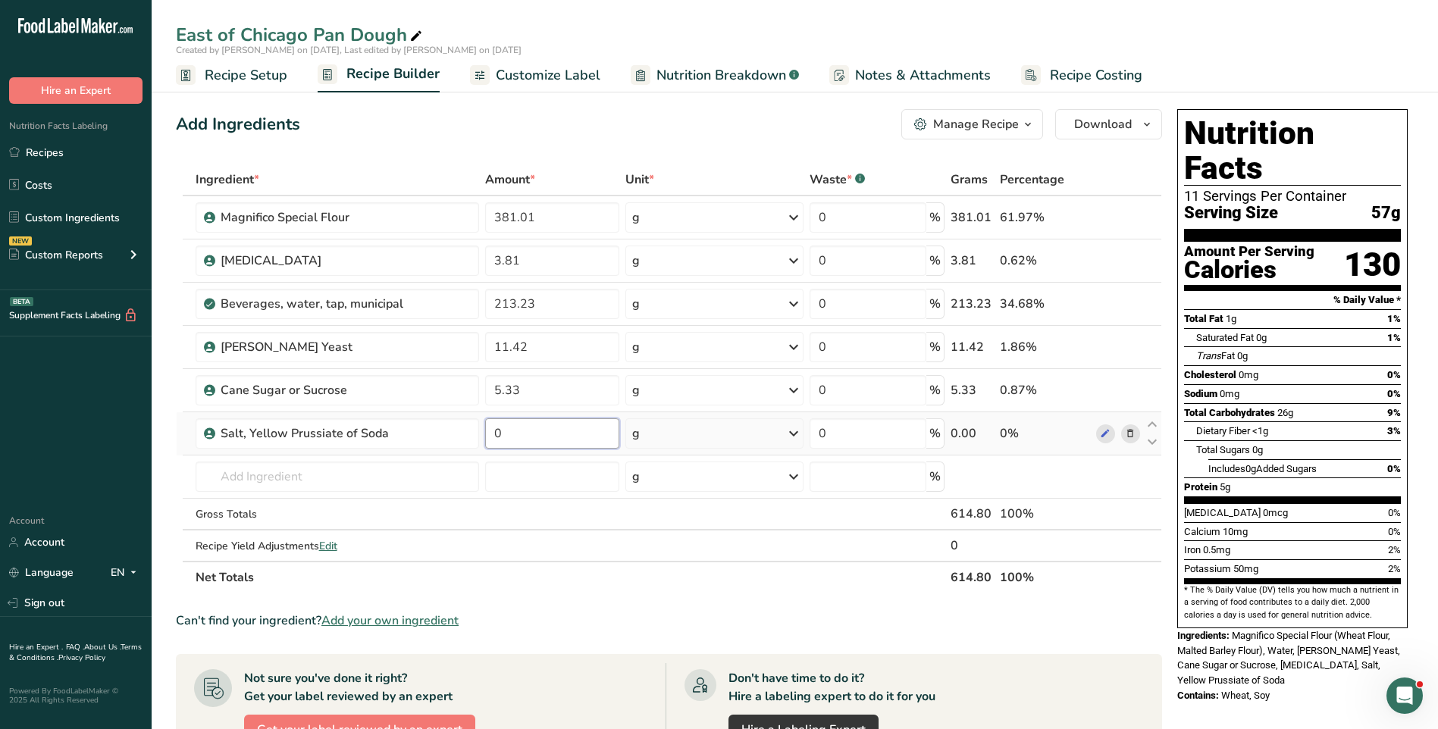
click at [540, 438] on input "0" at bounding box center [552, 434] width 134 height 30
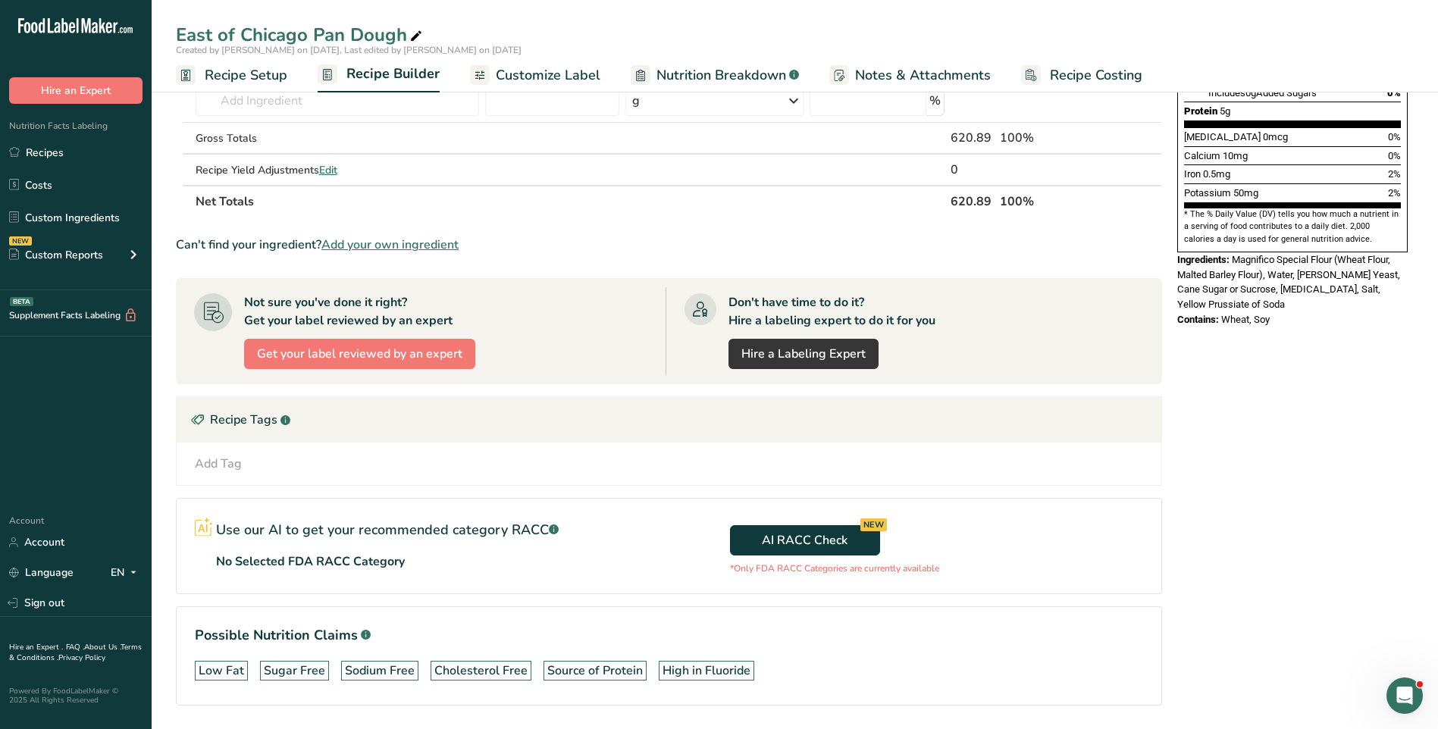
scroll to position [379, 0]
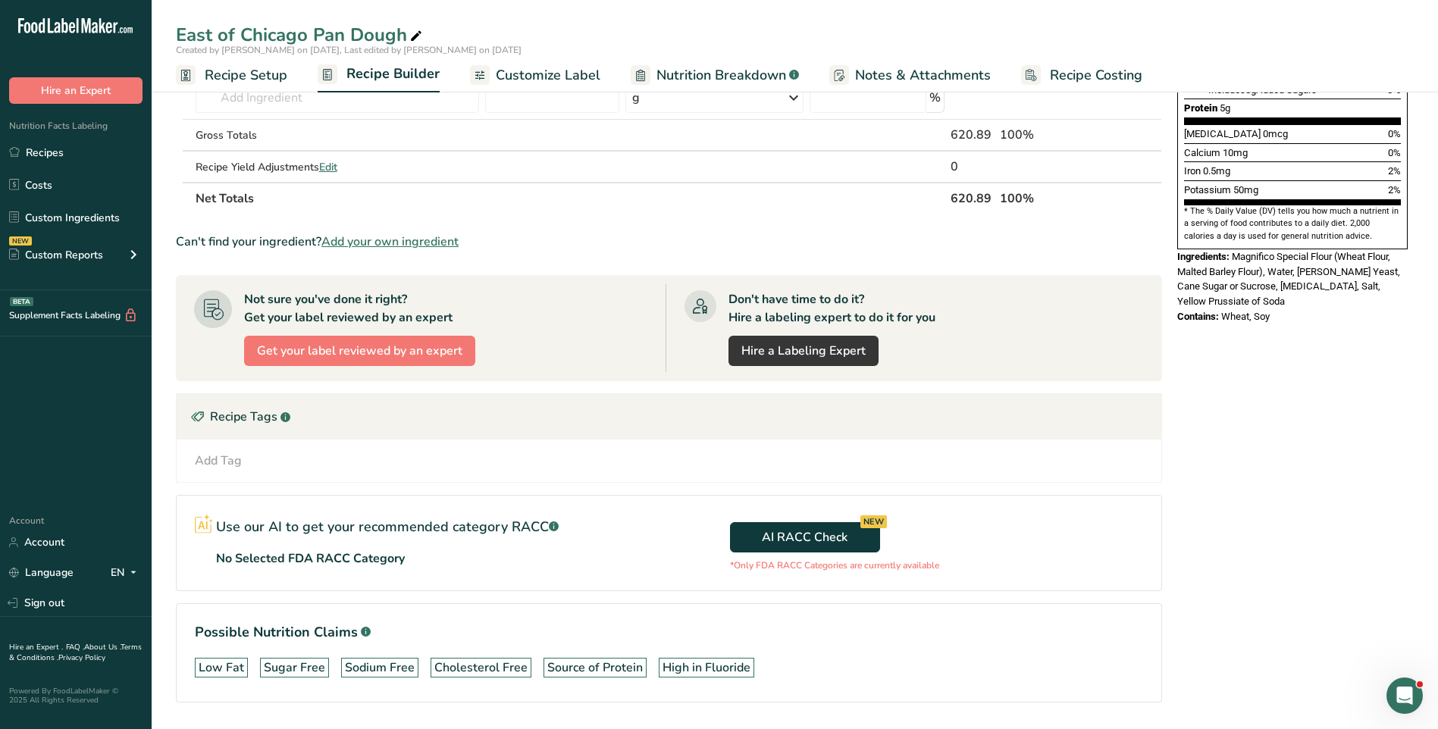
type input "6.09"
click at [434, 237] on span "Add your own ingredient" at bounding box center [390, 242] width 137 height 18
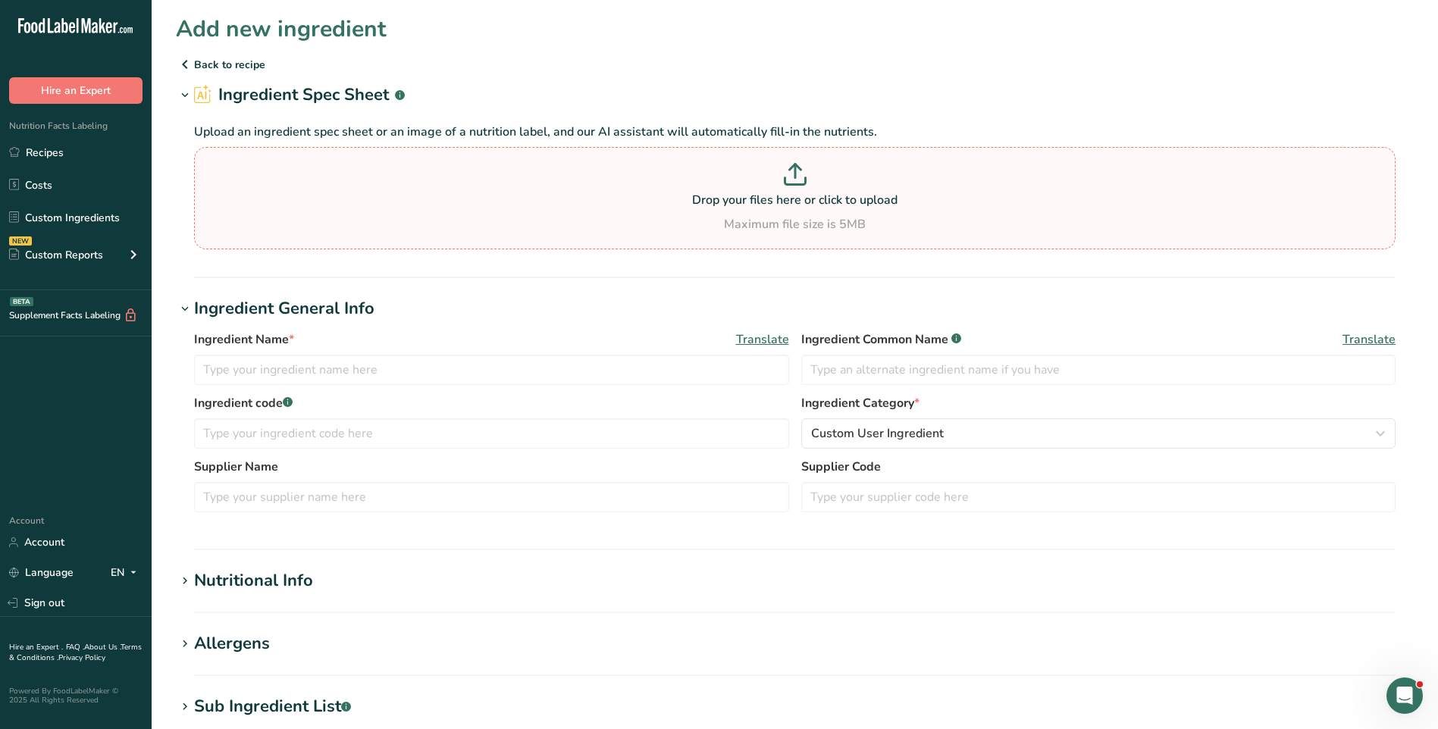
click at [800, 186] on p at bounding box center [795, 177] width 1194 height 28
click at [800, 186] on input "Drop your files here or click to upload Maximum file size is 5MB" at bounding box center [795, 198] width 1202 height 102
click at [815, 180] on p at bounding box center [795, 177] width 1194 height 28
click at [815, 180] on input "Drop your files here or click to upload Maximum file size is 5MB" at bounding box center [795, 198] width 1202 height 102
type input "C:\fakepath\#6560 N-STEAD MILK REPLACER (NO-SOY NO PGA) MULTI-COLUMN NUTRITIONA…"
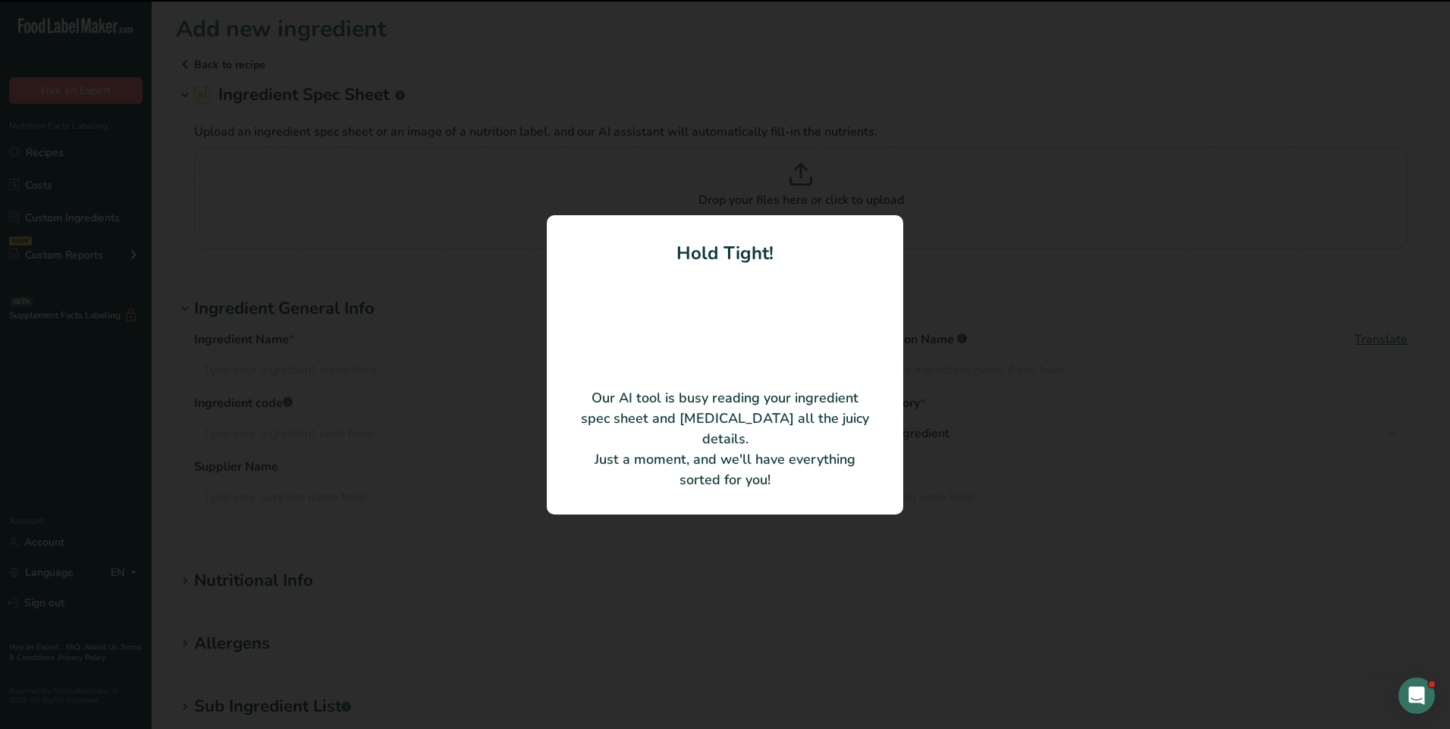
type input "N- Stead Milk Replacer (no soy, no PGA)"
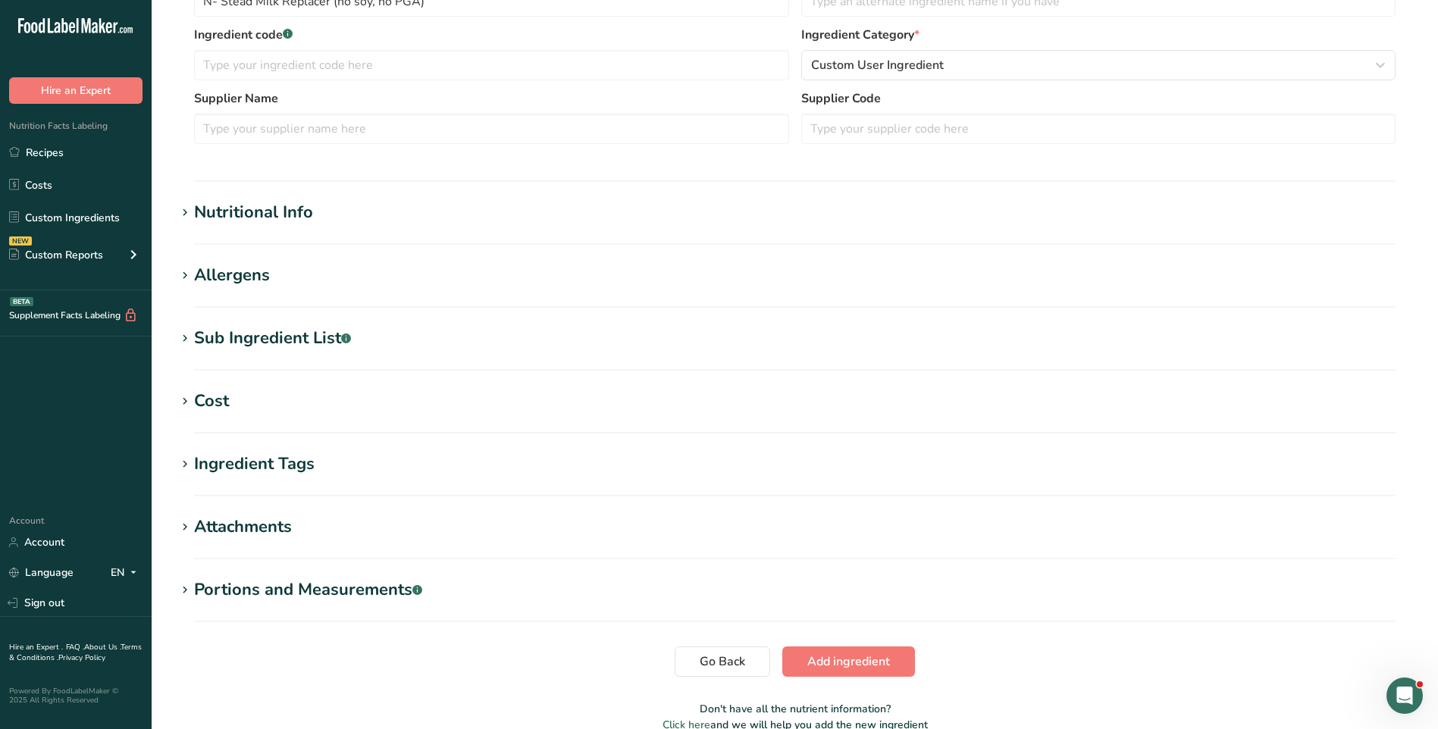
scroll to position [372, 0]
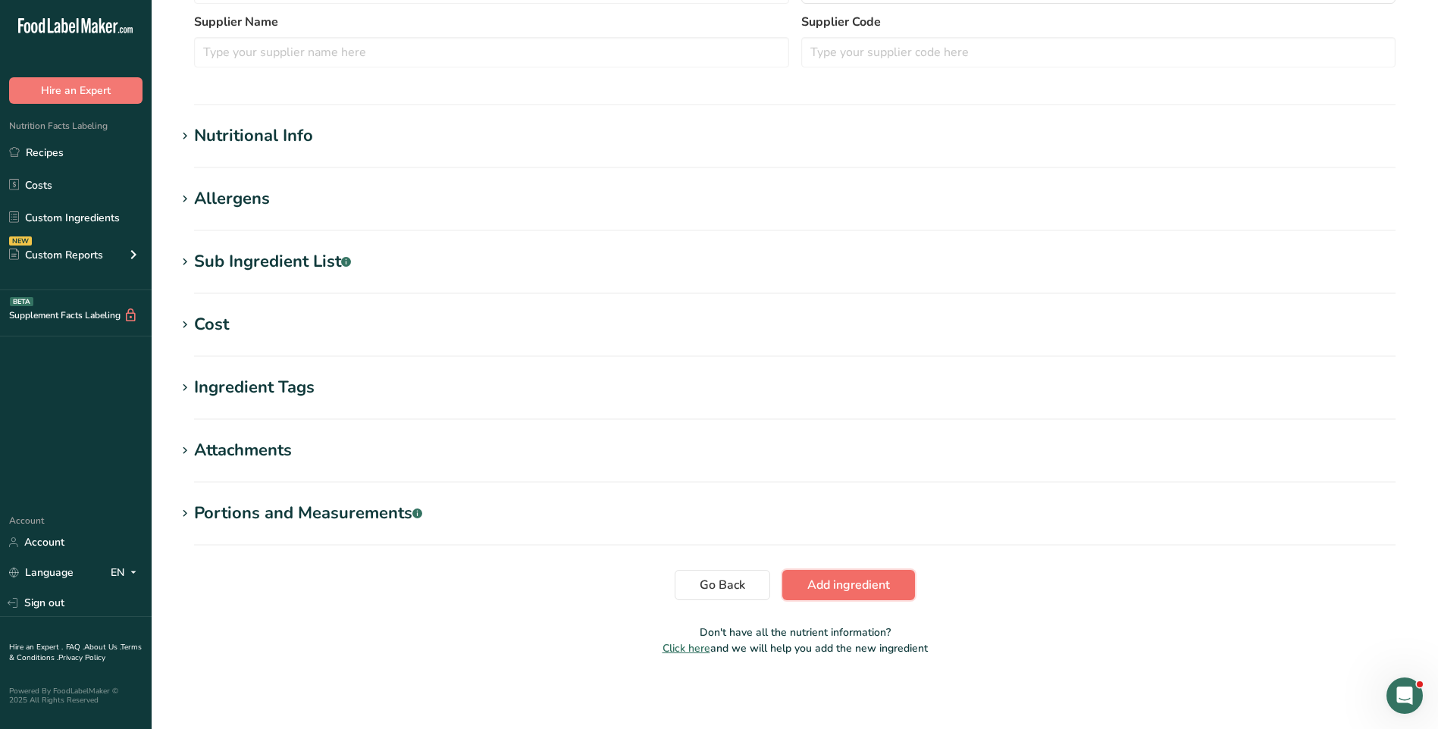
click at [810, 591] on span "Add ingredient" at bounding box center [849, 585] width 83 height 18
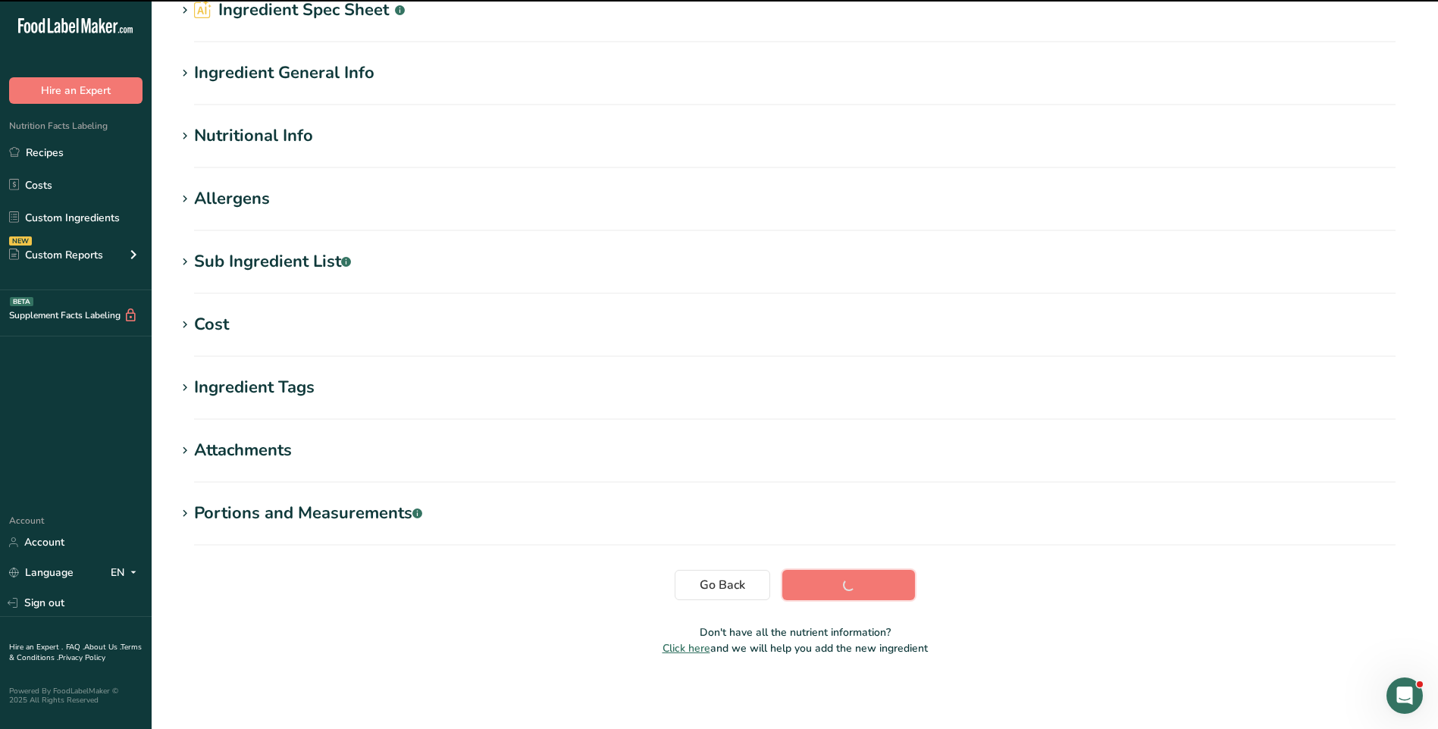
scroll to position [85, 0]
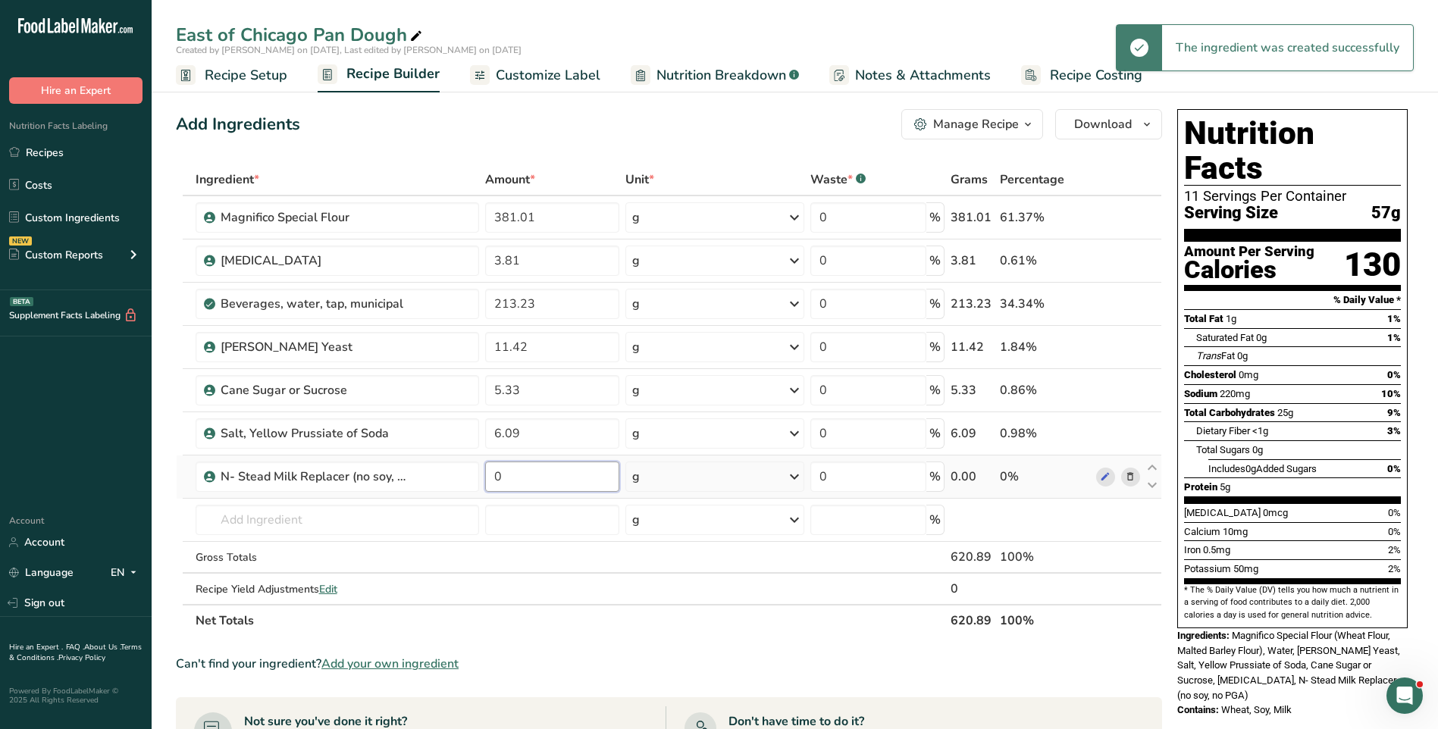
click at [523, 475] on input "0" at bounding box center [552, 477] width 134 height 30
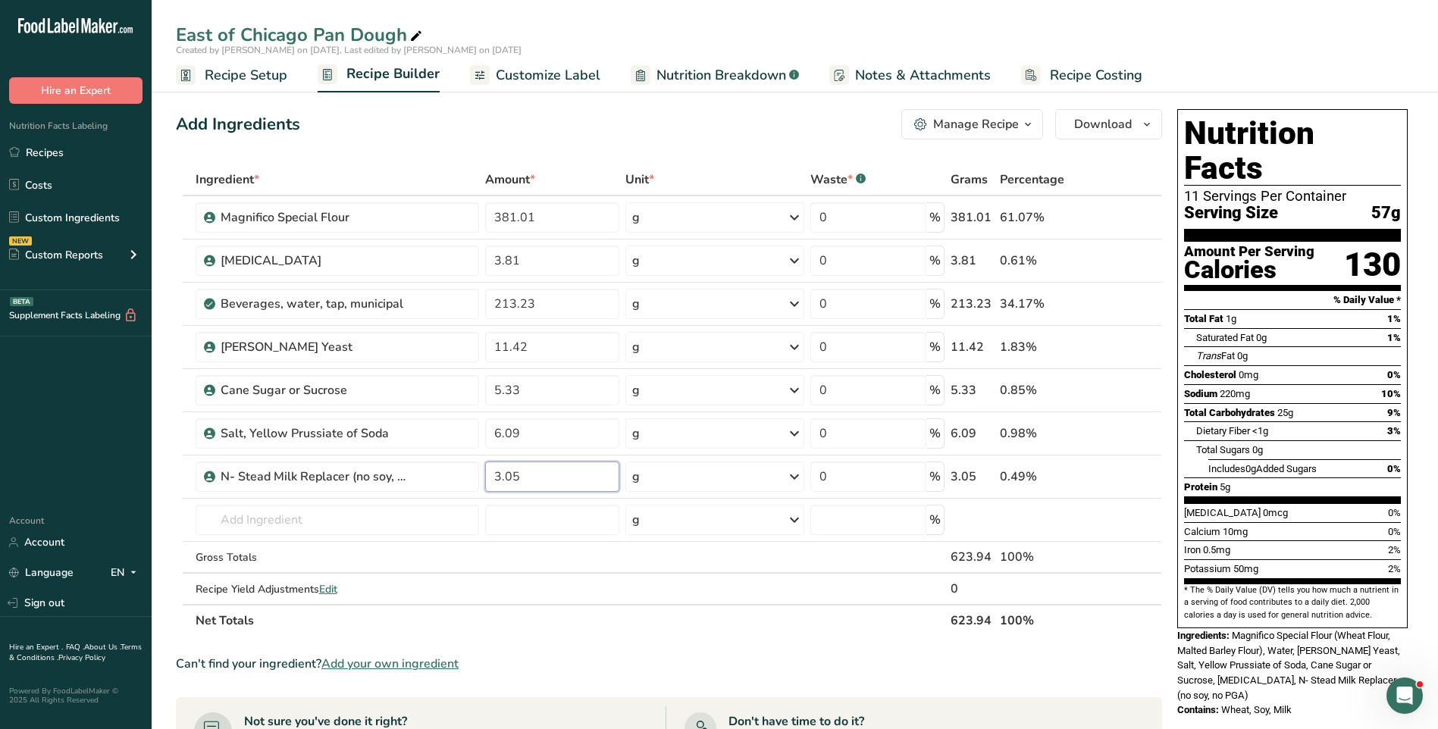
type input "3.05"
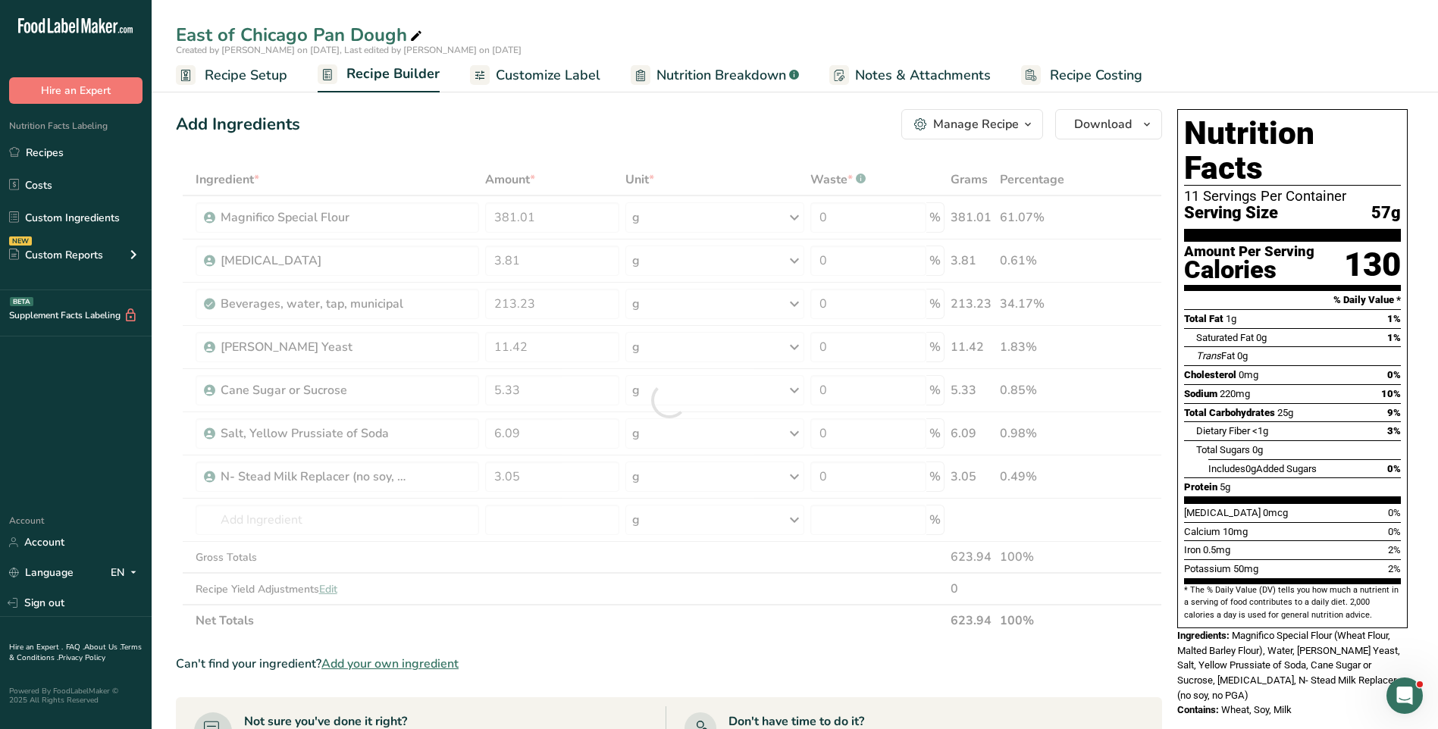
click at [551, 79] on span "Customize Label" at bounding box center [548, 75] width 105 height 20
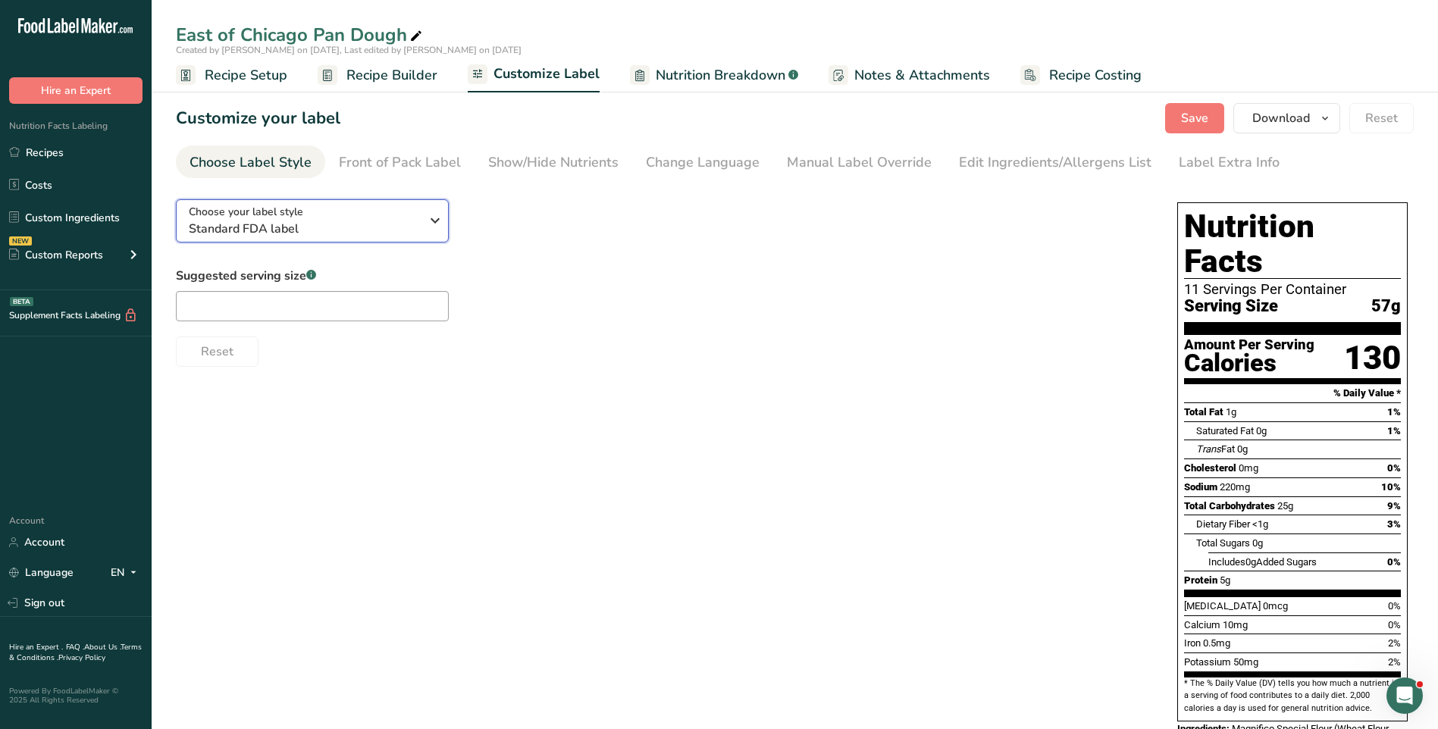
click at [434, 224] on icon "button" at bounding box center [435, 220] width 18 height 27
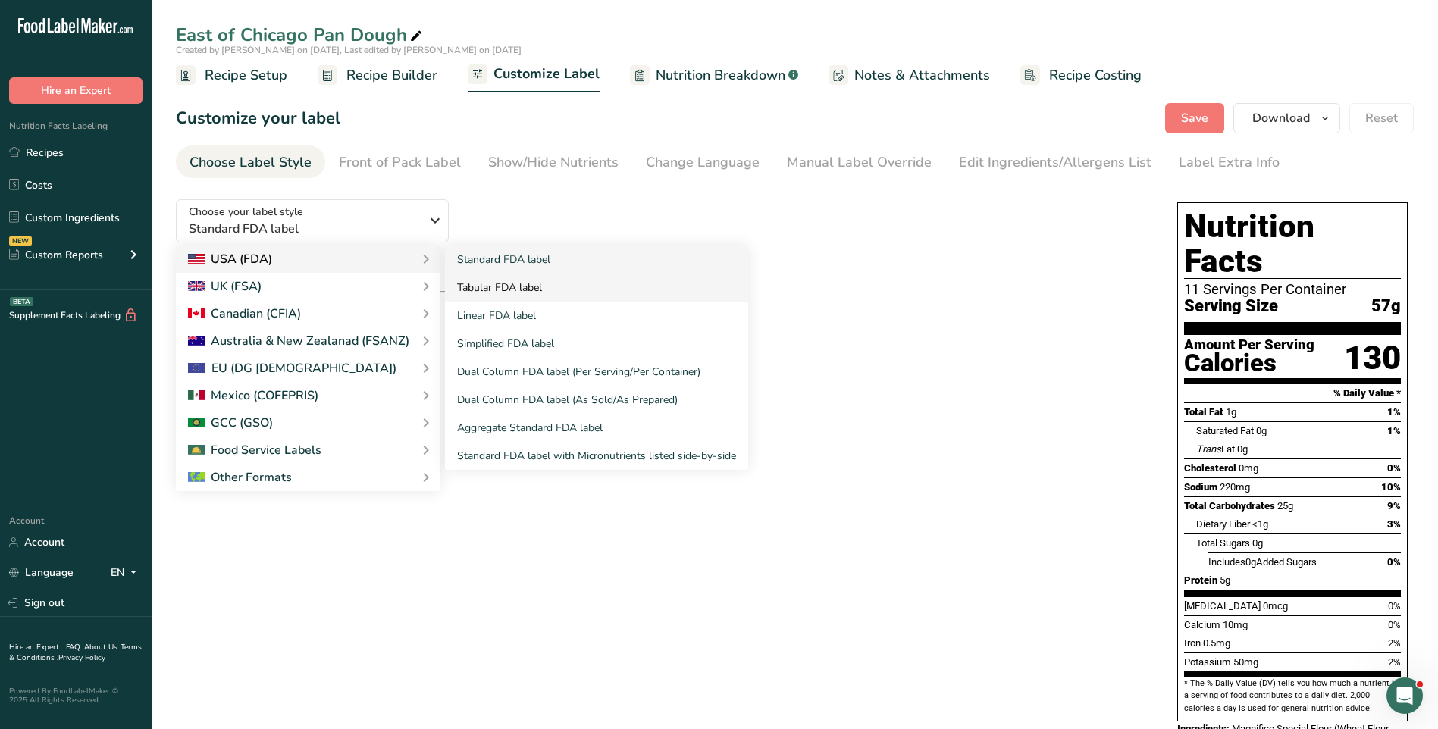
click at [502, 287] on link "Tabular FDA label" at bounding box center [596, 288] width 303 height 28
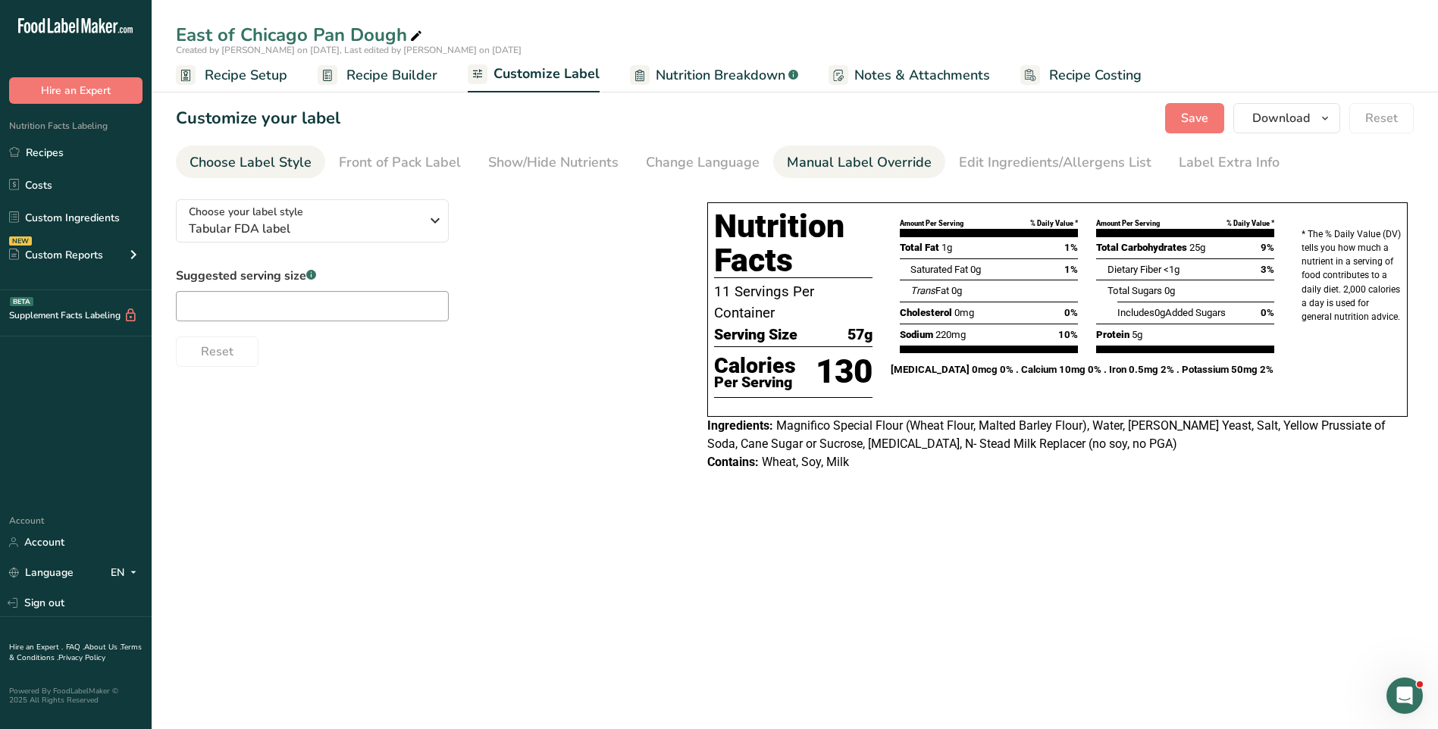
click at [853, 161] on div "Manual Label Override" at bounding box center [859, 162] width 145 height 20
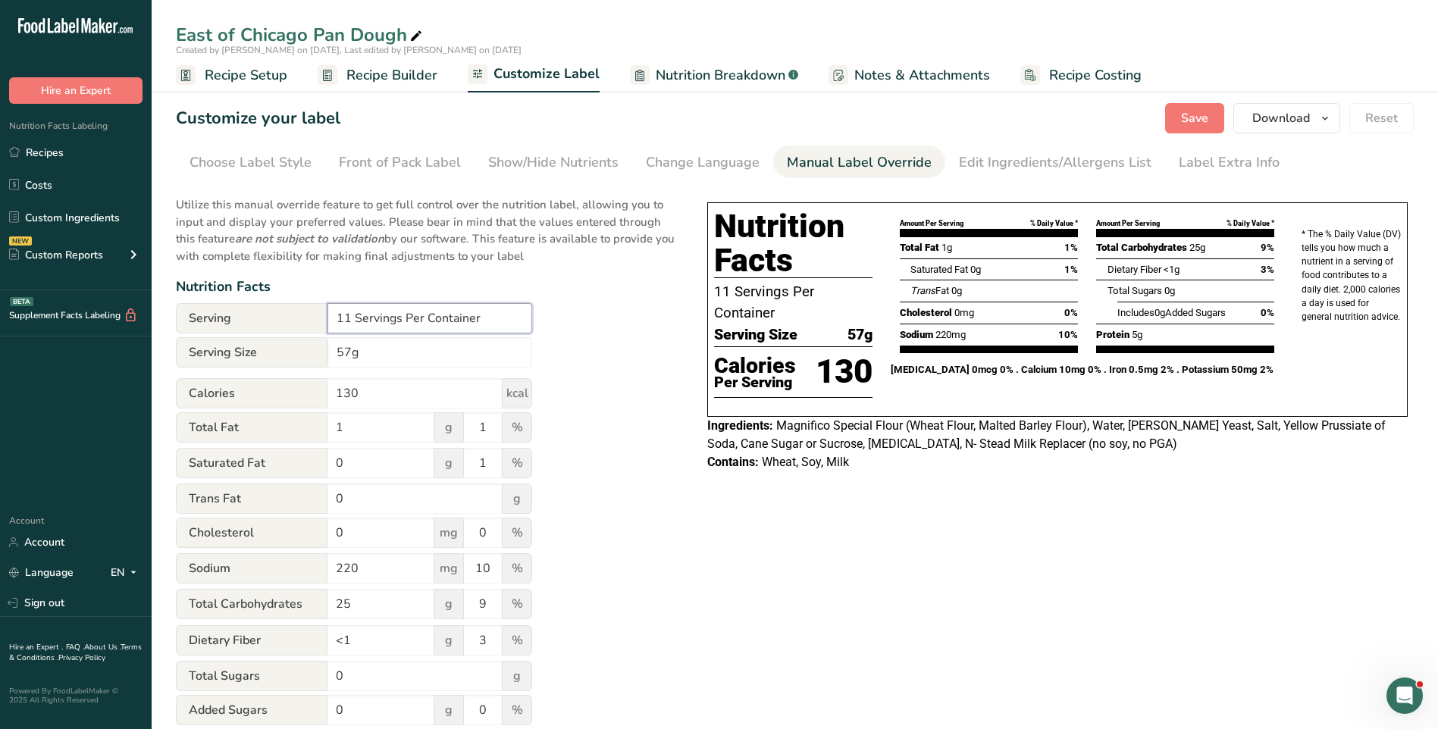
click at [350, 316] on input "11 Servings Per Container" at bounding box center [430, 318] width 205 height 30
type input "10.95 Servings Per Container"
click at [902, 427] on span "Magnifico Special Flour (Wheat Flour, Malted Barley Flour), Water, [PERSON_NAME…" at bounding box center [1046, 435] width 679 height 33
click at [1209, 118] on span "Save" at bounding box center [1194, 118] width 27 height 18
click at [566, 80] on span "Customize Label" at bounding box center [547, 74] width 106 height 20
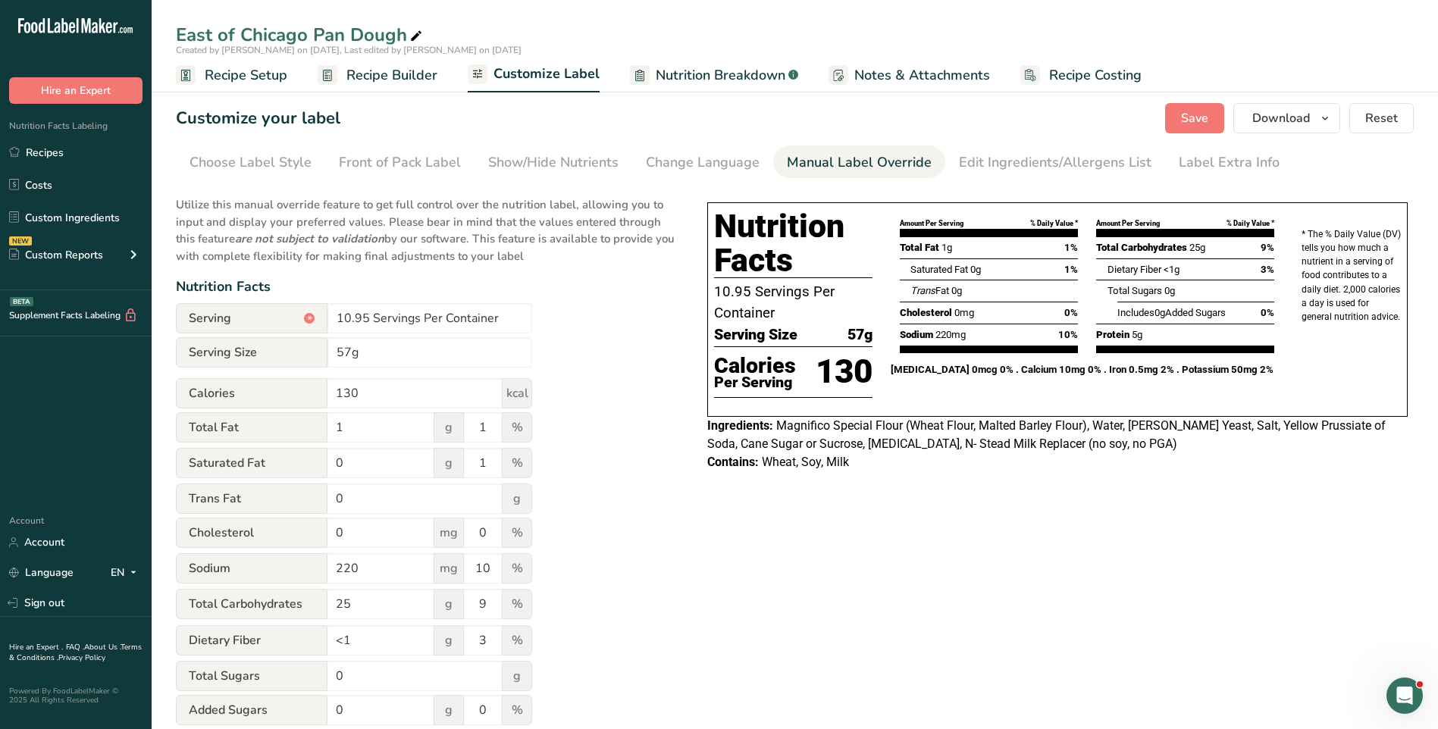
click at [899, 155] on div "Manual Label Override" at bounding box center [859, 162] width 145 height 20
click at [1025, 162] on div "Edit Ingredients/Allergens List" at bounding box center [1055, 162] width 193 height 20
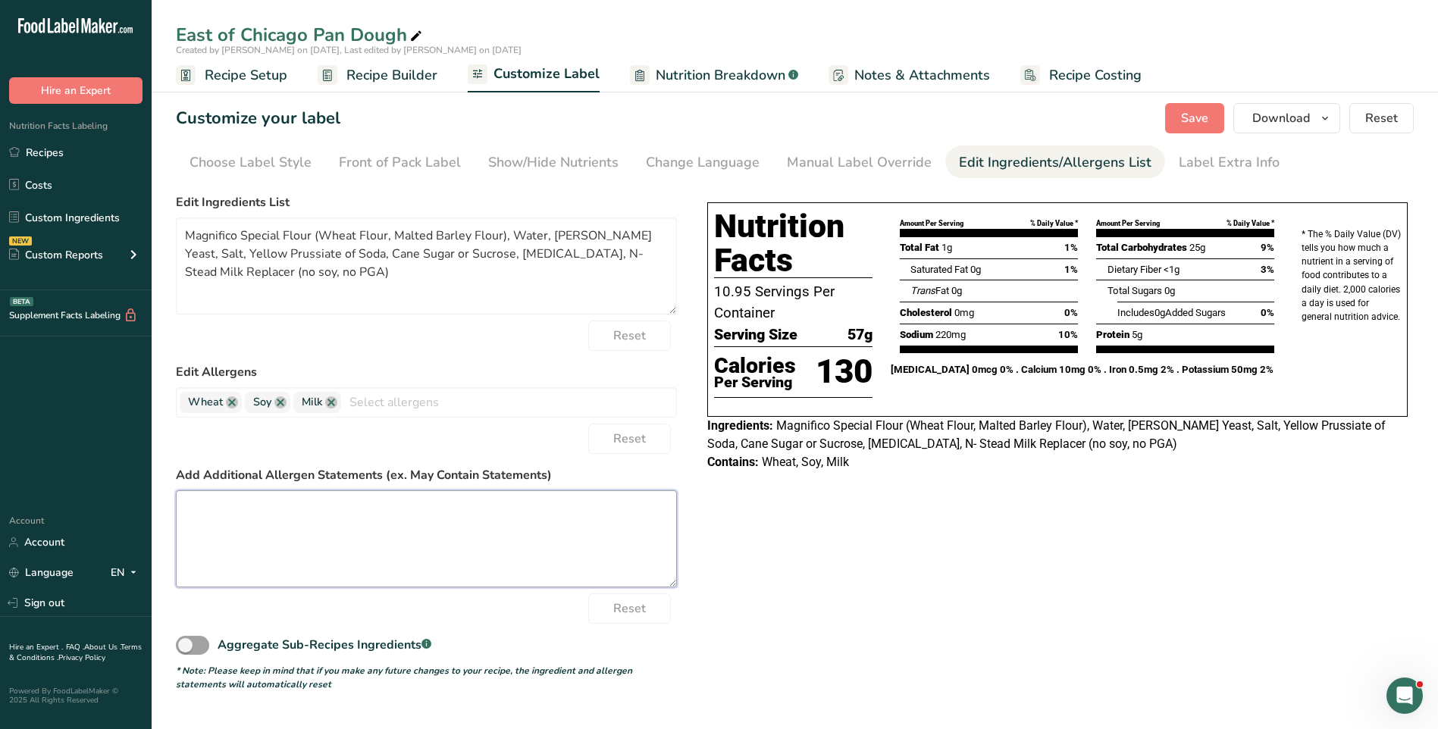
click at [262, 504] on textarea at bounding box center [426, 539] width 501 height 97
click at [350, 503] on textarea at bounding box center [426, 539] width 501 height 97
click at [230, 510] on textarea at bounding box center [426, 539] width 501 height 97
click at [337, 507] on textarea "Malted wheat flour (Wheat," at bounding box center [426, 539] width 501 height 97
click at [488, 507] on textarea "Malted wheat flour (Wheat flour, Malted barley flour)" at bounding box center [426, 539] width 501 height 97
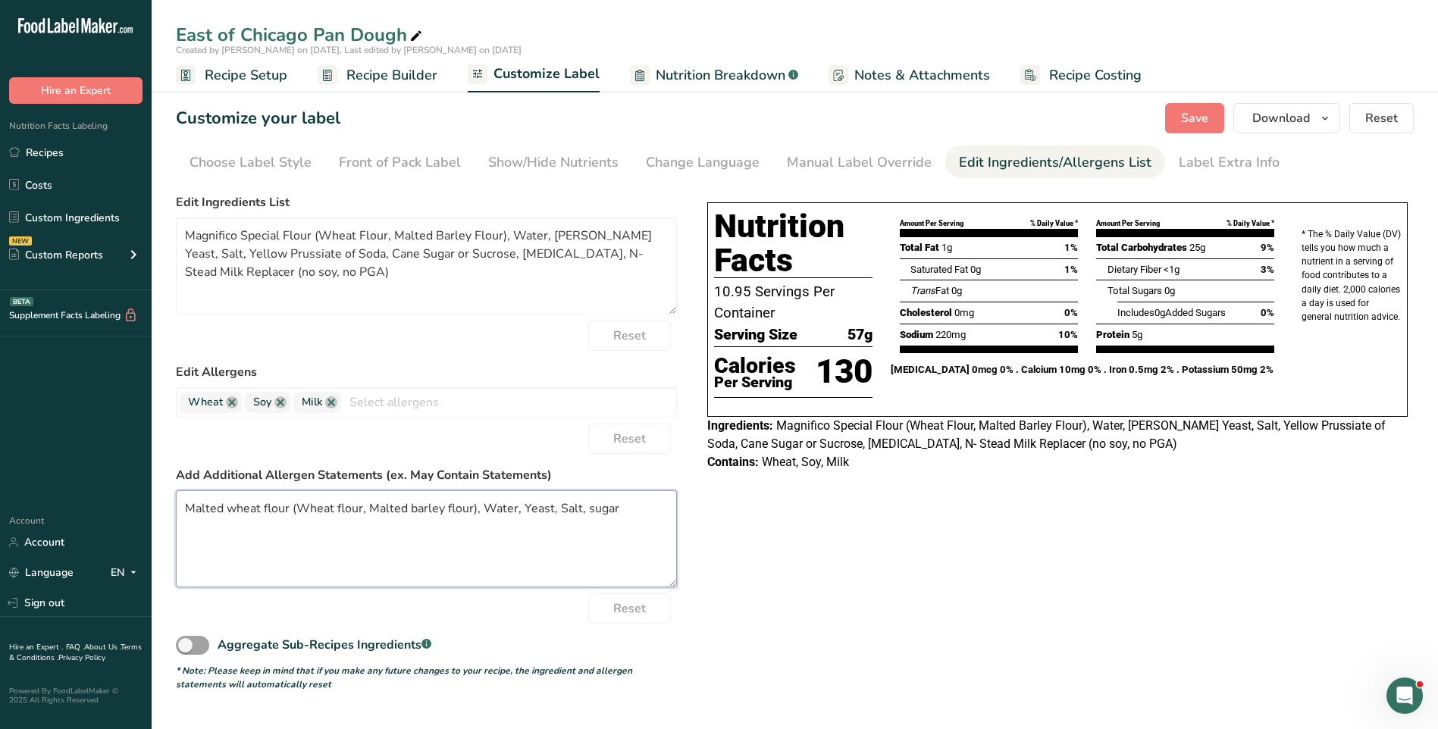
click at [591, 507] on textarea "Malted wheat flour (Wheat flour, Malted barley flour), Water, Yeast, Salt, sugar" at bounding box center [426, 539] width 501 height 97
click at [629, 508] on textarea "Malted wheat flour (Wheat flour, Malted barley flour), Water, Yeast, Salt, Sugar" at bounding box center [426, 539] width 501 height 97
click at [922, 442] on span "Magnifico Special Flour (Wheat Flour, Malted Barley Flour), Water, [PERSON_NAME…" at bounding box center [1046, 435] width 679 height 33
click at [624, 510] on textarea "Malted wheat flour (Wheat flour, Malted barley flour), Water, Yeast, Salt, Suga…" at bounding box center [426, 539] width 501 height 97
drag, startPoint x: 622, startPoint y: 510, endPoint x: 673, endPoint y: 525, distance: 53.0
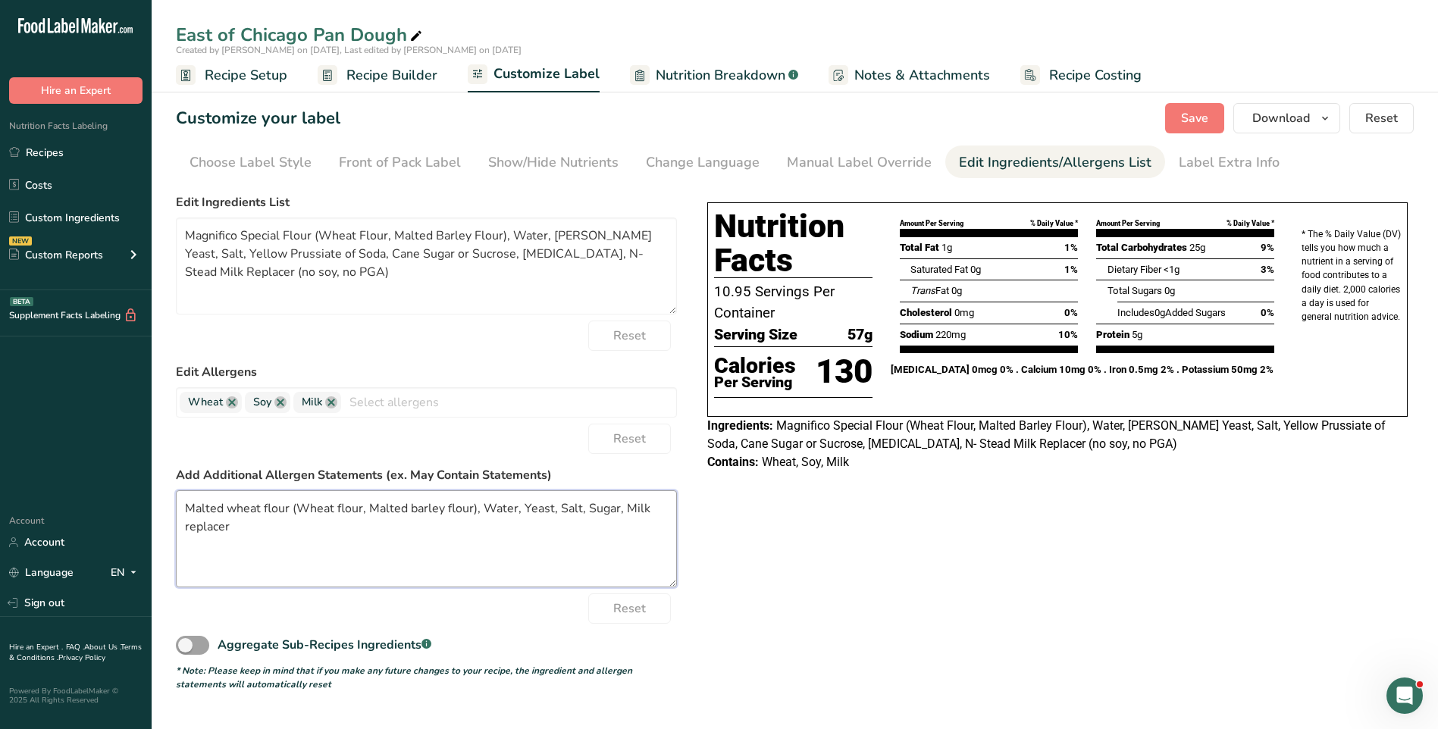
click at [623, 510] on textarea "Malted wheat flour (Wheat flour, Malted barley flour), Water, Yeast, Salt, Suga…" at bounding box center [426, 539] width 501 height 97
drag, startPoint x: 240, startPoint y: 528, endPoint x: 257, endPoint y: 530, distance: 17.6
click at [243, 527] on textarea "Malted wheat flour (Wheat flour, Malted barley flour), Water, Yeast, Salt, Suga…" at bounding box center [426, 539] width 501 height 97
click at [236, 508] on textarea "Malted wheat flour (Wheat flour, Malted barley flour), Water, Yeast, Salt, Suga…" at bounding box center [426, 539] width 501 height 97
click at [272, 506] on textarea "Malted Wheat flour (Wheat flour, Malted barley flour), Water, Yeast, Salt, Suga…" at bounding box center [426, 539] width 501 height 97
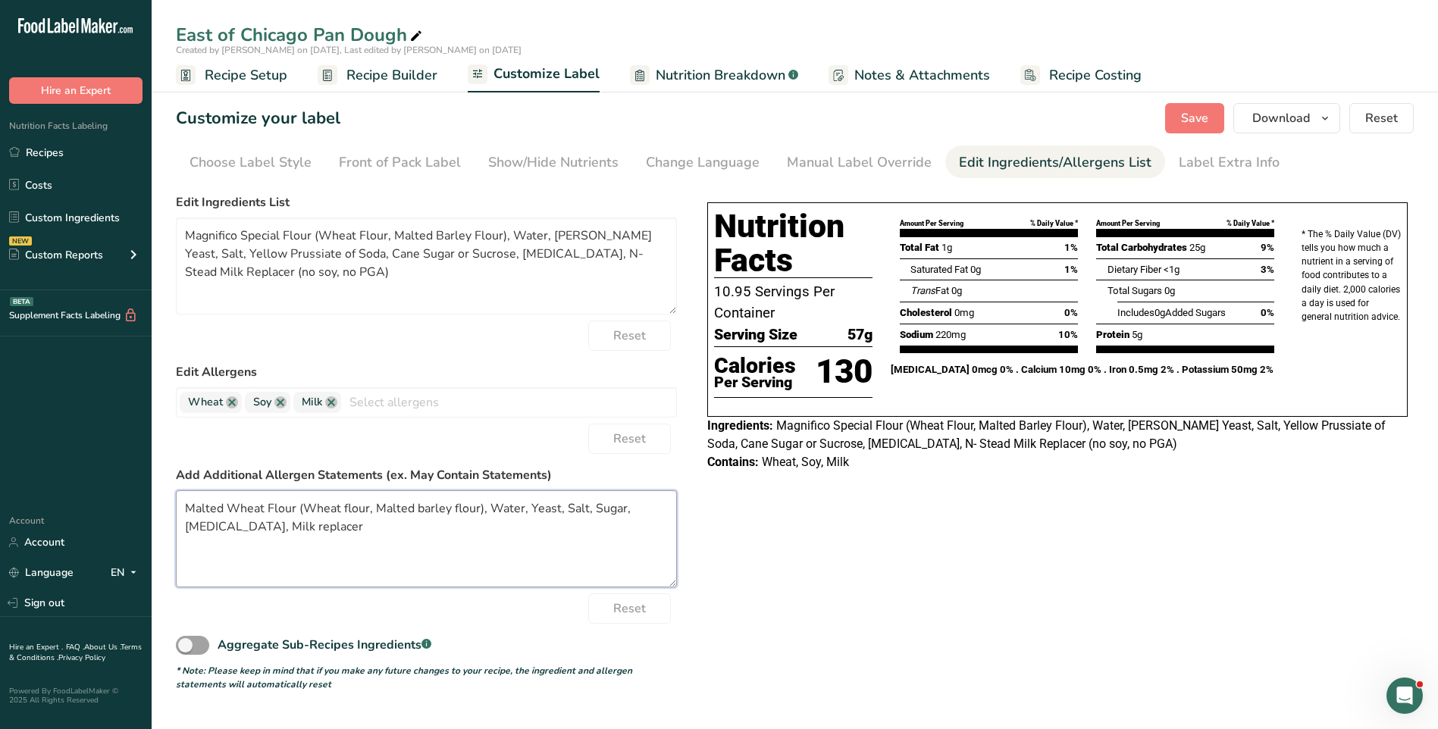
click at [347, 511] on textarea "Malted Wheat Flour (Wheat flour, Malted barley flour), Water, Yeast, Salt, Suga…" at bounding box center [426, 539] width 501 height 97
click at [424, 506] on textarea "Malted Wheat Flour (Wheat Flour, Malted barley flour), Water, Yeast, Salt, Suga…" at bounding box center [426, 539] width 501 height 97
click at [462, 508] on textarea "Malted Wheat Flour (Wheat Flour, Malted Barley flour), Water, Yeast, Salt, Suga…" at bounding box center [426, 539] width 501 height 97
click at [289, 527] on textarea "Malted Wheat Flour (Wheat Flour, Malted Barley Flour), Water, Yeast, Salt, Suga…" at bounding box center [426, 539] width 501 height 97
type textarea "Malted Wheat Flour (Wheat Flour, Malted Barley Flour), Water, Yeast, Salt, Suga…"
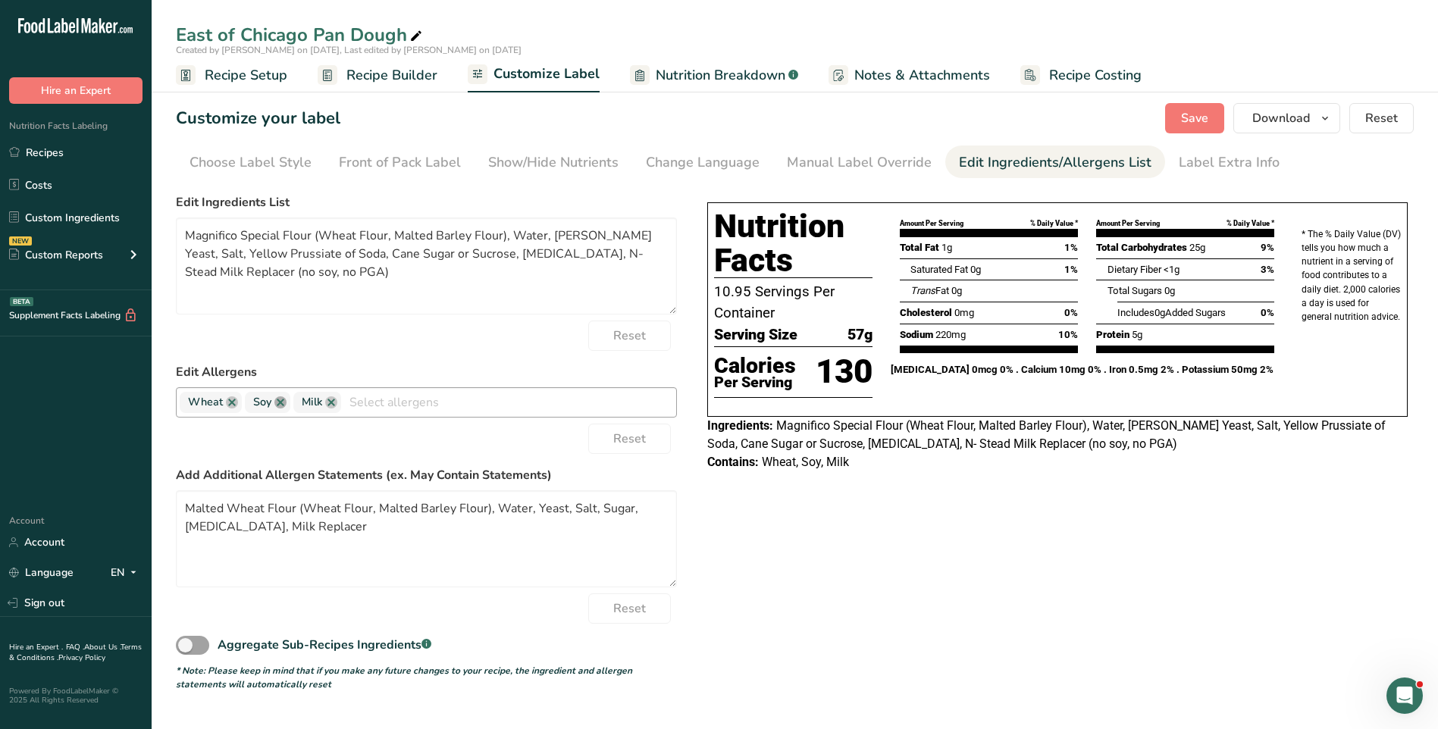
click at [282, 403] on link at bounding box center [280, 403] width 12 height 12
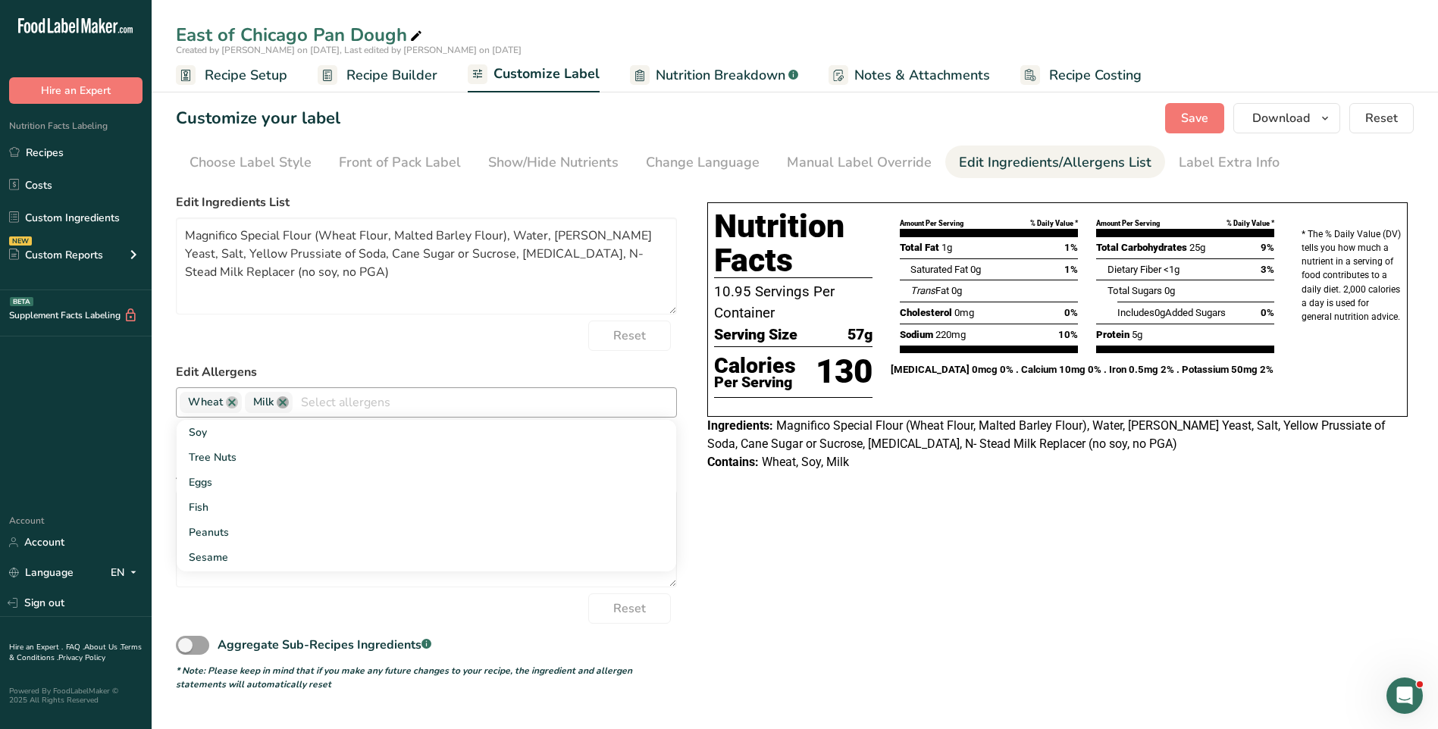
click at [281, 404] on link at bounding box center [283, 403] width 12 height 12
click at [1197, 118] on span "Save" at bounding box center [1194, 118] width 27 height 18
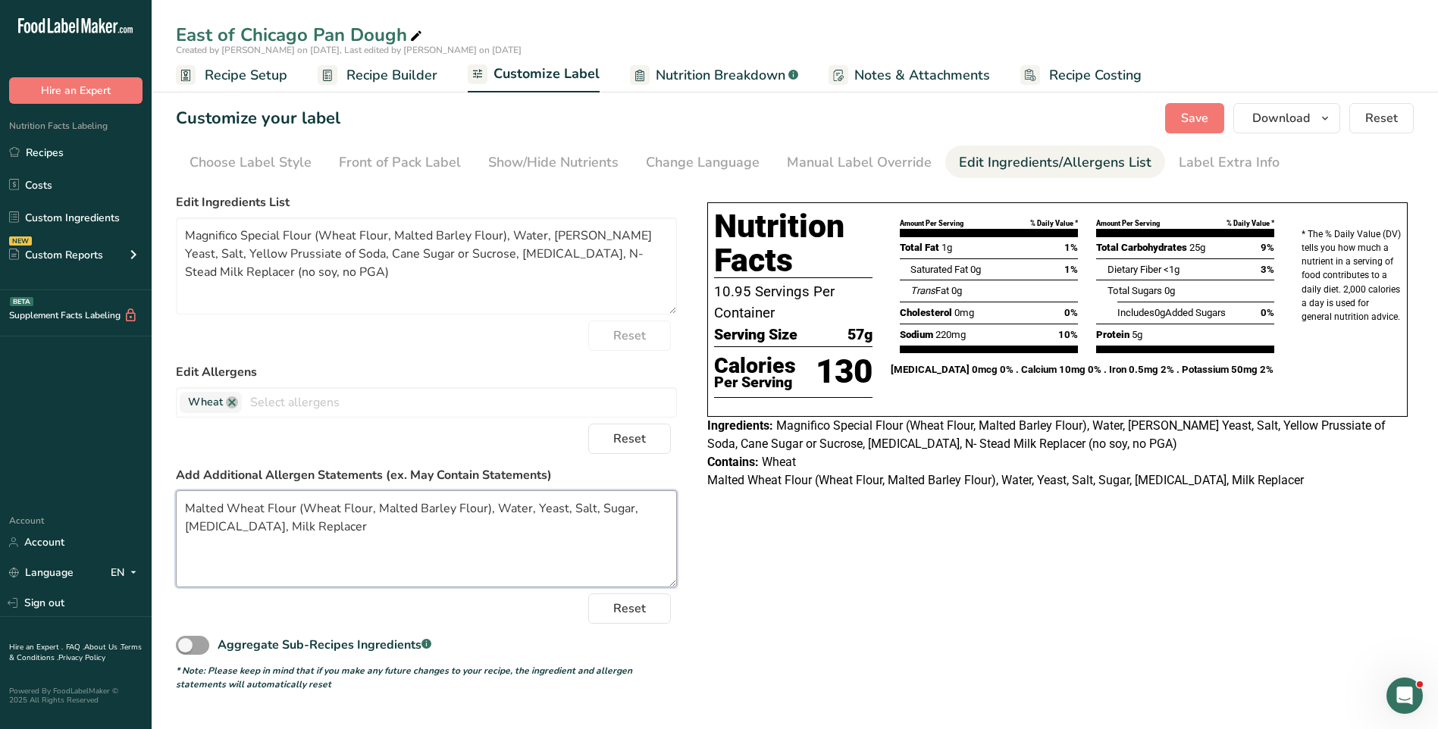
drag, startPoint x: 348, startPoint y: 534, endPoint x: 199, endPoint y: 516, distance: 149.7
click at [182, 509] on textarea "Malted Wheat Flour (Wheat Flour, Malted Barley Flour), Water, Yeast, Salt, Suga…" at bounding box center [426, 539] width 501 height 97
paste textarea "Malted Wheat Flour (Wheat Flour, Malted Barley Flour), Water, Yeast, Salt, Suga…"
type textarea "Malted Wheat Flour (Wheat Flour, Malted Barley Flour), Water, Yeast, Salt, Suga…"
click at [644, 607] on span "Reset" at bounding box center [629, 609] width 33 height 18
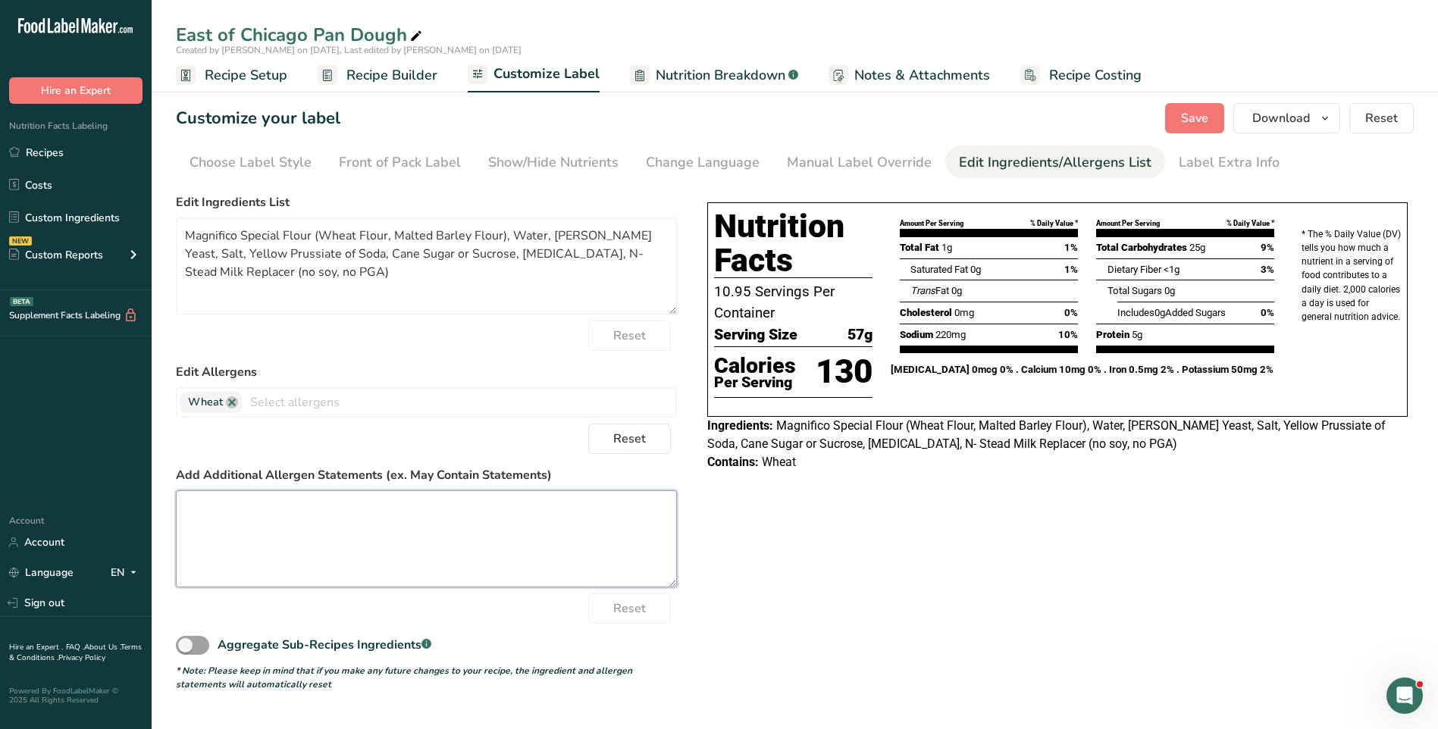
paste textarea "Malted Wheat Flour (Wheat Flour, Malted Barley Flour), Water, Yeast, Salt, Suga…"
type textarea "Malted Wheat Flour (Wheat Flour, Malted Barley Flour), Water, Yeast, Salt, Suga…"
click at [1385, 120] on span "Reset" at bounding box center [1382, 118] width 33 height 18
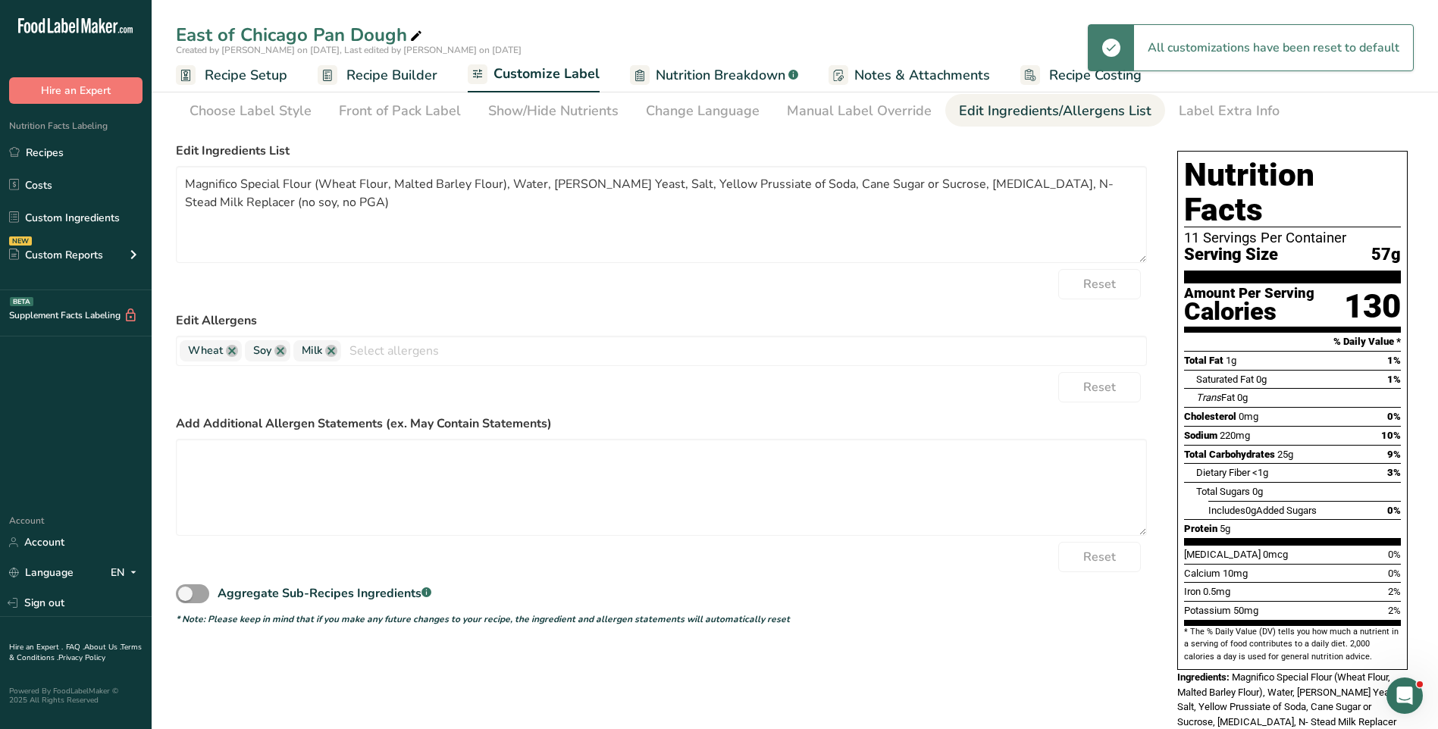
scroll to position [86, 0]
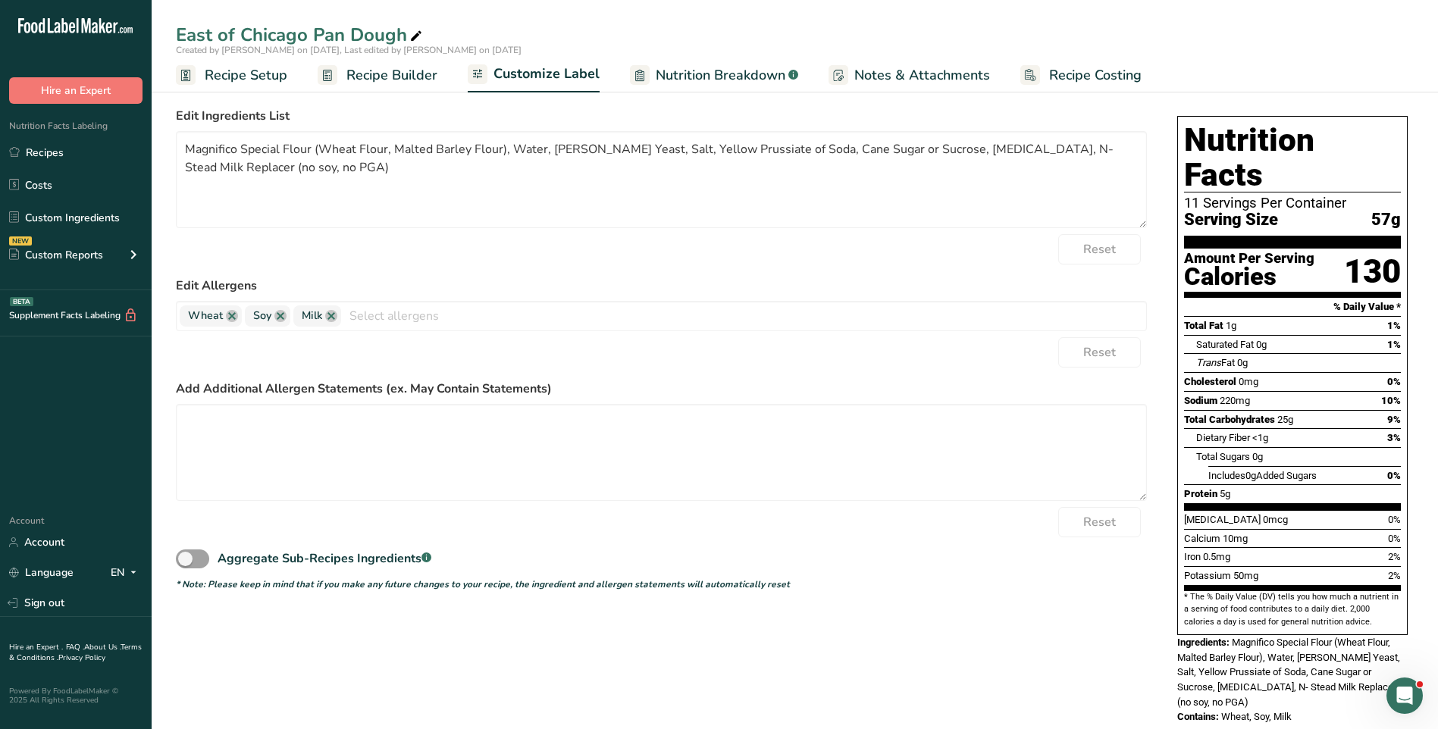
click at [581, 76] on span "Customize Label" at bounding box center [547, 74] width 106 height 20
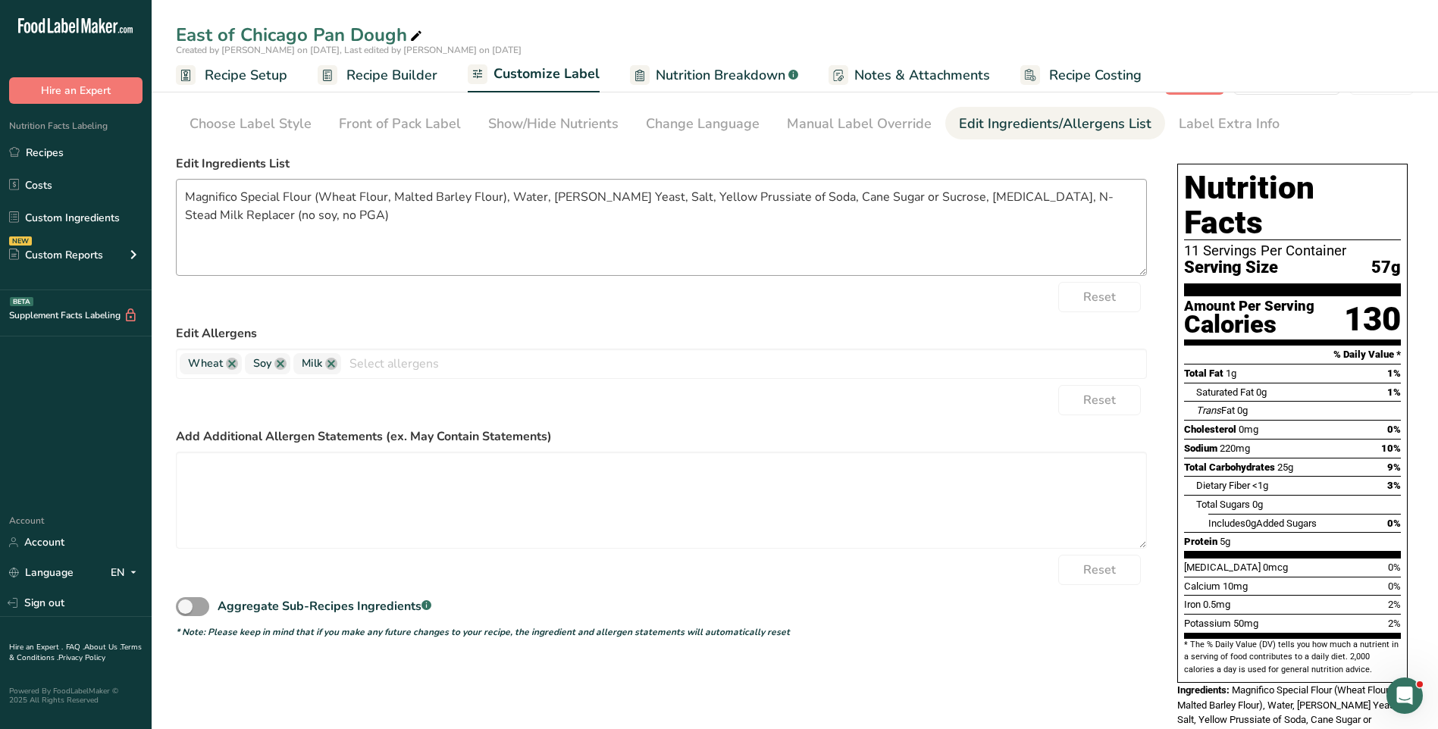
scroll to position [0, 0]
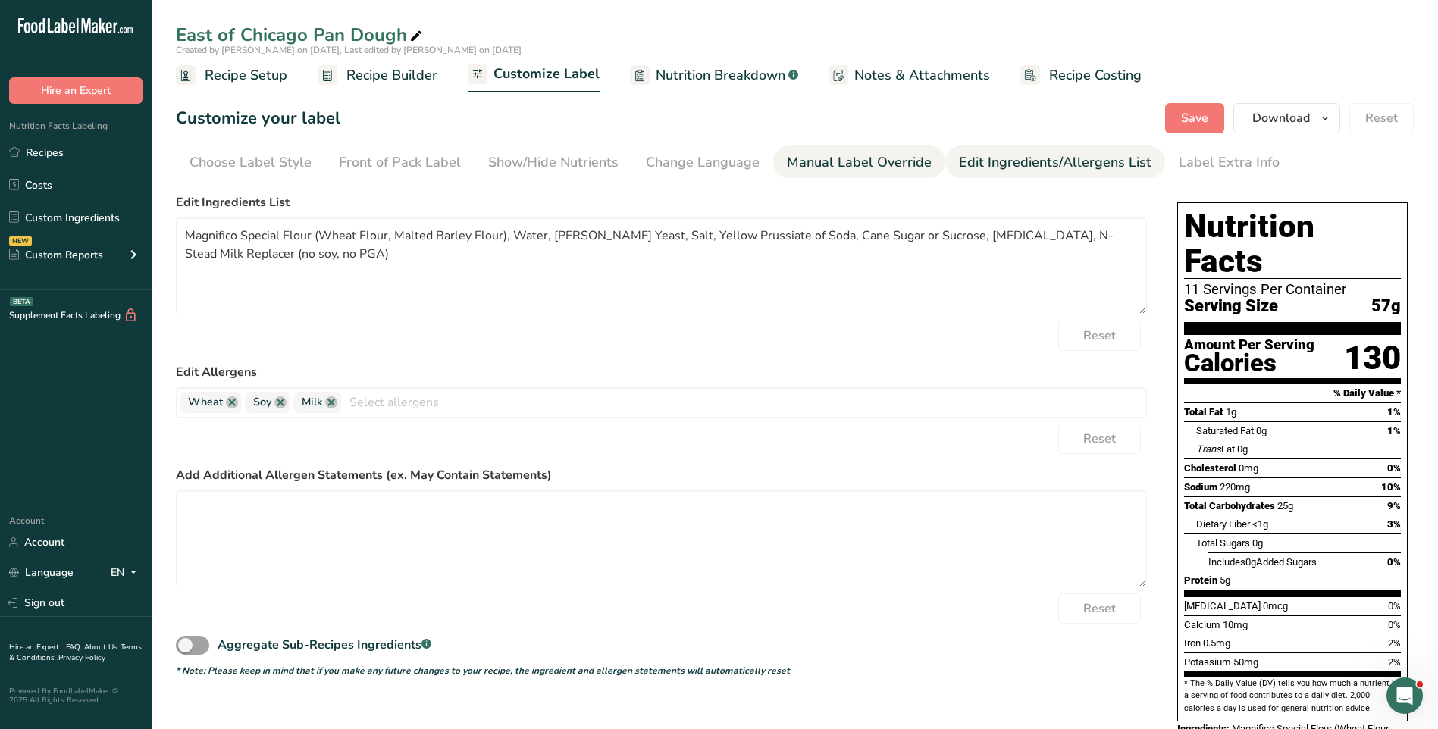
click at [843, 162] on div "Manual Label Override" at bounding box center [859, 162] width 145 height 20
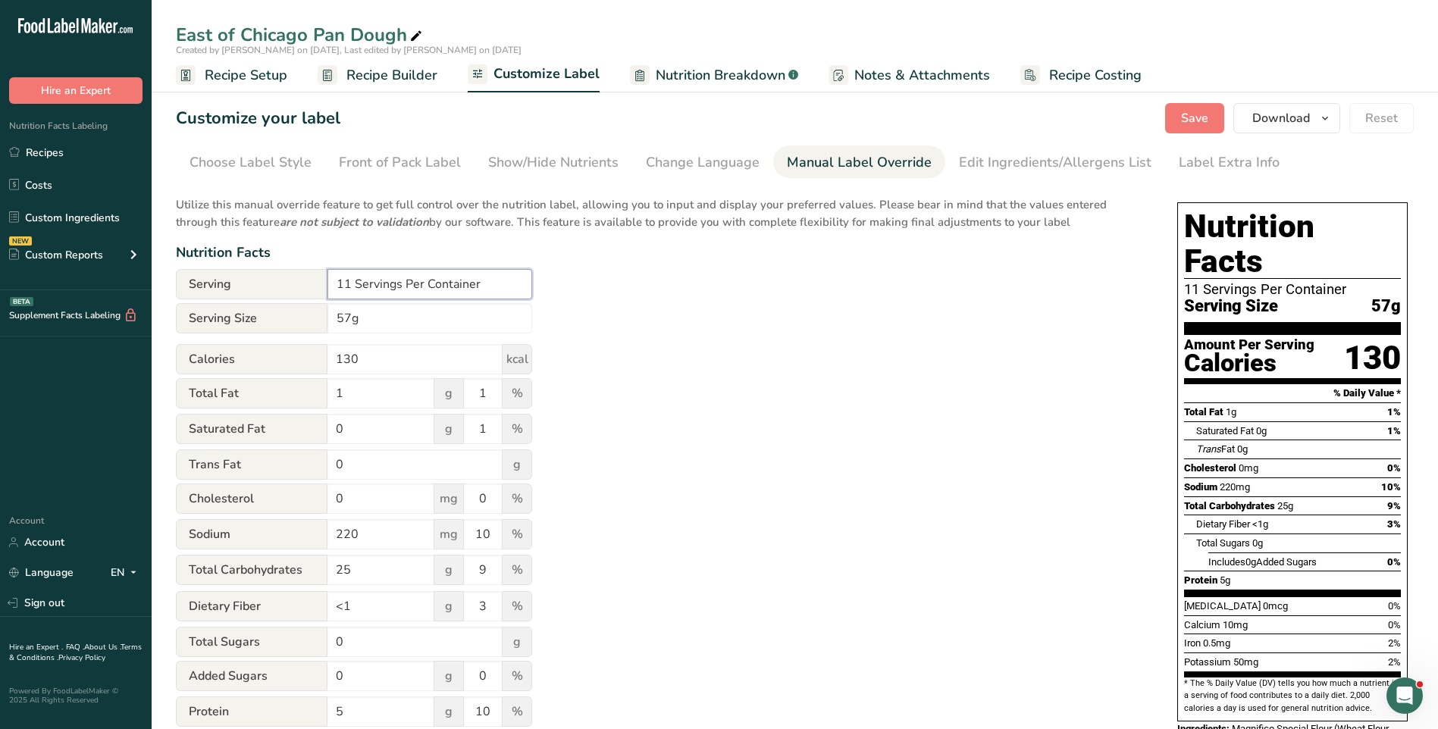
click at [351, 282] on input "11 Servings Per Container" at bounding box center [430, 284] width 205 height 30
click at [1216, 114] on button "Save" at bounding box center [1194, 118] width 59 height 30
click at [337, 284] on input "1.95 Servings Per Container" at bounding box center [430, 284] width 205 height 30
click at [347, 282] on input "11.95 Servings Per Container" at bounding box center [430, 284] width 205 height 30
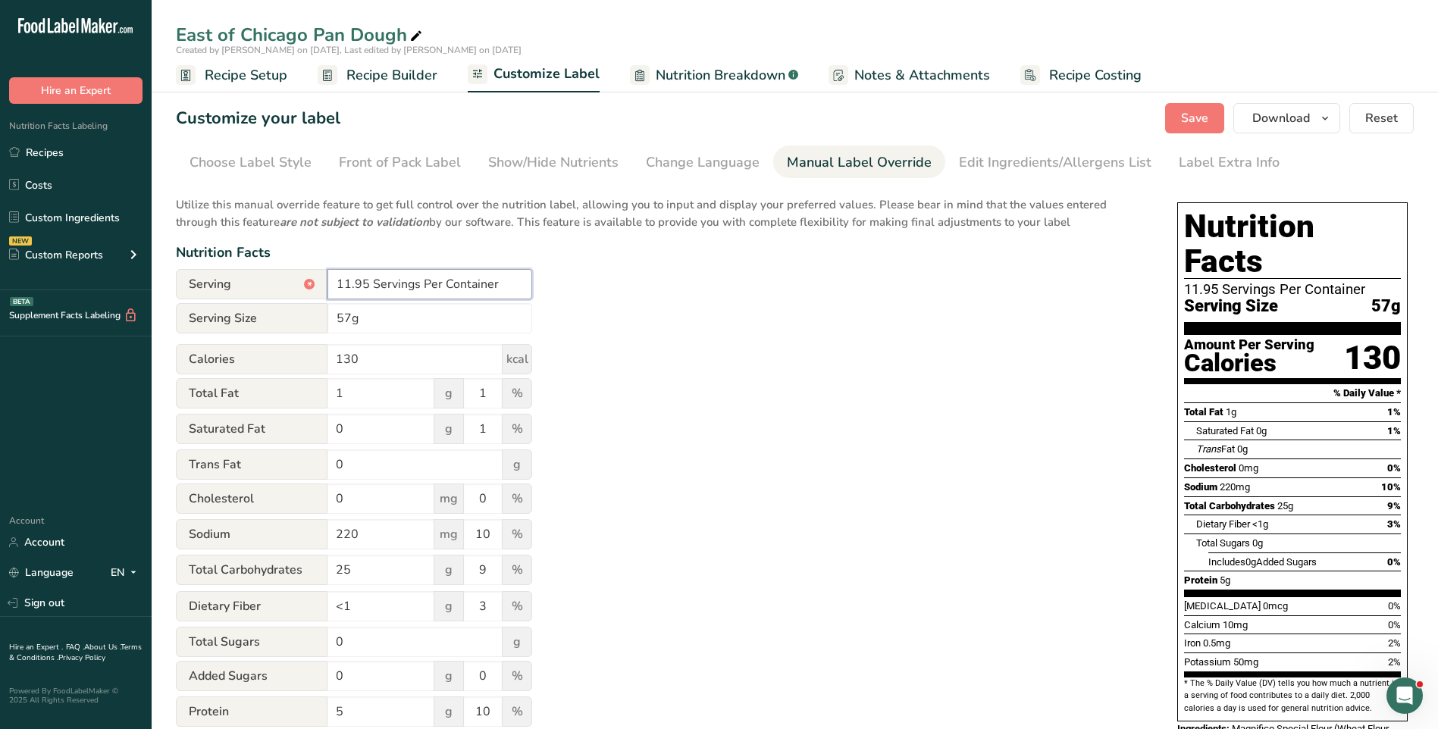
click at [348, 281] on input "11.95 Servings Per Container" at bounding box center [430, 284] width 205 height 30
click at [349, 279] on input "11.95 Servings Per Container" at bounding box center [430, 284] width 205 height 30
type input "10.95 Servings Per Container"
click at [1201, 127] on span "Save" at bounding box center [1194, 118] width 27 height 18
click at [275, 162] on div "Choose Label Style" at bounding box center [251, 162] width 122 height 20
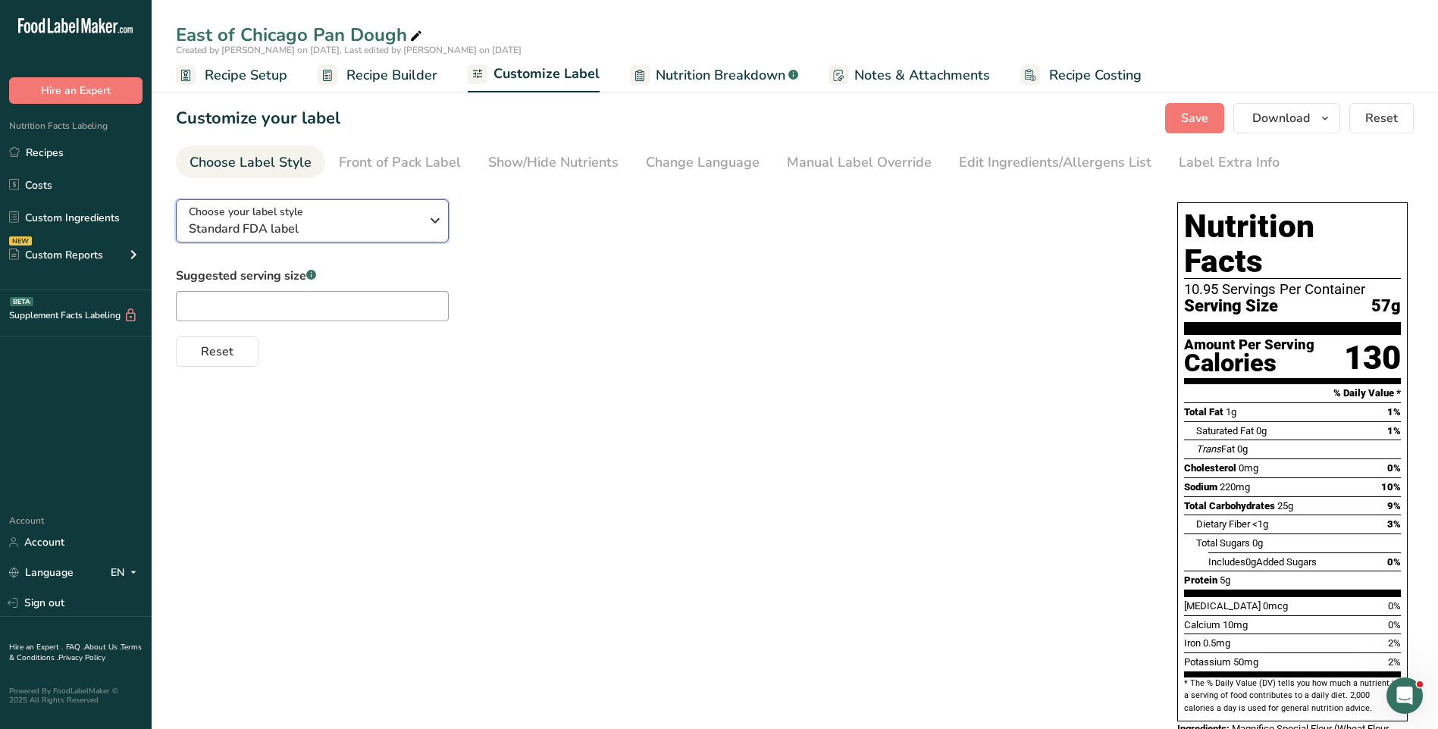
click at [441, 218] on icon "button" at bounding box center [435, 220] width 18 height 27
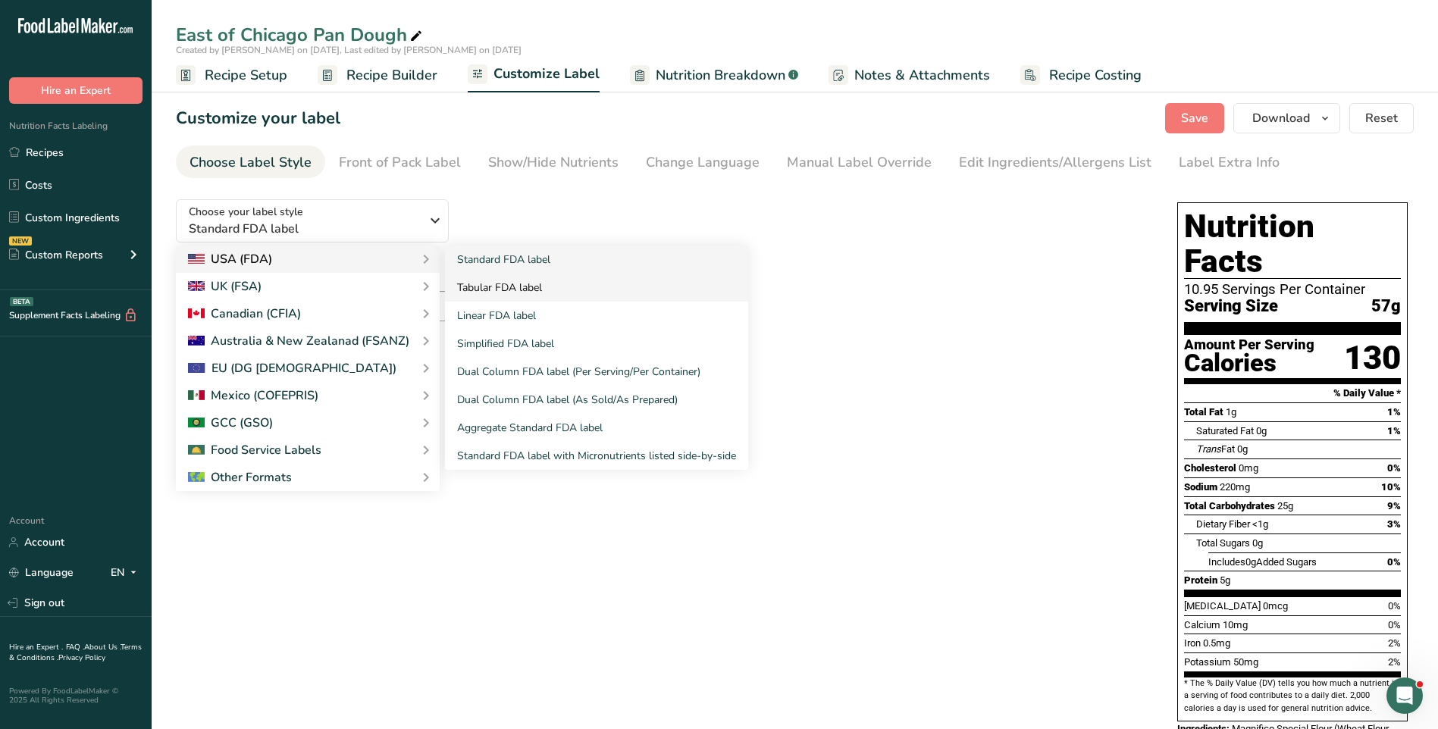
click at [495, 289] on link "Tabular FDA label" at bounding box center [596, 288] width 303 height 28
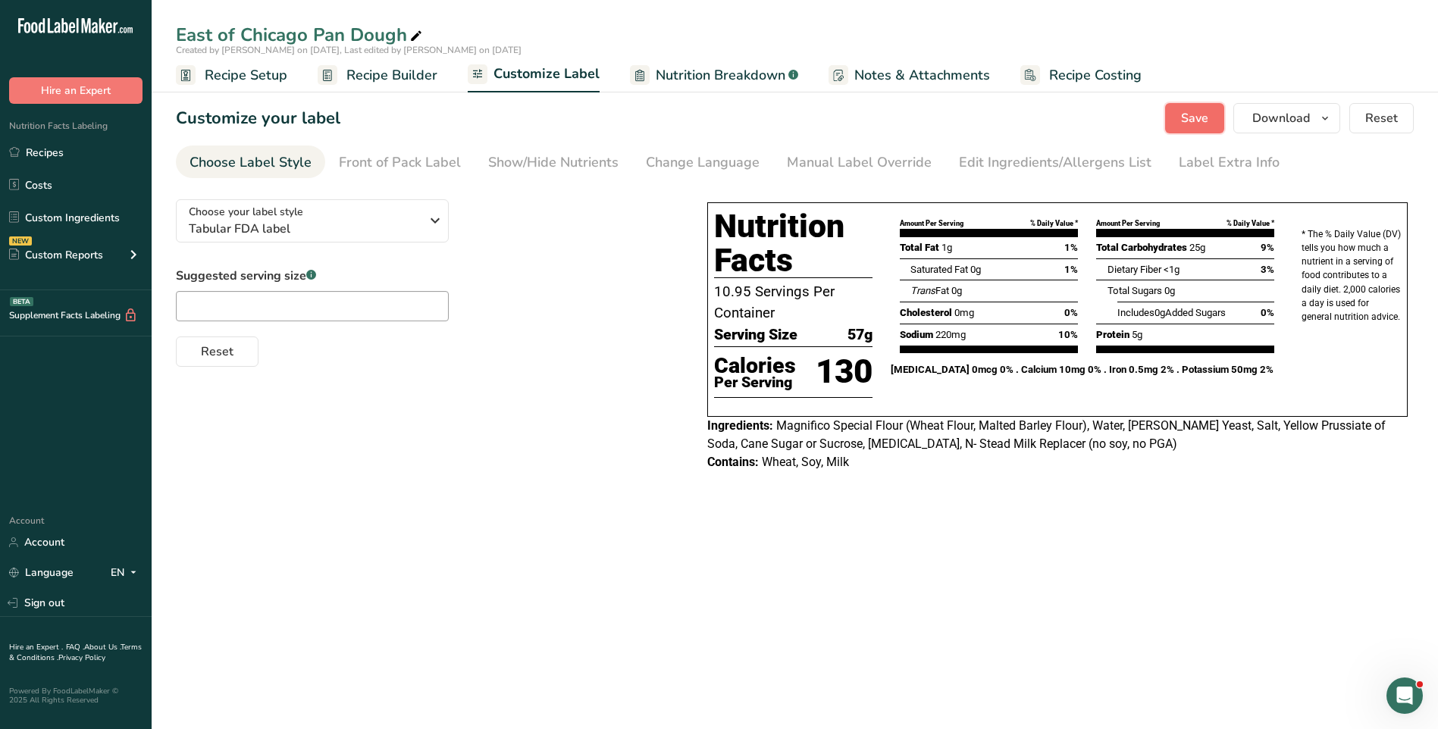
click at [1200, 129] on button "Save" at bounding box center [1194, 118] width 59 height 30
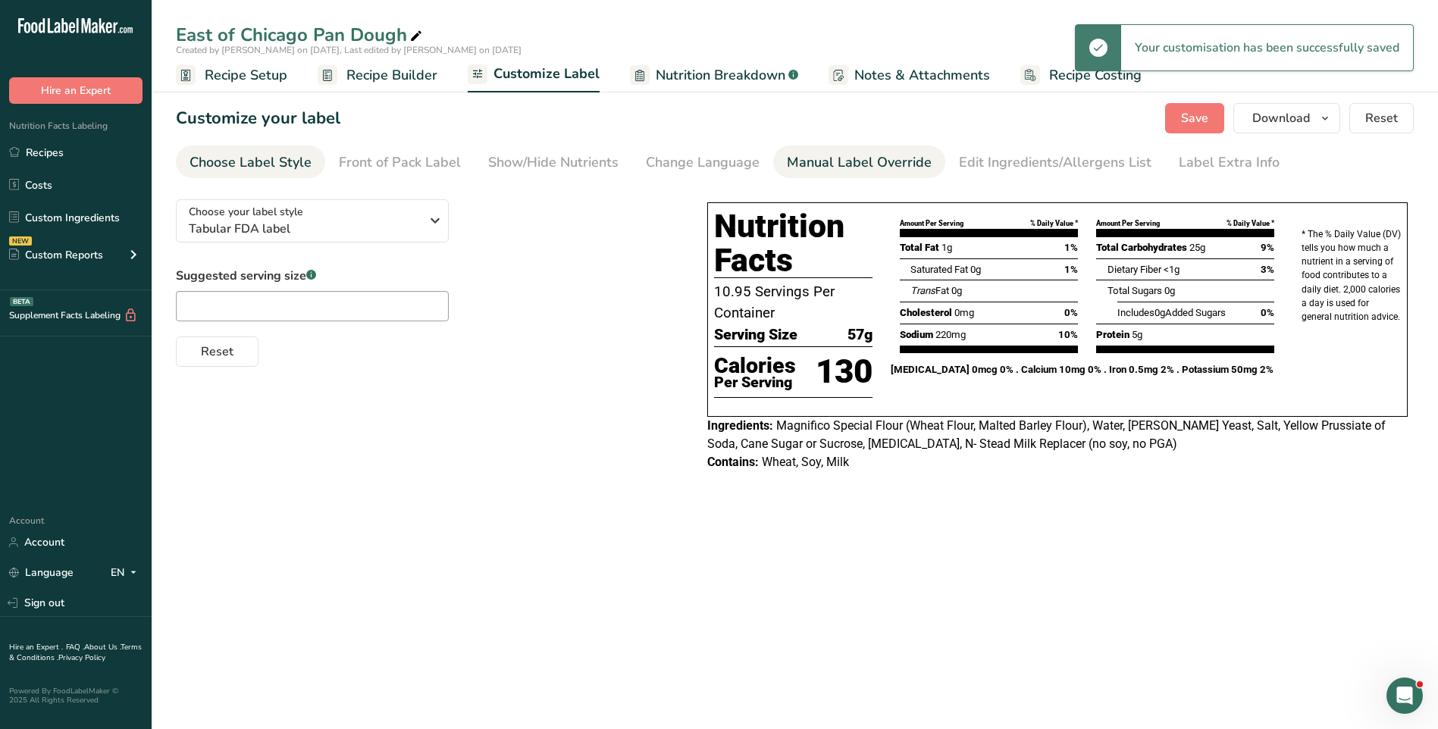
click at [901, 166] on div "Manual Label Override" at bounding box center [859, 162] width 145 height 20
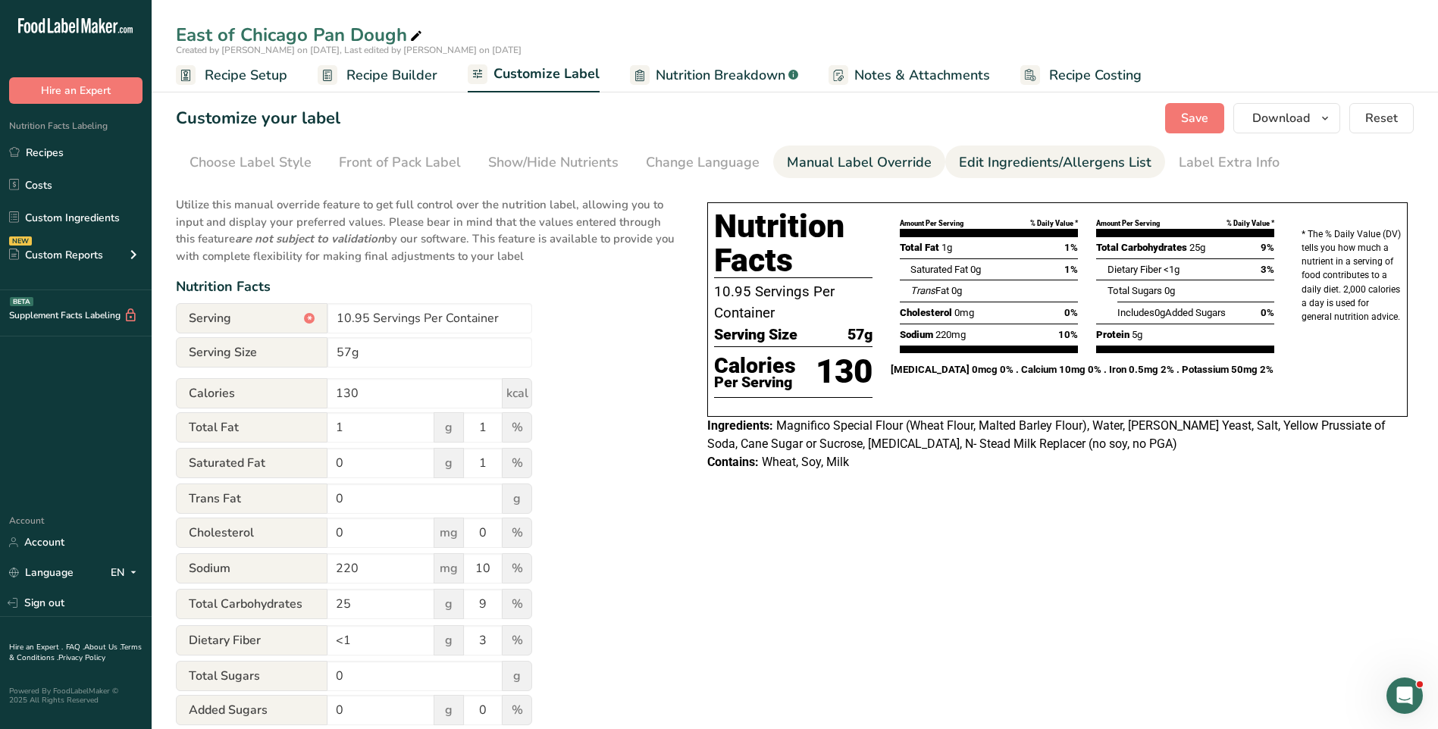
click at [1002, 158] on div "Edit Ingredients/Allergens List" at bounding box center [1055, 162] width 193 height 20
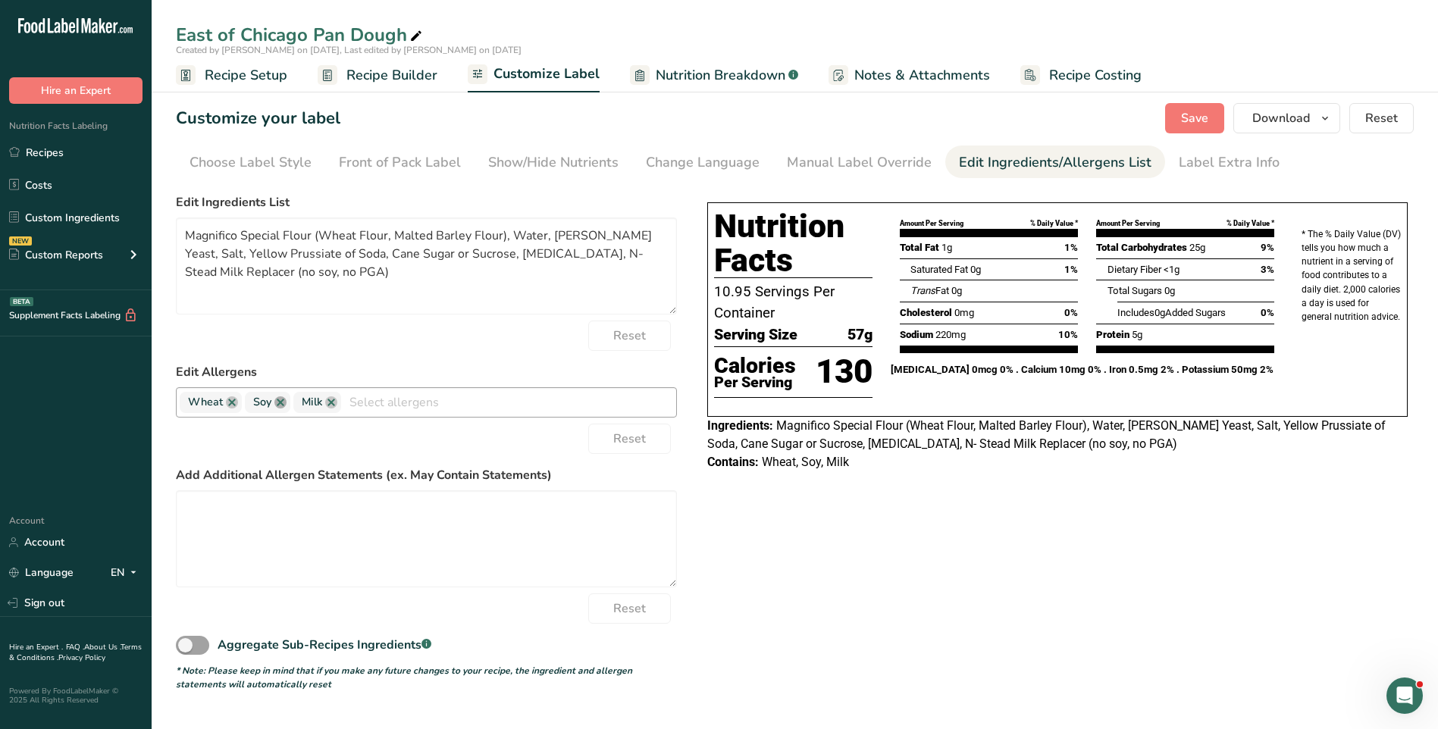
click at [278, 406] on link at bounding box center [280, 403] width 12 height 12
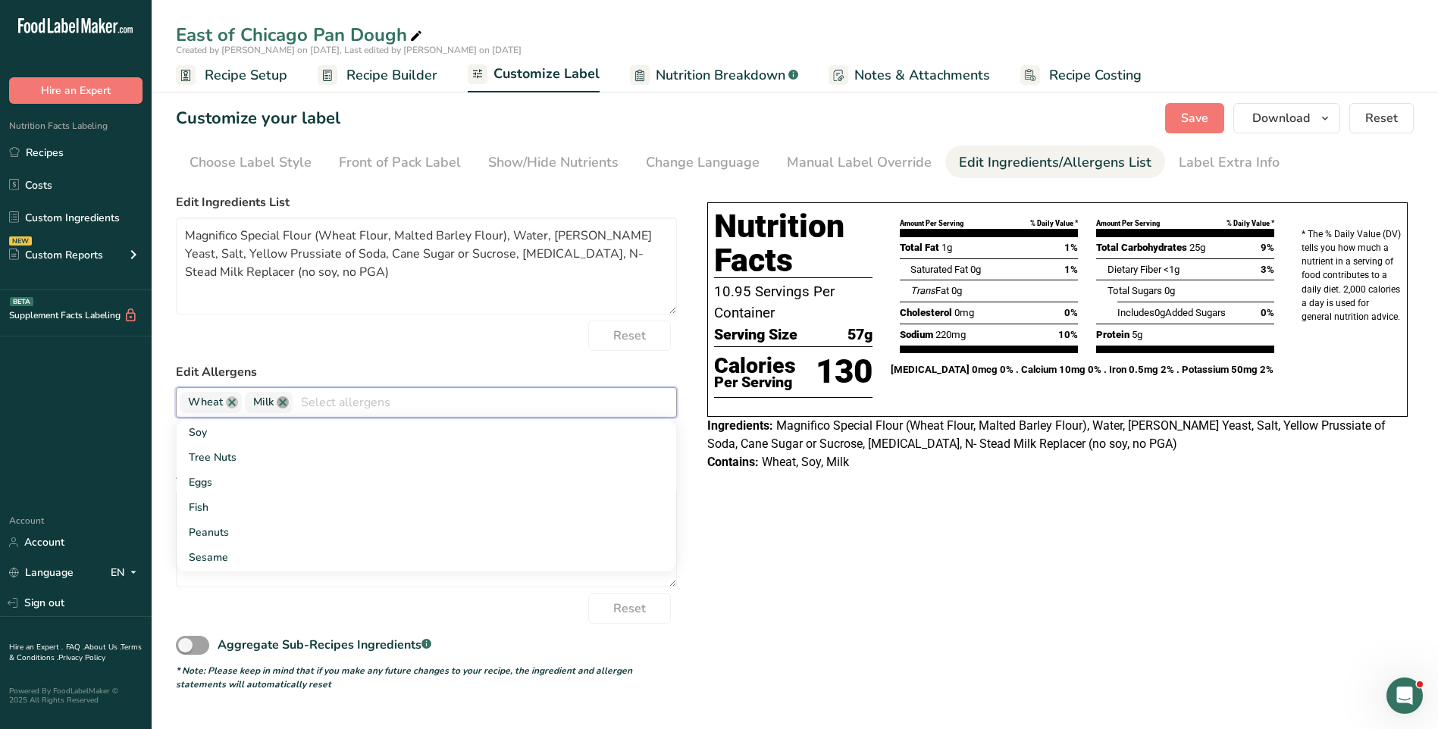
click at [282, 404] on link at bounding box center [283, 403] width 12 height 12
click at [789, 554] on div "Choose your label style Tabular FDA label USA (FDA) Standard FDA label Tabular …" at bounding box center [795, 439] width 1238 height 504
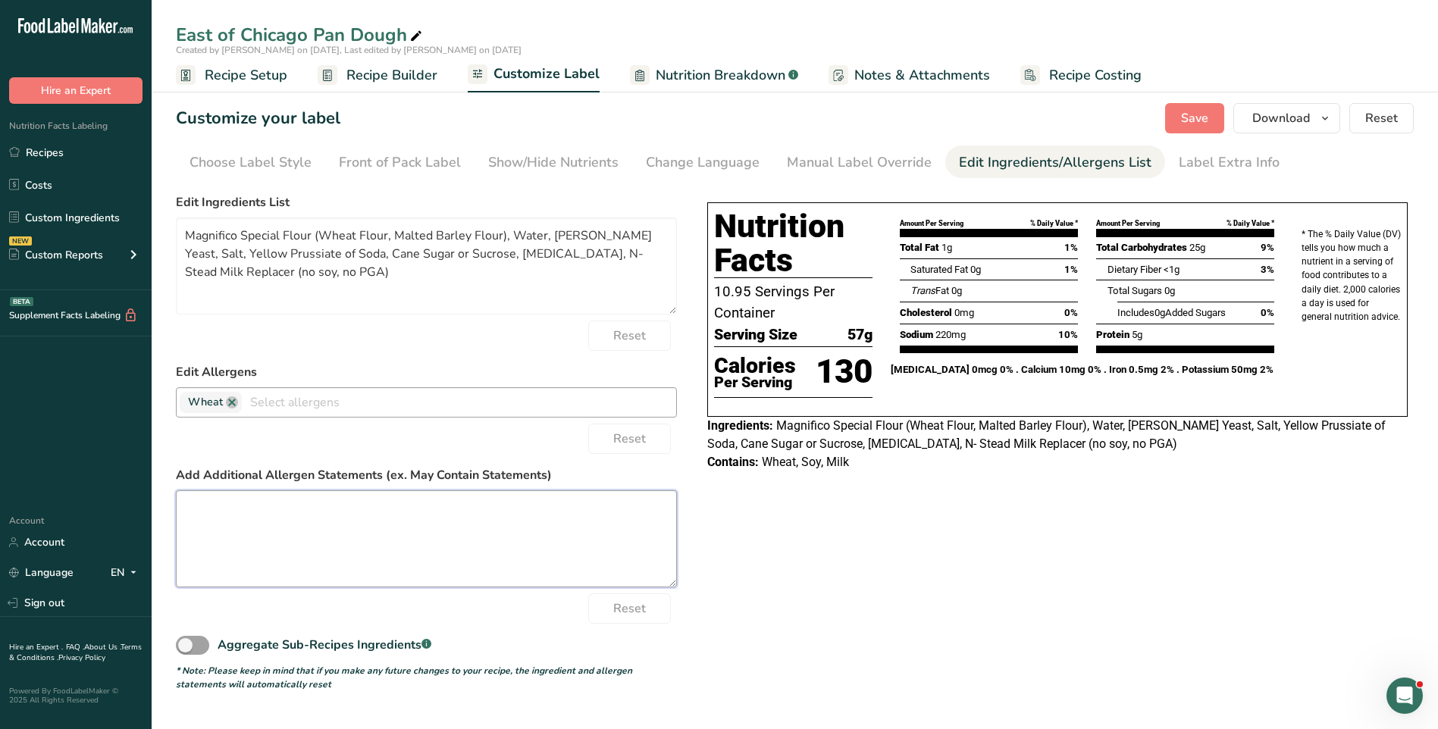
click at [253, 507] on textarea at bounding box center [426, 539] width 501 height 97
click at [942, 426] on span "Magnifico Special Flour (Wheat Flour, Malted Barley Flour), Water, [PERSON_NAME…" at bounding box center [1046, 435] width 679 height 33
drag, startPoint x: 946, startPoint y: 425, endPoint x: 901, endPoint y: 422, distance: 45.6
click at [901, 423] on span "Magnifico Special Flour (Wheat Flour, Malted Barley Flour), Water, [PERSON_NAME…" at bounding box center [1046, 435] width 679 height 33
drag, startPoint x: 883, startPoint y: 476, endPoint x: 882, endPoint y: 454, distance: 22.0
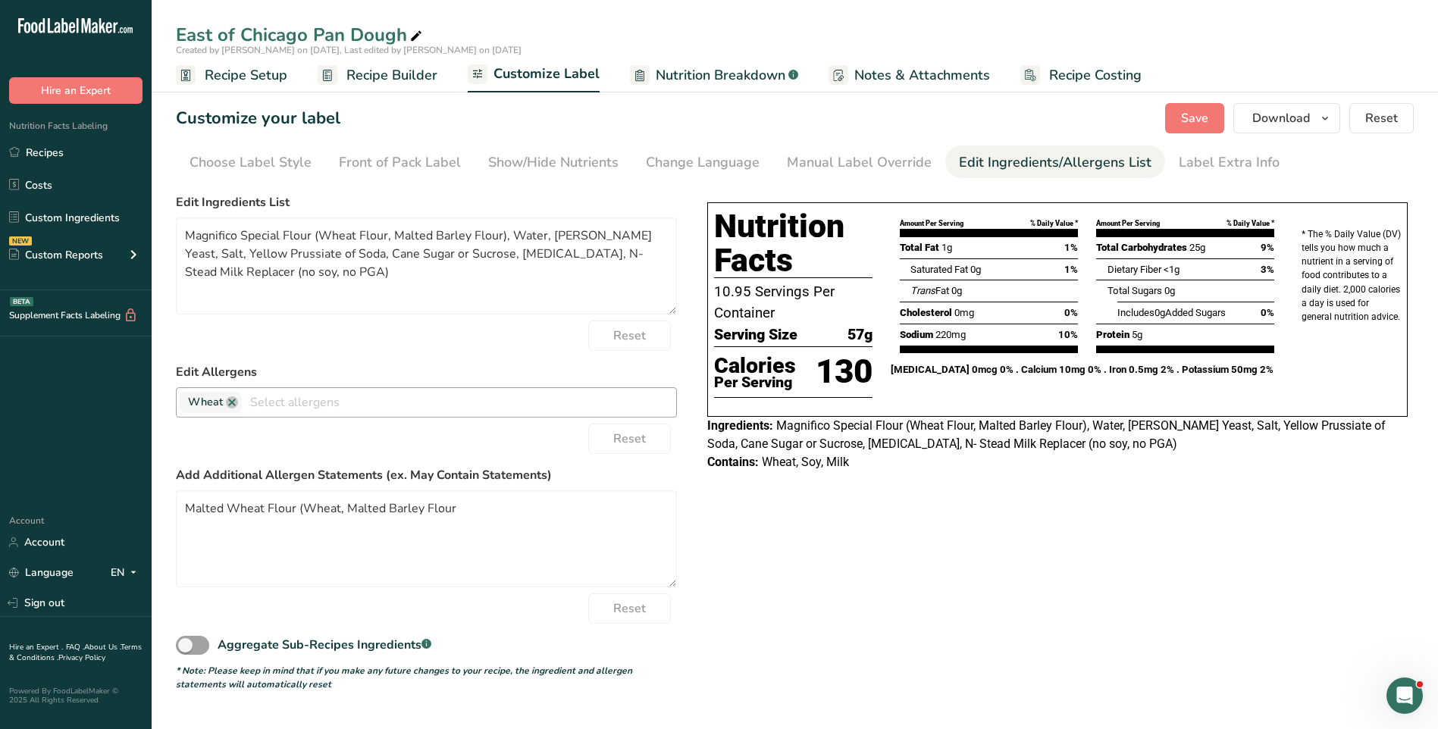
click at [885, 475] on div "Nutrition Facts 10.95 Servings Per Container Serving Size 57g Calories Per Serv…" at bounding box center [1057, 336] width 713 height 281
drag, startPoint x: 901, startPoint y: 421, endPoint x: 777, endPoint y: 422, distance: 123.6
click at [777, 422] on span "Magnifico Special Flour (Wheat Flour, Malted Barley Flour), Water, [PERSON_NAME…" at bounding box center [1046, 435] width 679 height 33
click at [475, 514] on textarea "Malted Wheat Flour (Wheat, Malted Barley Flour" at bounding box center [426, 539] width 501 height 97
type textarea "Malted Wheat Flour (Wheat, Malted Barley Flour), Water, Yeast, Salt, Sugar [MED…"
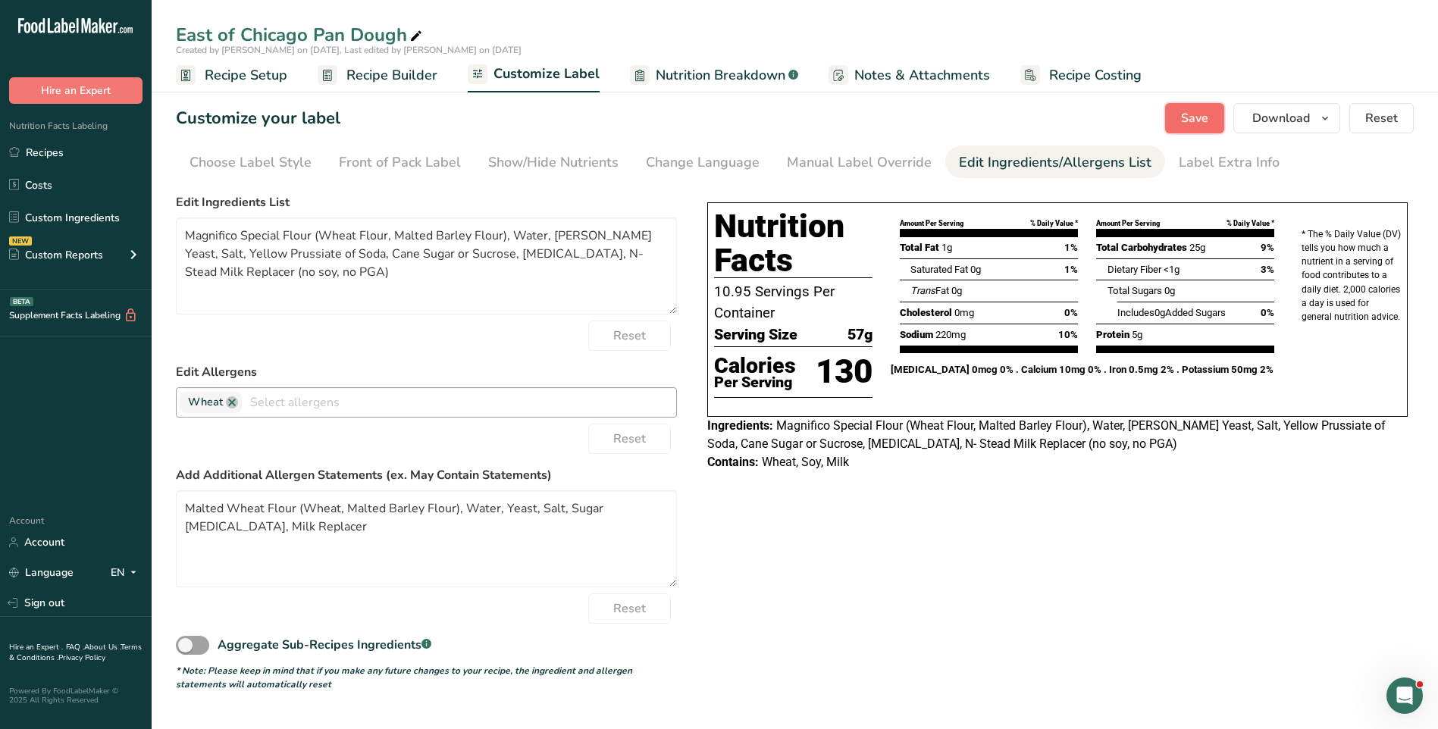
click at [1200, 111] on span "Save" at bounding box center [1194, 118] width 27 height 18
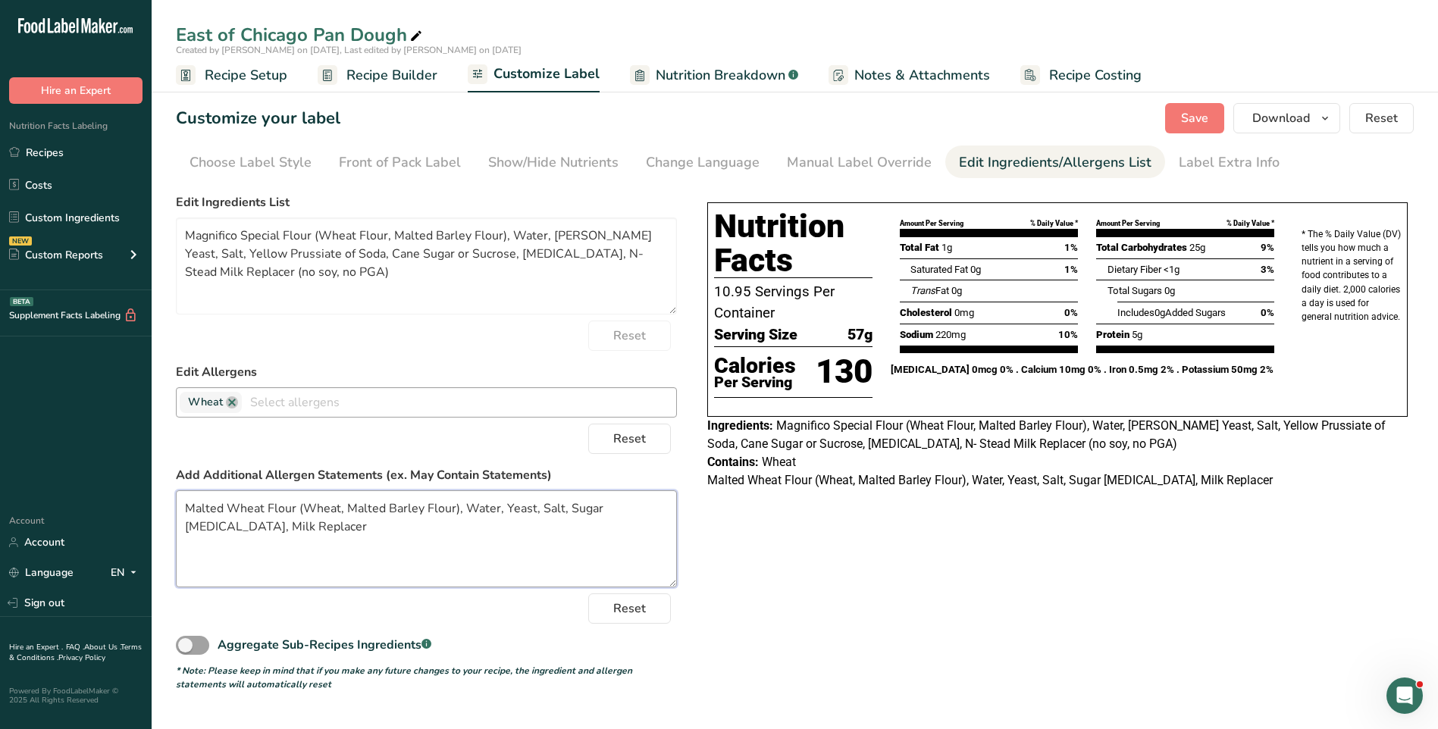
drag, startPoint x: 315, startPoint y: 529, endPoint x: 182, endPoint y: 514, distance: 134.2
click at [177, 505] on textarea "Malted Wheat Flour (Wheat, Malted Barley Flour), Water, Yeast, Salt, Sugar [MED…" at bounding box center [426, 539] width 501 height 97
drag, startPoint x: 300, startPoint y: 285, endPoint x: 170, endPoint y: 229, distance: 141.3
click at [174, 227] on section "Customize your label Save Download Choose what to show on your downloaded label…" at bounding box center [795, 397] width 1287 height 637
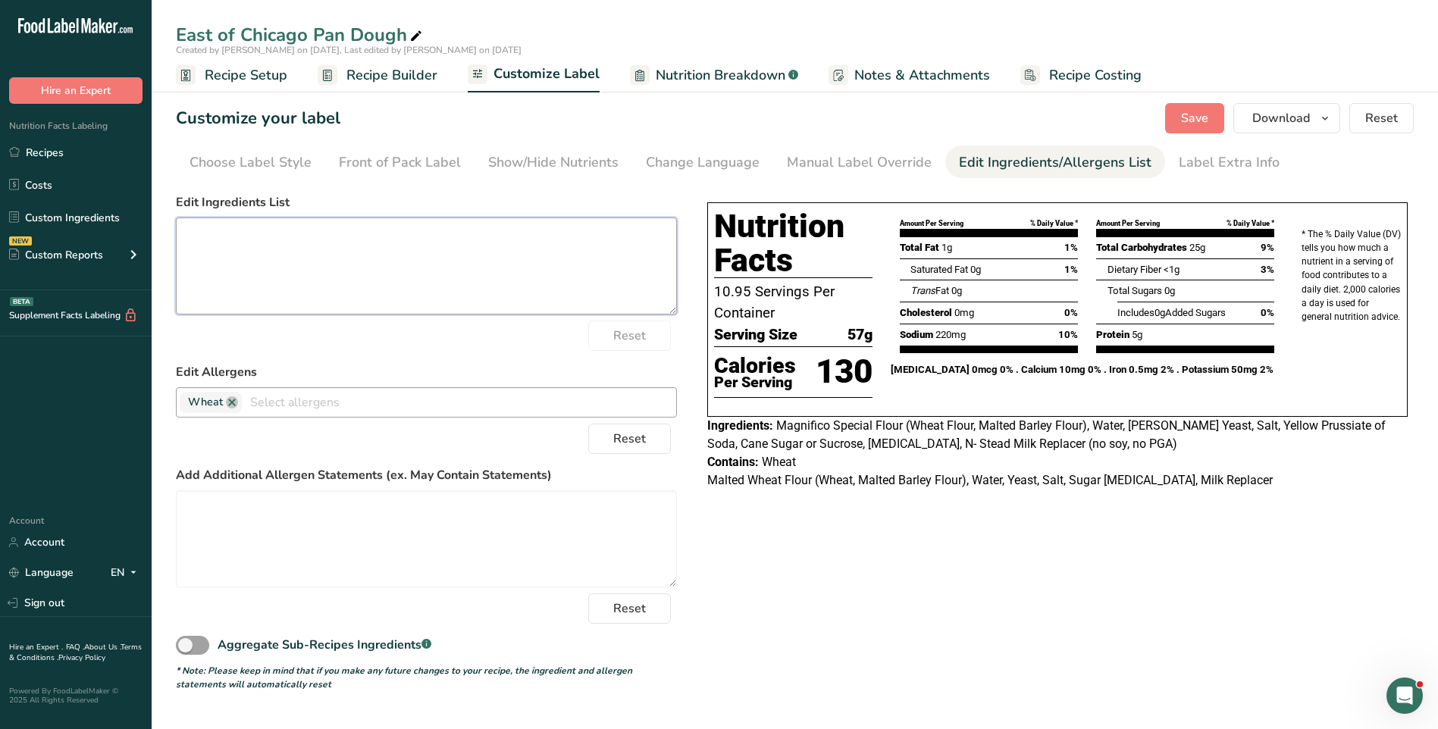
paste textarea "Malted Wheat Flour (Wheat, Malted Barley Flour), Water, Yeast, Salt, Sugar [MED…"
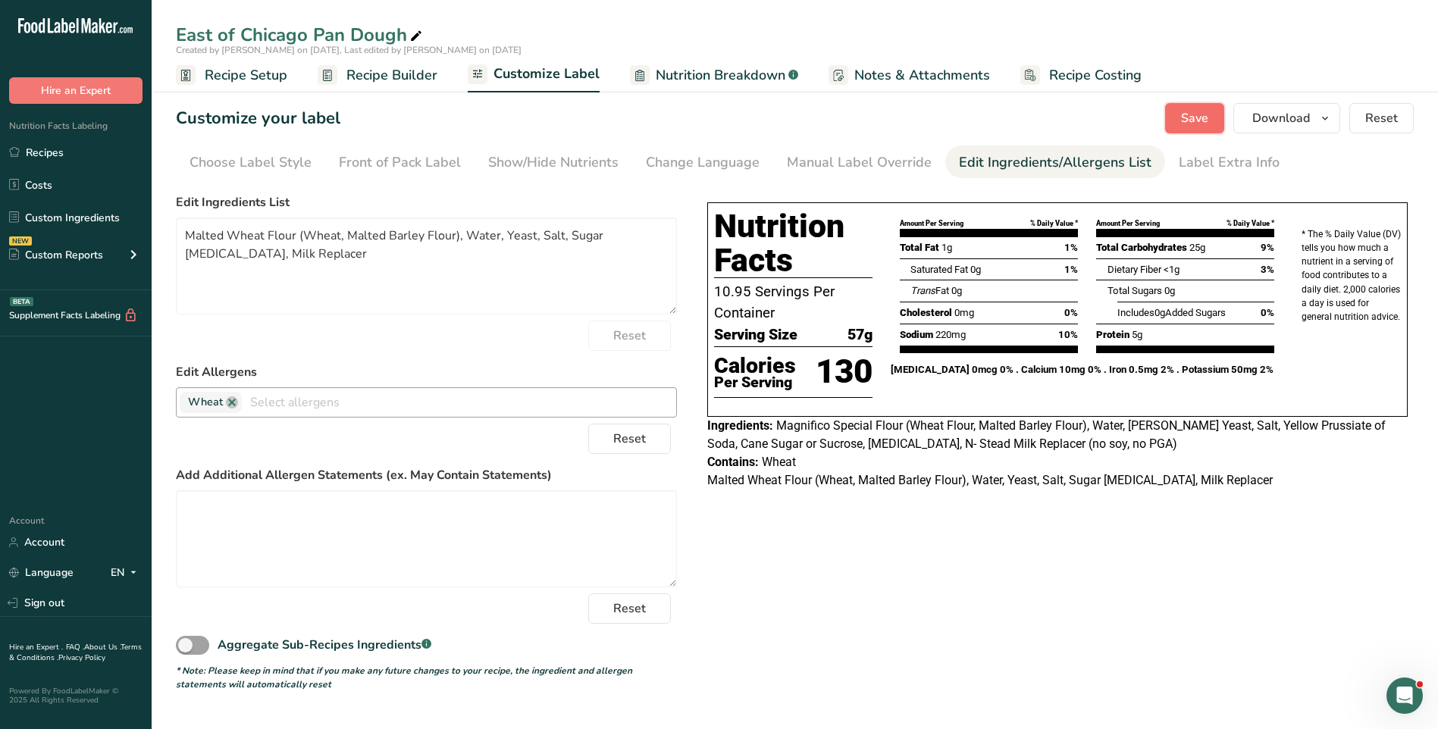
click at [1193, 122] on span "Save" at bounding box center [1194, 118] width 27 height 18
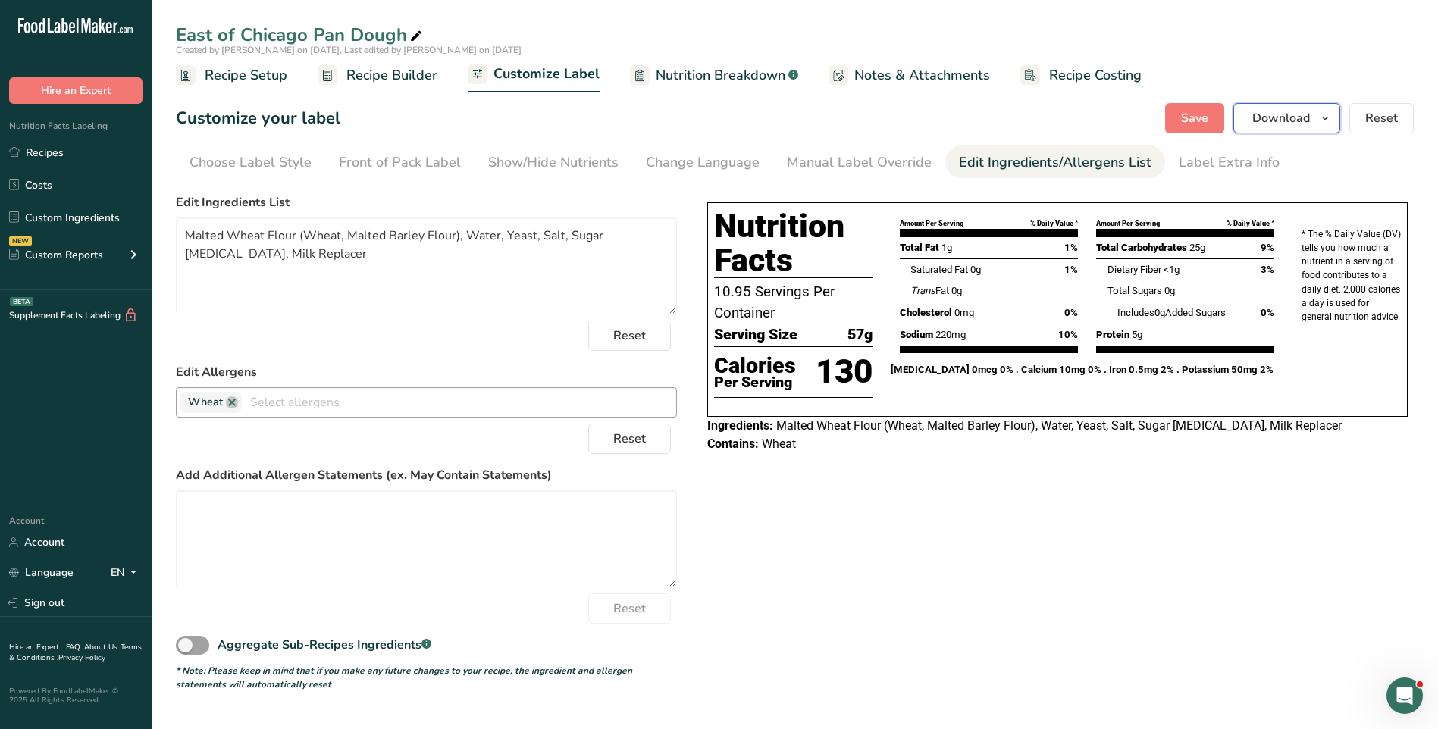
click at [1331, 120] on icon "button" at bounding box center [1325, 118] width 12 height 19
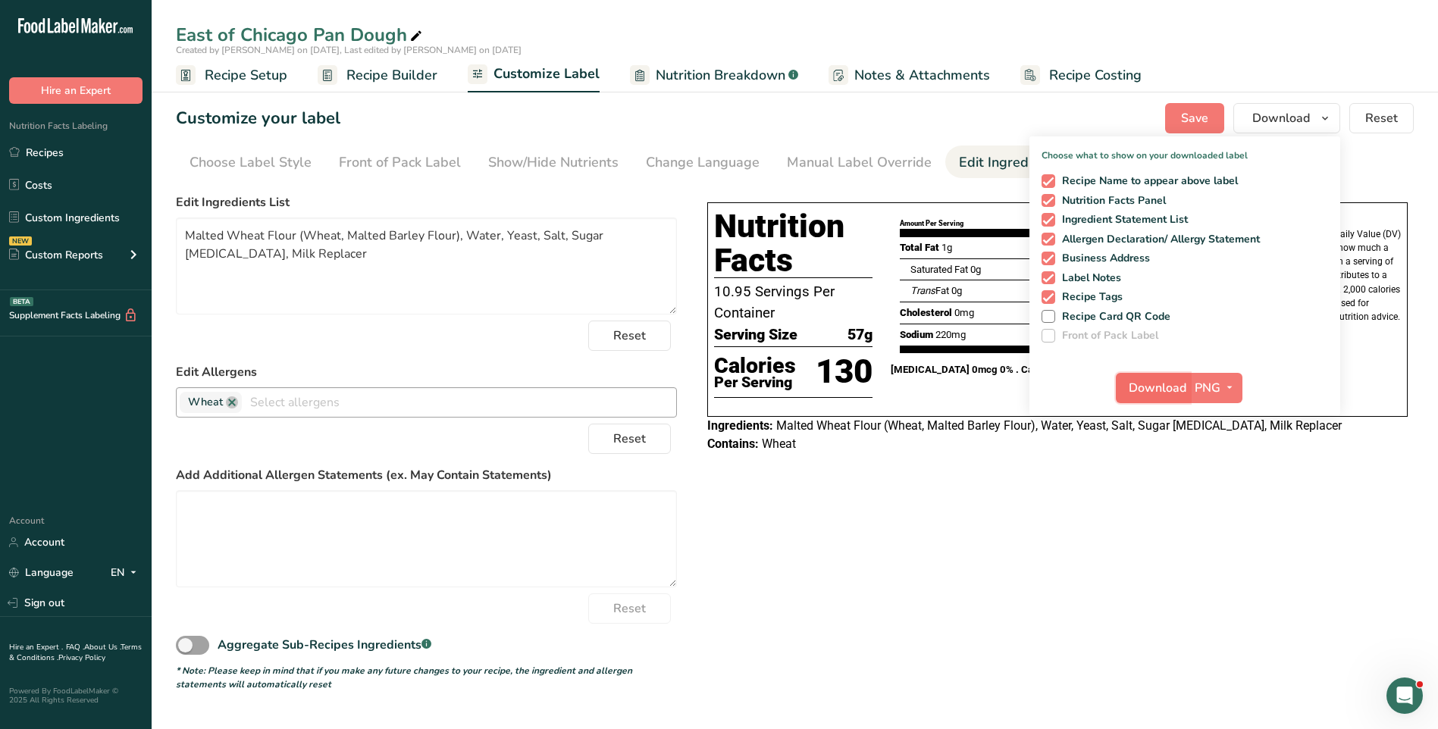
click at [1150, 387] on span "Download" at bounding box center [1158, 388] width 58 height 18
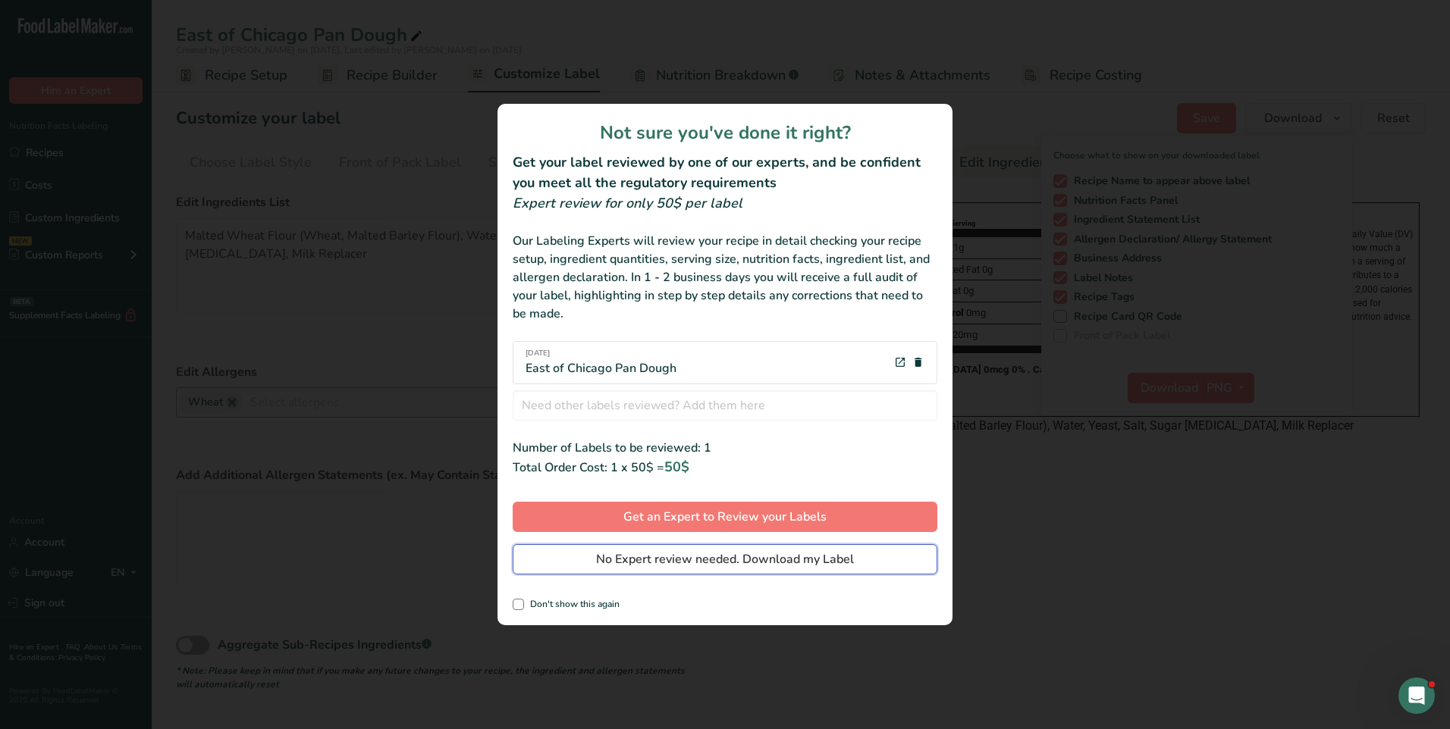
click at [722, 560] on span "No Expert review needed. Download my Label" at bounding box center [725, 560] width 258 height 18
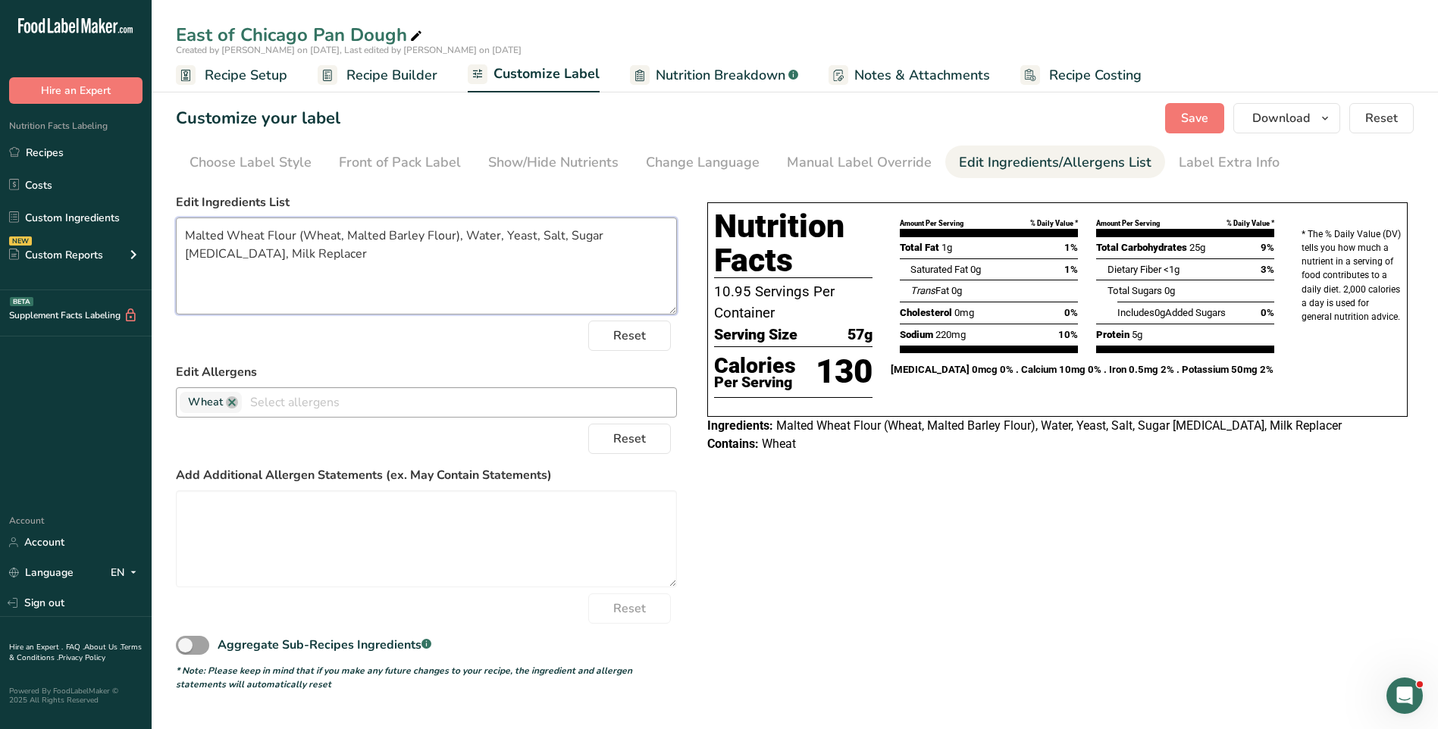
click at [595, 233] on textarea "Malted Wheat Flour (Wheat, Malted Barley Flour), Water, Yeast, Salt, Sugar [MED…" at bounding box center [426, 266] width 501 height 97
click at [603, 237] on textarea "Malted Wheat Flour (Wheat, Malted Barley Flour), Water, Yeast, Salt, Sugar [MED…" at bounding box center [426, 266] width 501 height 97
type textarea "Malted Wheat Flour (Wheat, Malted Barley Flour), Water, Yeast, Salt, Sugar, [ME…"
click at [1206, 121] on span "Save" at bounding box center [1194, 118] width 27 height 18
click at [1325, 120] on icon "button" at bounding box center [1325, 118] width 12 height 19
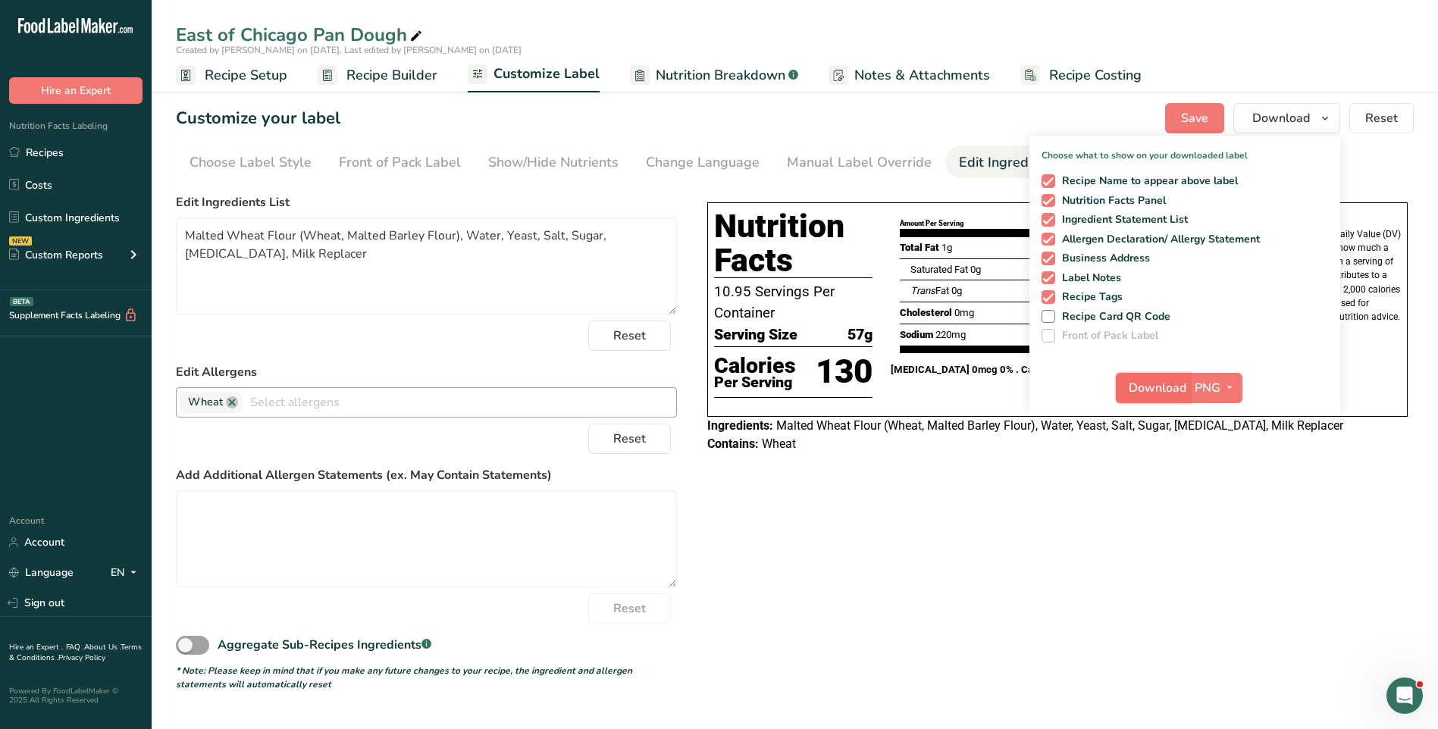
click at [1169, 392] on span "Download" at bounding box center [1158, 388] width 58 height 18
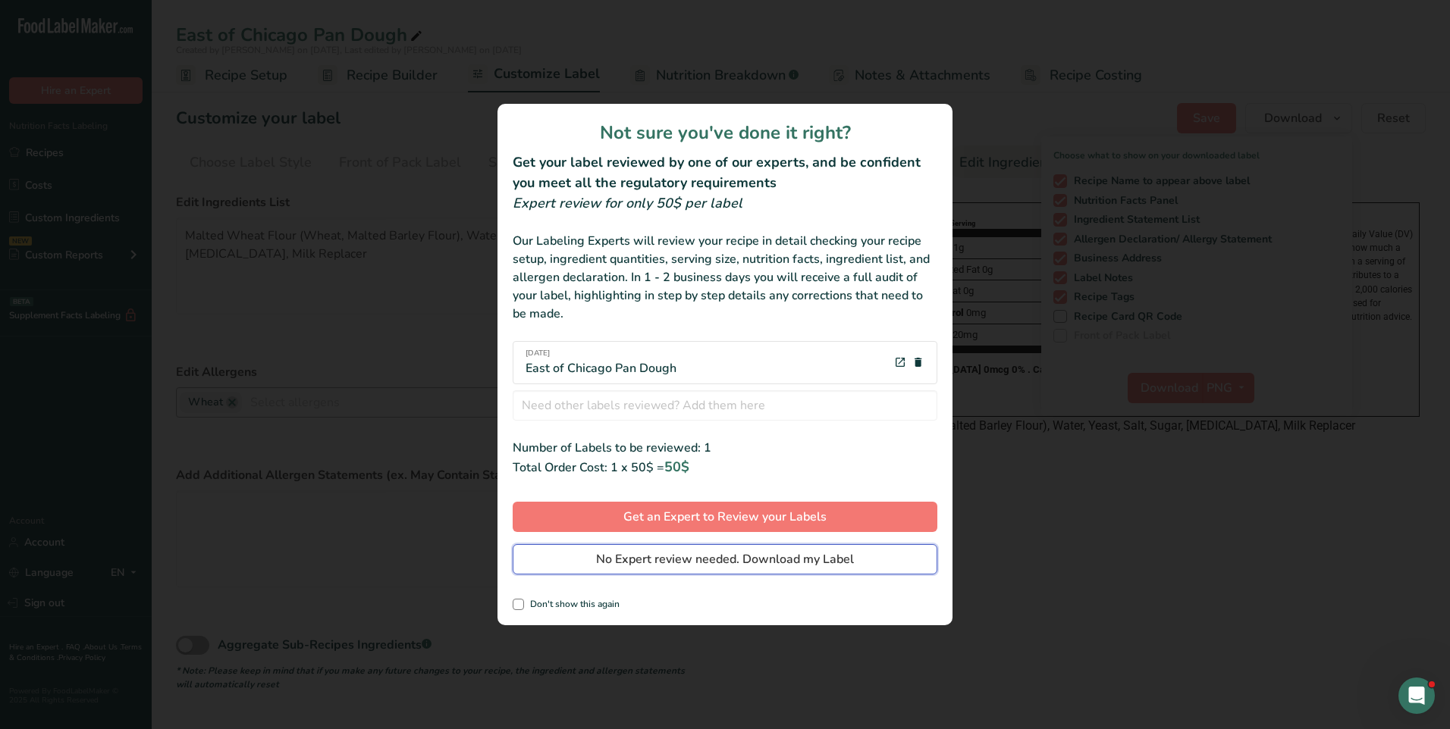
click at [673, 562] on span "No Expert review needed. Download my Label" at bounding box center [725, 560] width 258 height 18
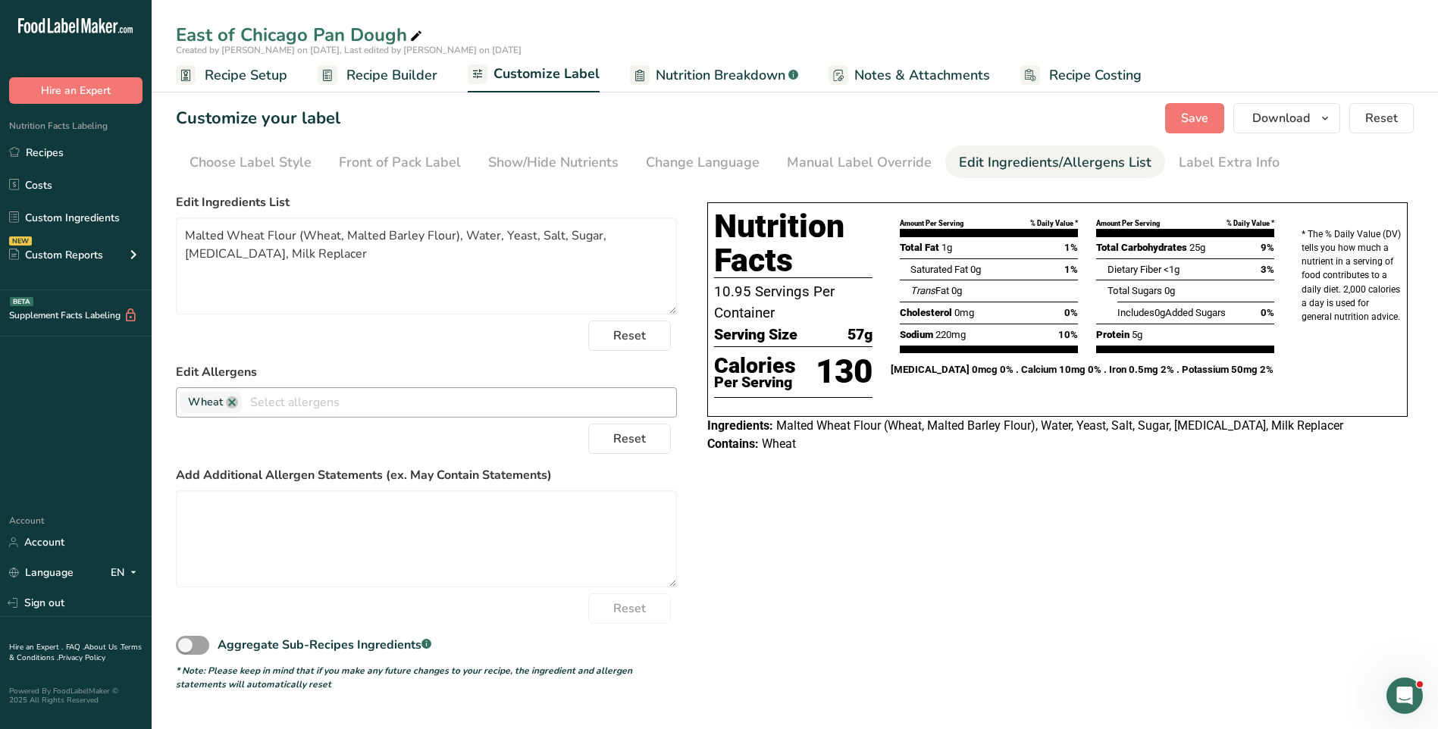
click at [567, 74] on span "Customize Label" at bounding box center [547, 74] width 106 height 20
click at [880, 164] on div "Manual Label Override" at bounding box center [859, 162] width 145 height 20
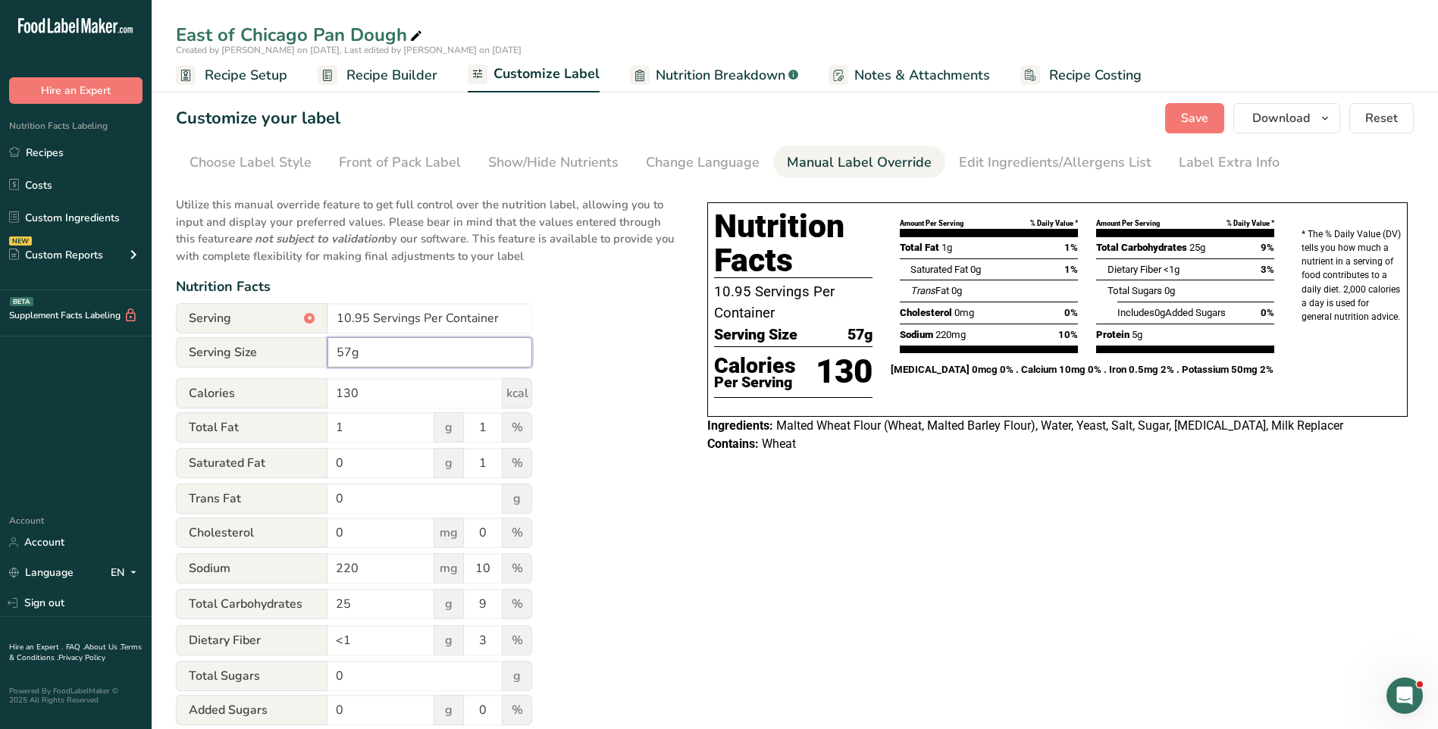
click at [336, 349] on input "57g" at bounding box center [430, 352] width 205 height 30
type input "2 oz (57g)"
click at [1189, 109] on span "Save" at bounding box center [1194, 118] width 27 height 18
click at [1327, 116] on icon "button" at bounding box center [1325, 118] width 12 height 19
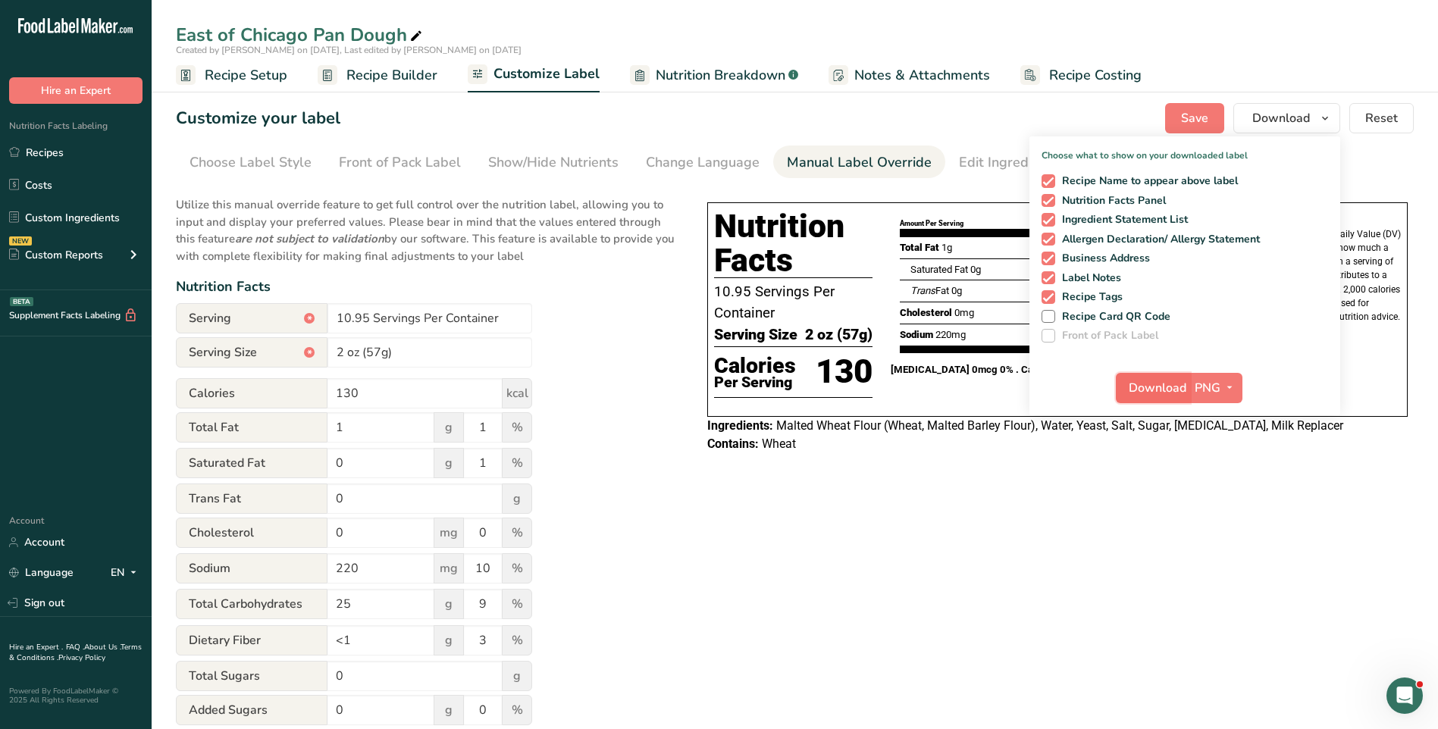
click at [1169, 387] on span "Download" at bounding box center [1158, 388] width 58 height 18
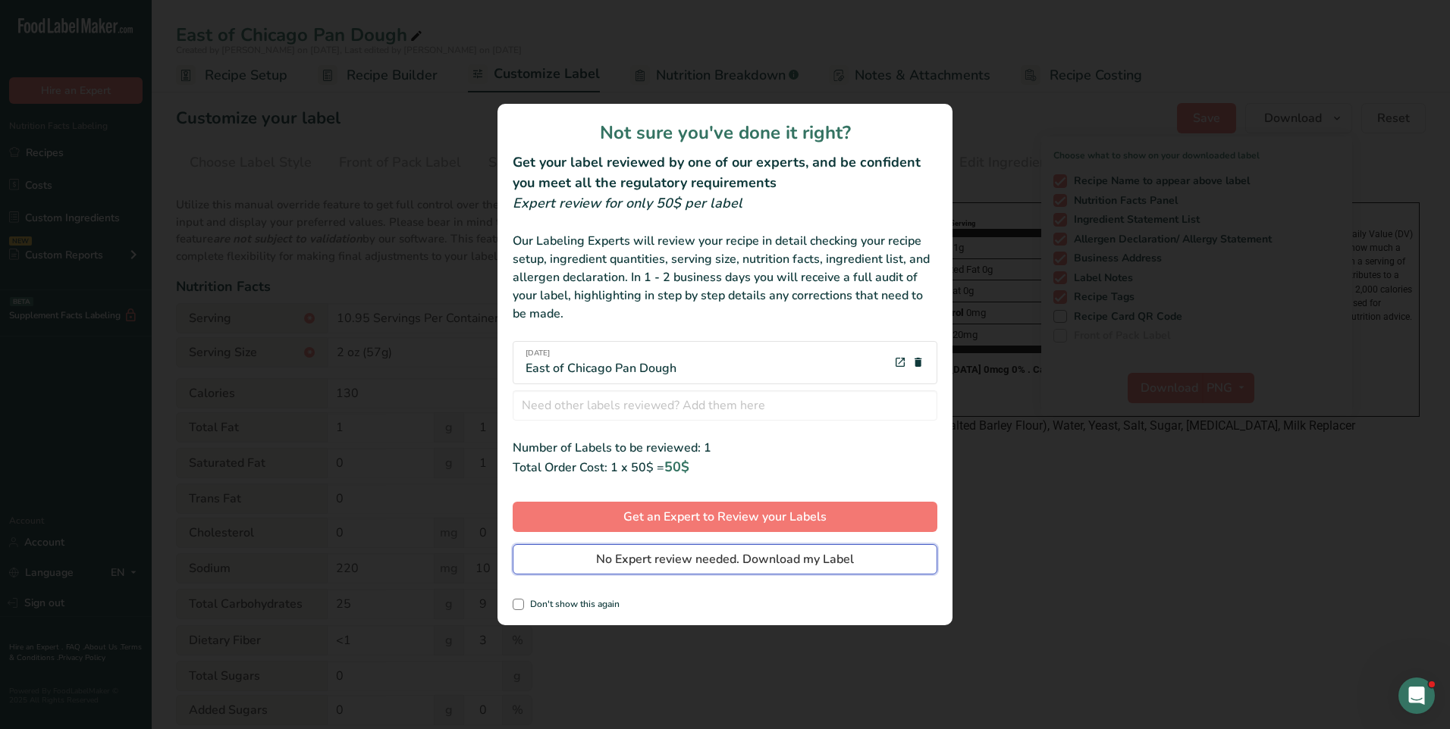
click at [733, 566] on span "No Expert review needed. Download my Label" at bounding box center [725, 560] width 258 height 18
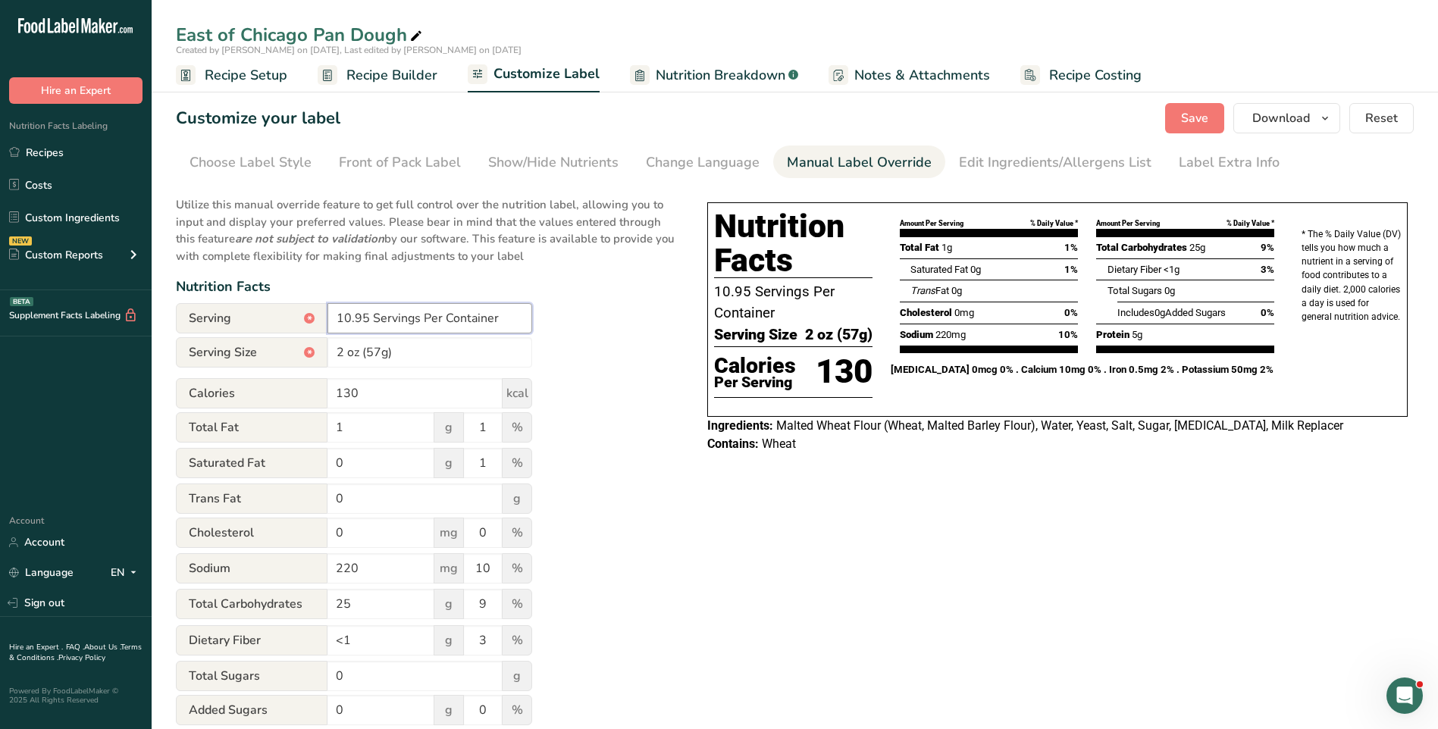
click at [496, 320] on input "10.95 Servings Per Container" at bounding box center [430, 318] width 205 height 30
click at [1187, 118] on span "Save" at bounding box center [1194, 118] width 27 height 18
click at [1293, 118] on span "Download" at bounding box center [1282, 118] width 58 height 18
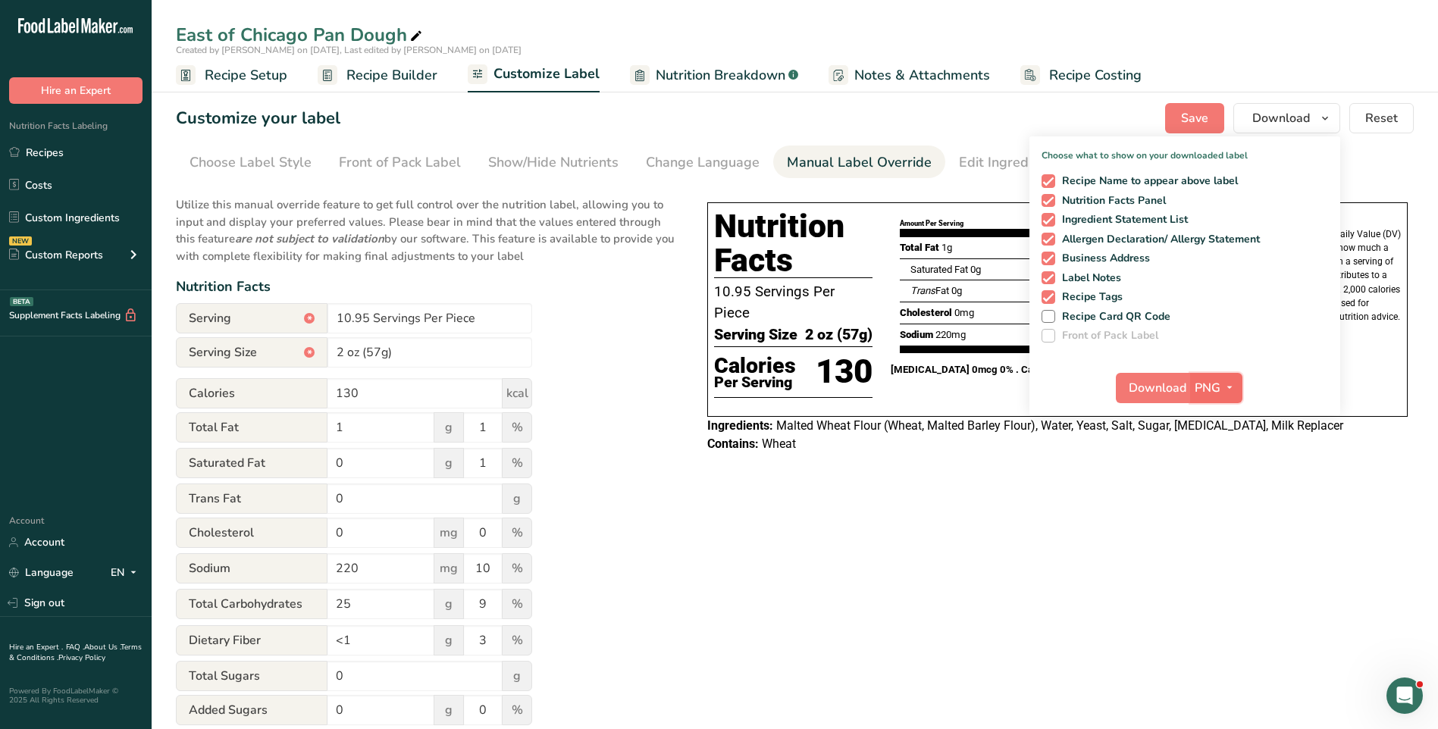
click at [1190, 391] on button "PNG" at bounding box center [1216, 388] width 52 height 30
click at [1174, 388] on span "Download" at bounding box center [1158, 388] width 58 height 18
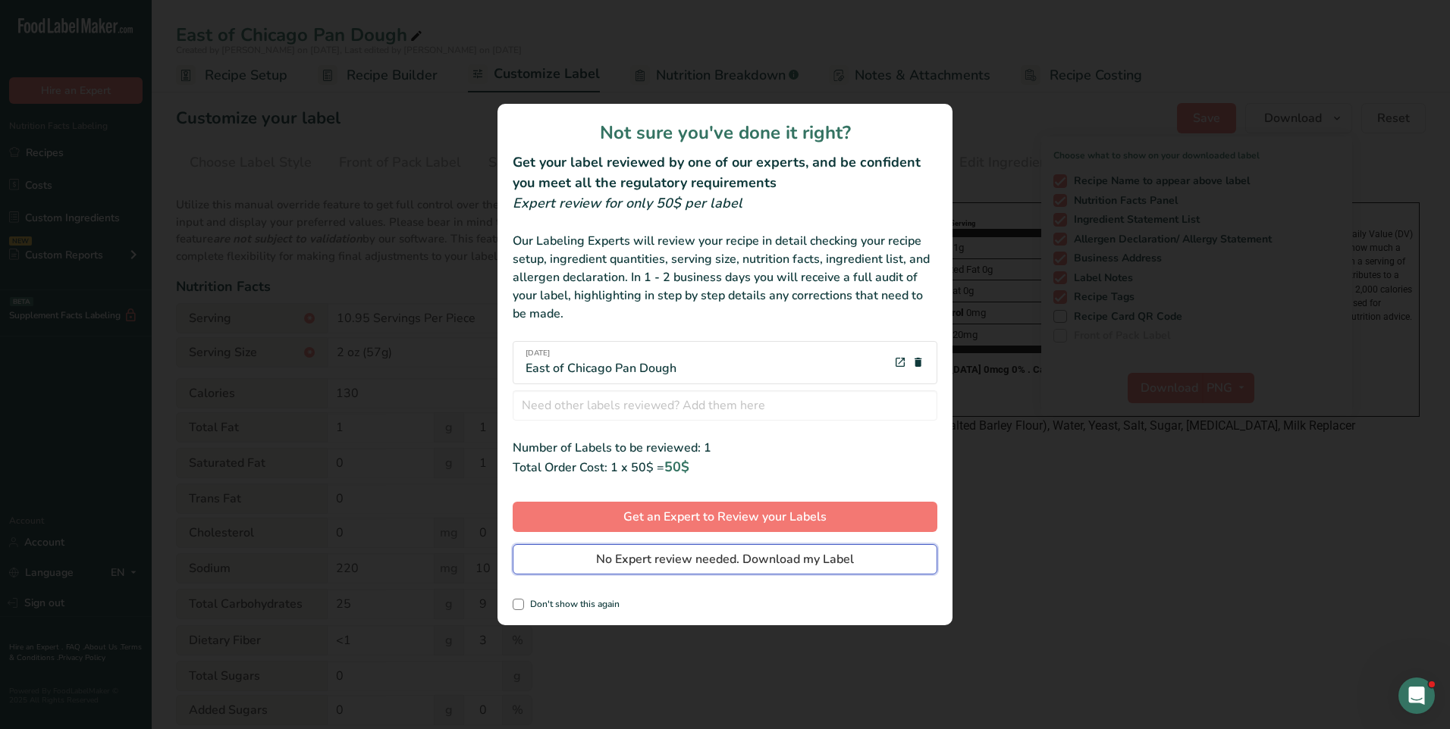
click at [645, 561] on span "No Expert review needed. Download my Label" at bounding box center [725, 560] width 258 height 18
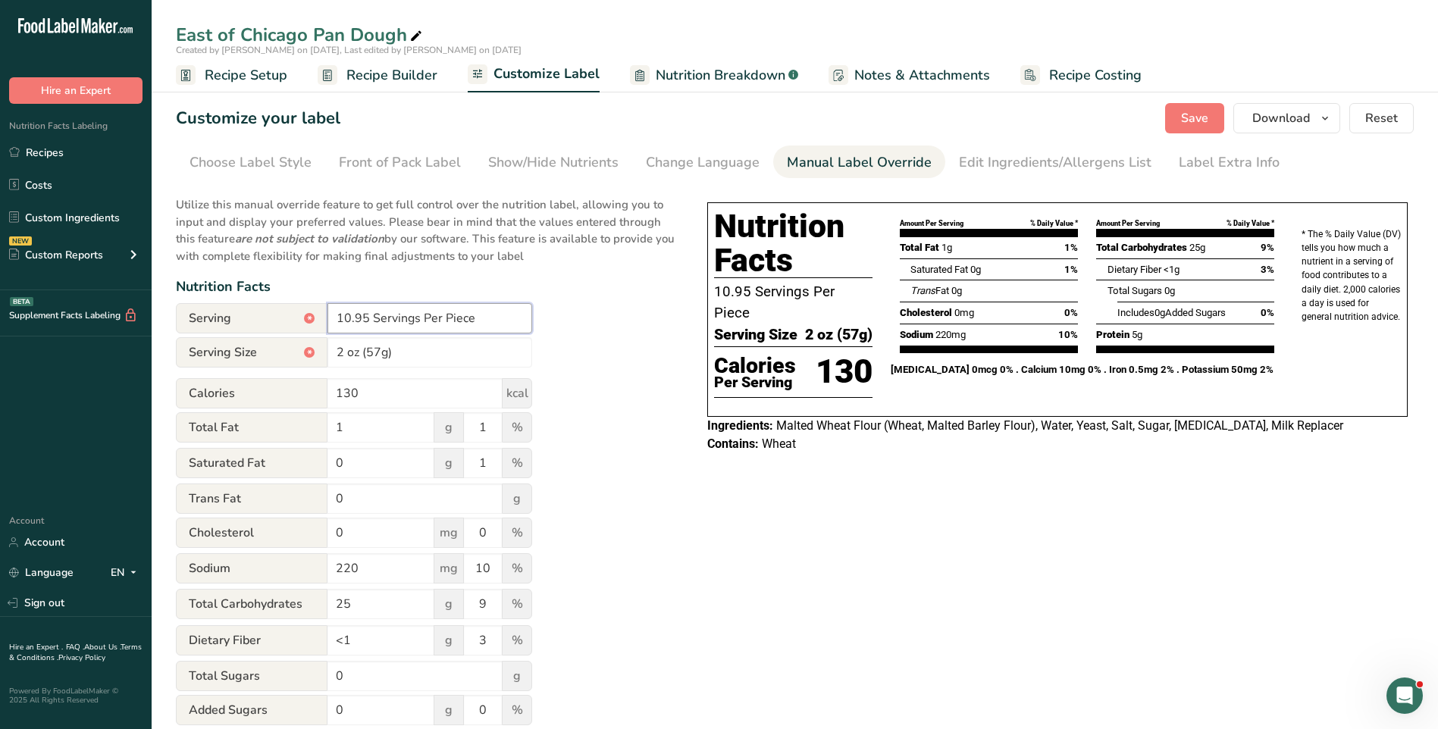
click at [339, 318] on input "10.95 Servings Per Piece" at bounding box center [430, 318] width 205 height 30
type input "About 10.95 Servings Per Piece"
click at [1200, 115] on span "Save" at bounding box center [1194, 118] width 27 height 18
click at [1203, 124] on span "Save" at bounding box center [1194, 118] width 27 height 18
click at [1315, 120] on button "Download" at bounding box center [1287, 118] width 107 height 30
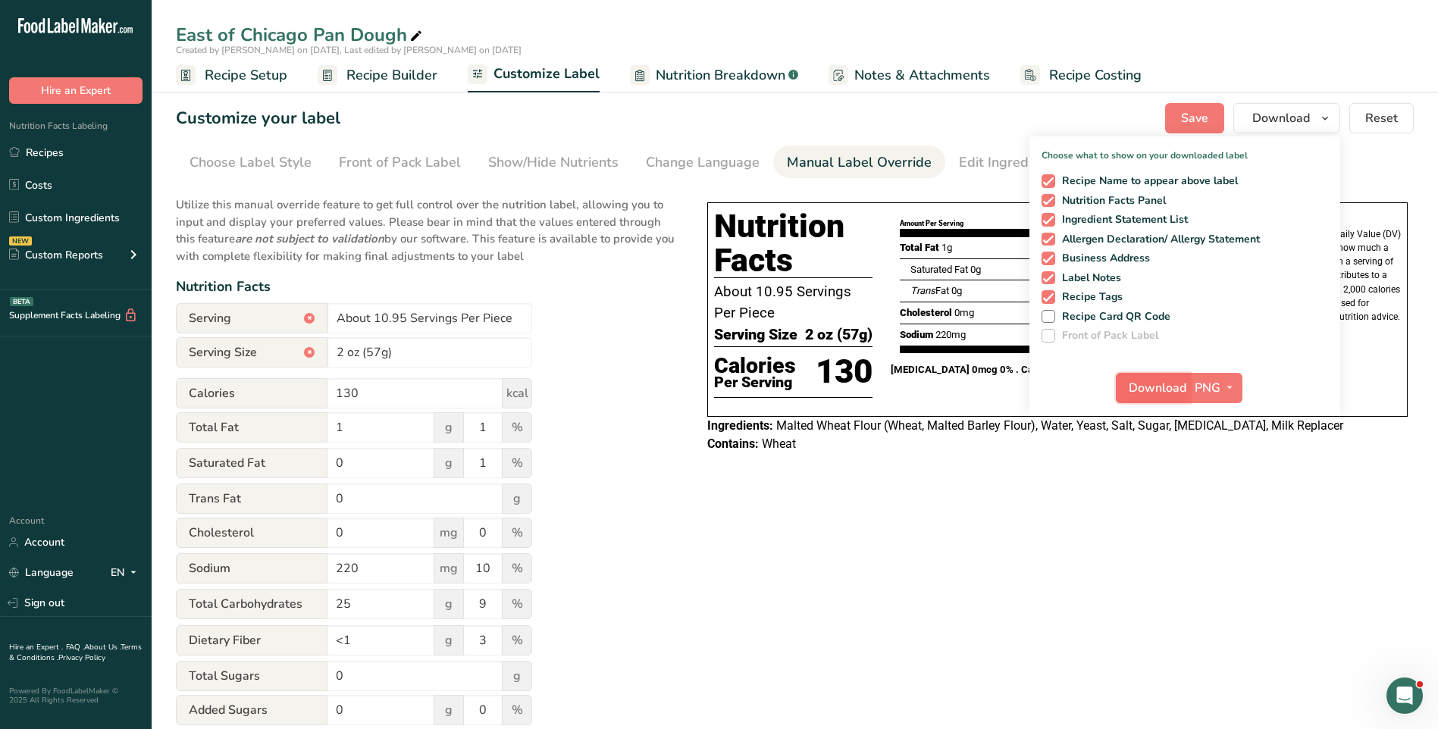
click at [1170, 387] on span "Download" at bounding box center [1158, 388] width 58 height 18
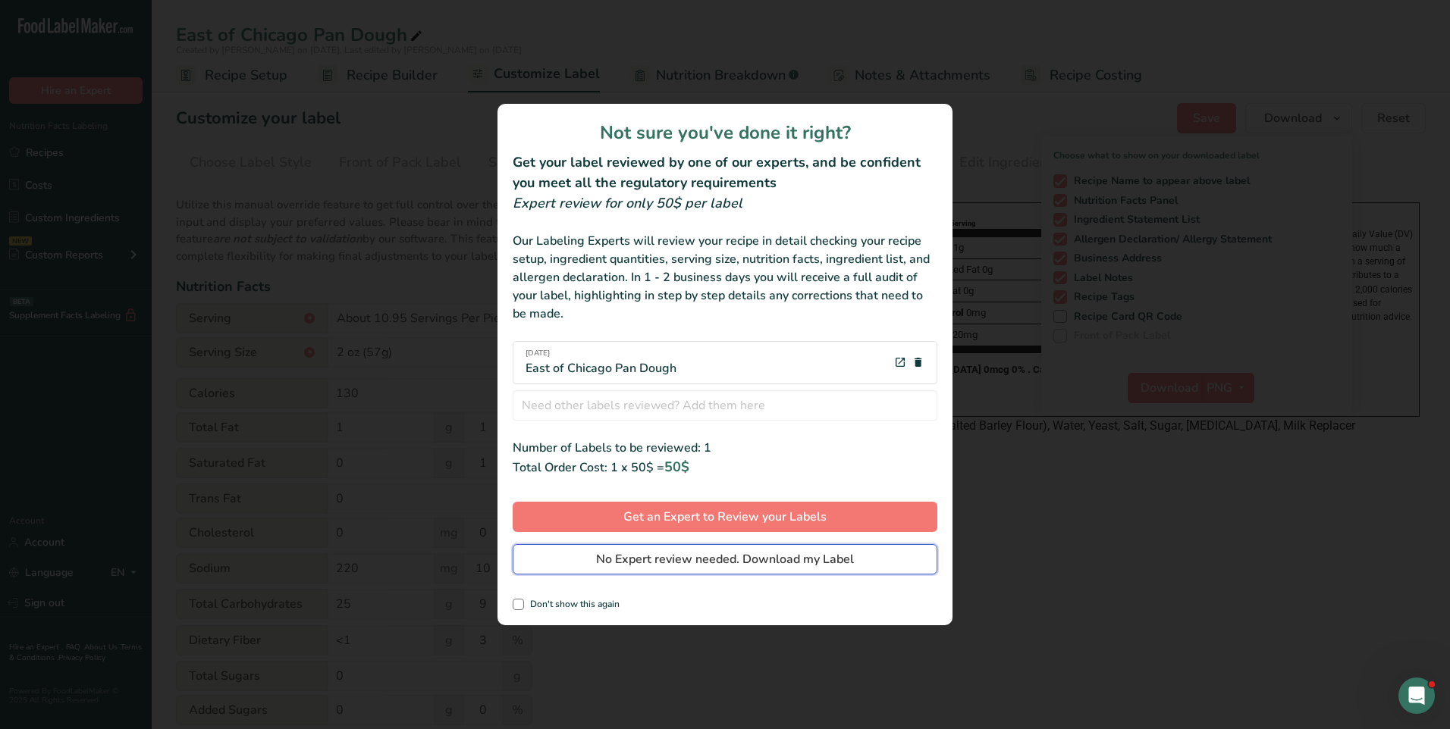
click at [759, 557] on span "No Expert review needed. Download my Label" at bounding box center [725, 560] width 258 height 18
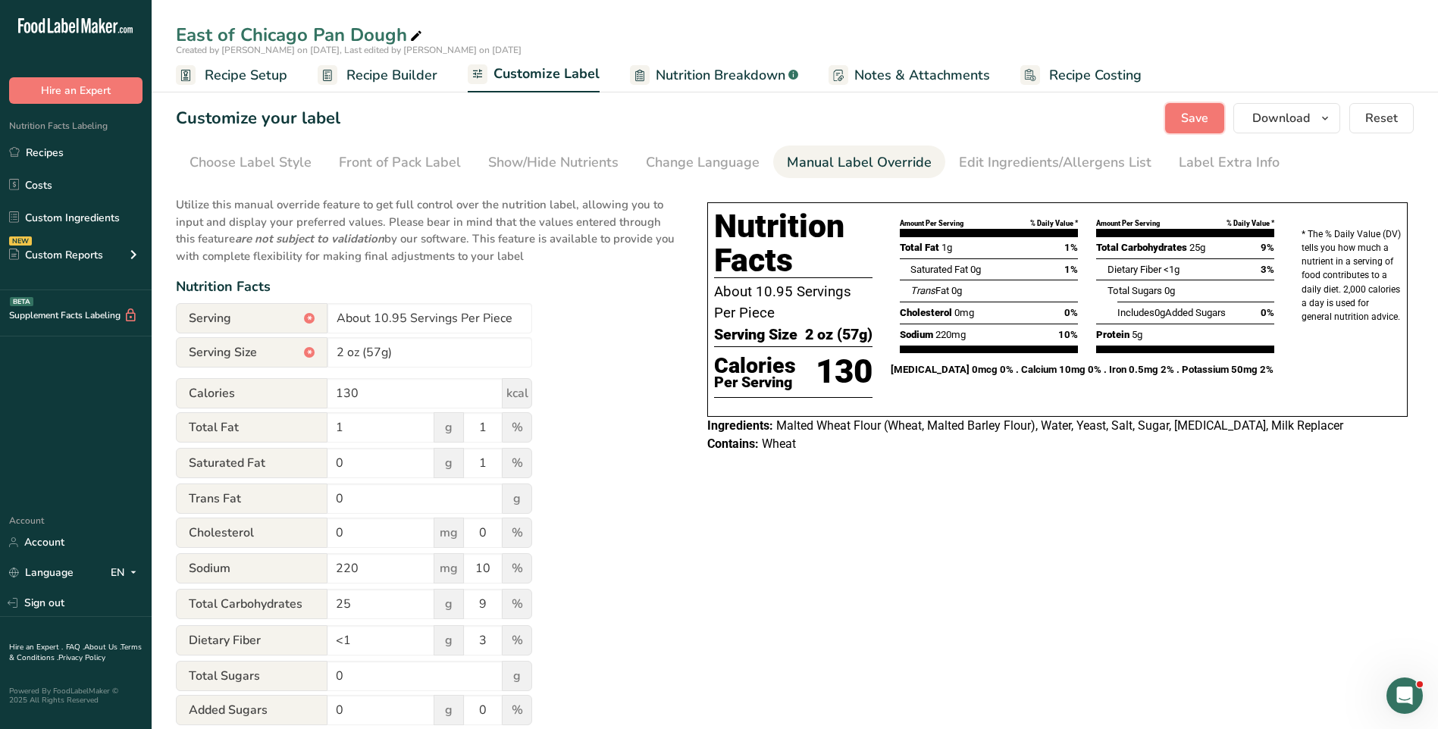
click at [1194, 121] on span "Save" at bounding box center [1194, 118] width 27 height 18
